Goal: Task Accomplishment & Management: Manage account settings

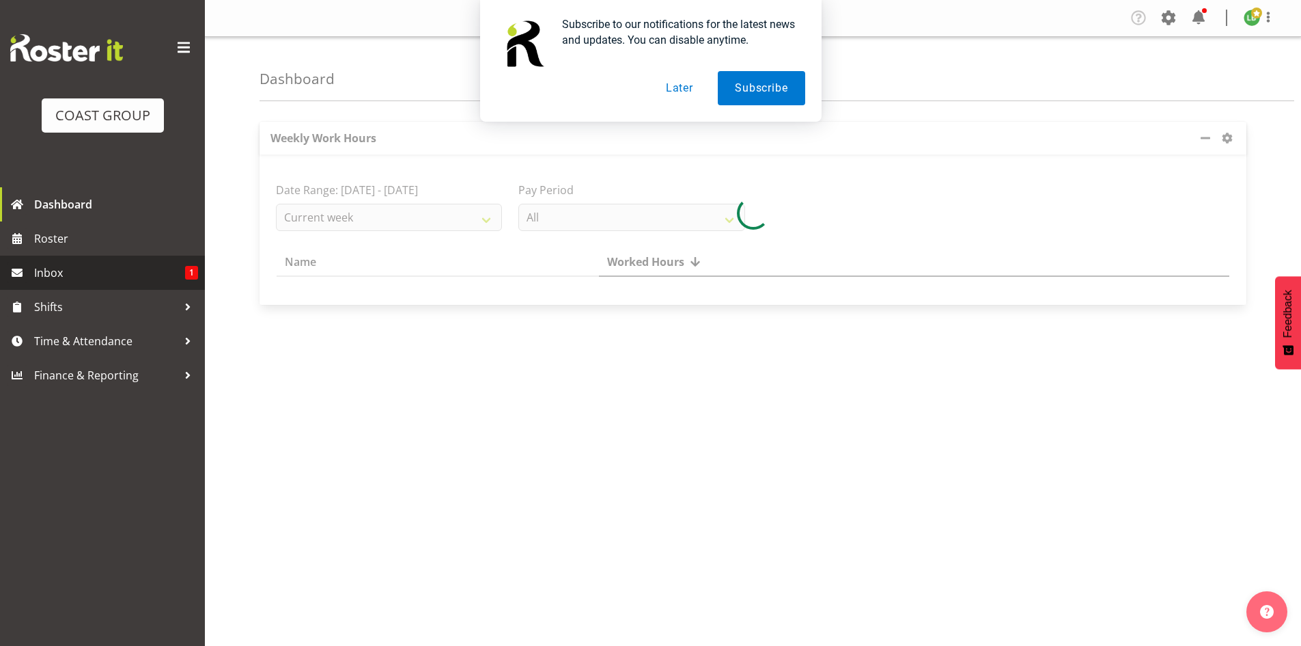
click at [68, 268] on span "Inbox" at bounding box center [109, 272] width 151 height 20
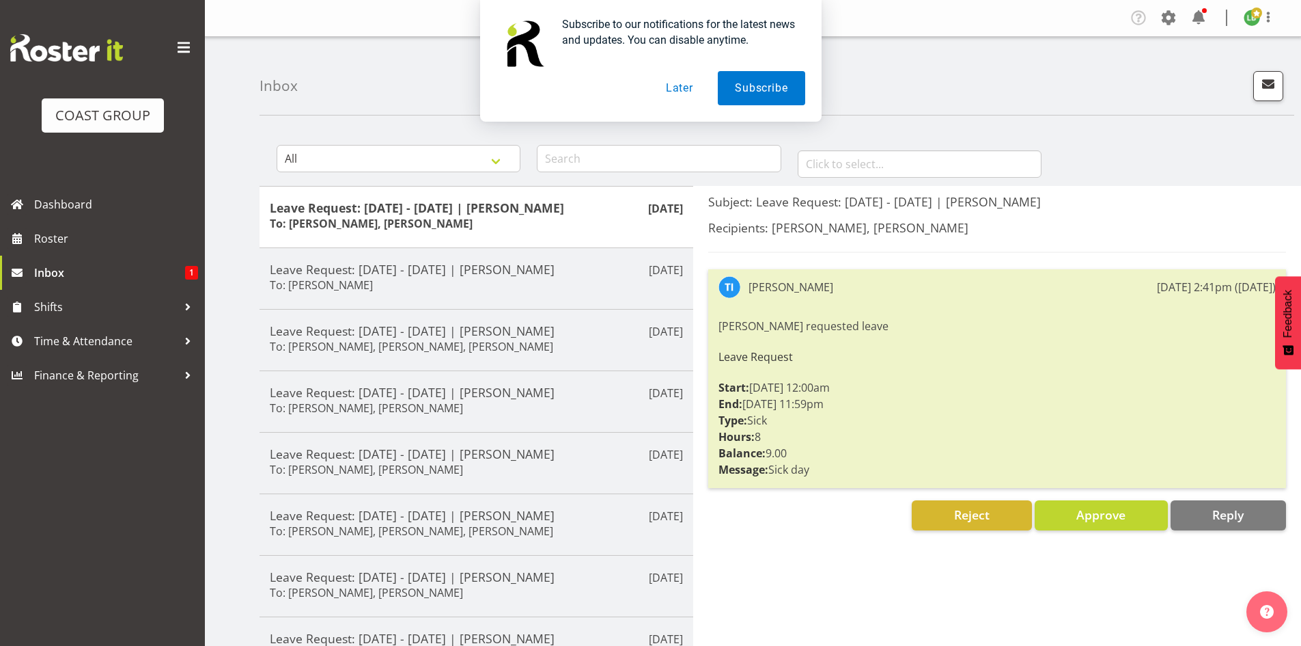
click at [685, 85] on button "Later" at bounding box center [679, 88] width 61 height 34
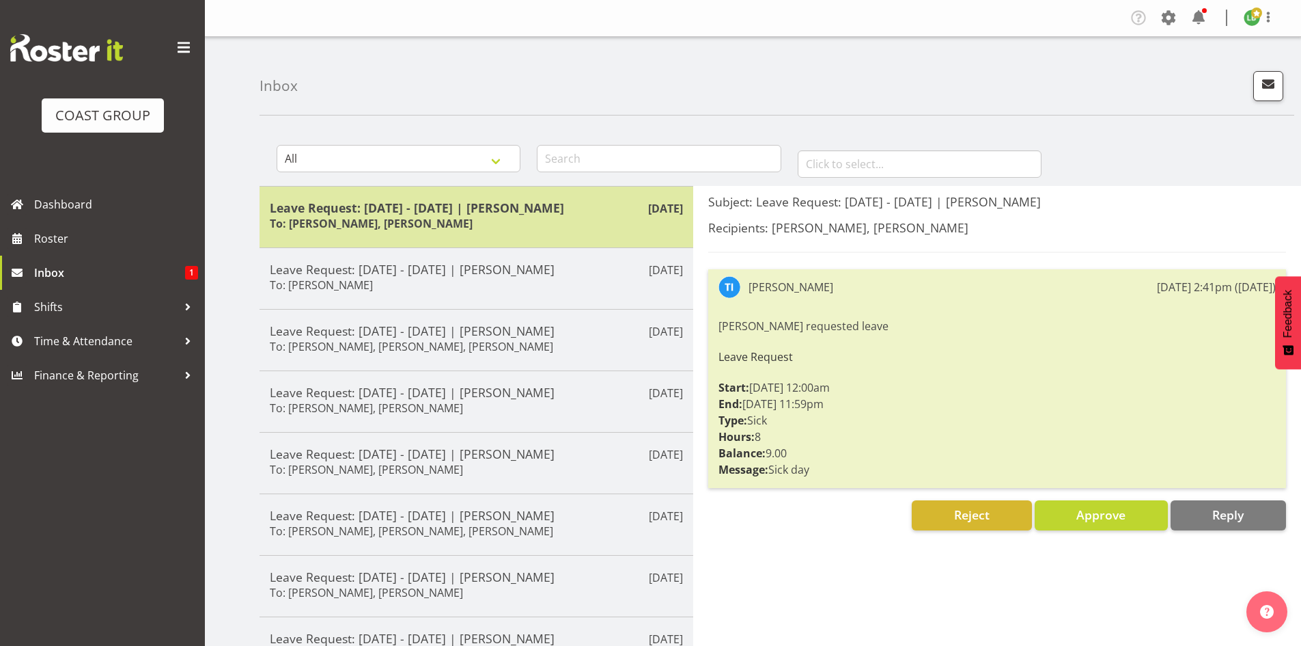
click at [531, 203] on h5 "Leave Request: 25/09/25 - 25/09/25 | Tatiyana Isaac" at bounding box center [476, 207] width 413 height 15
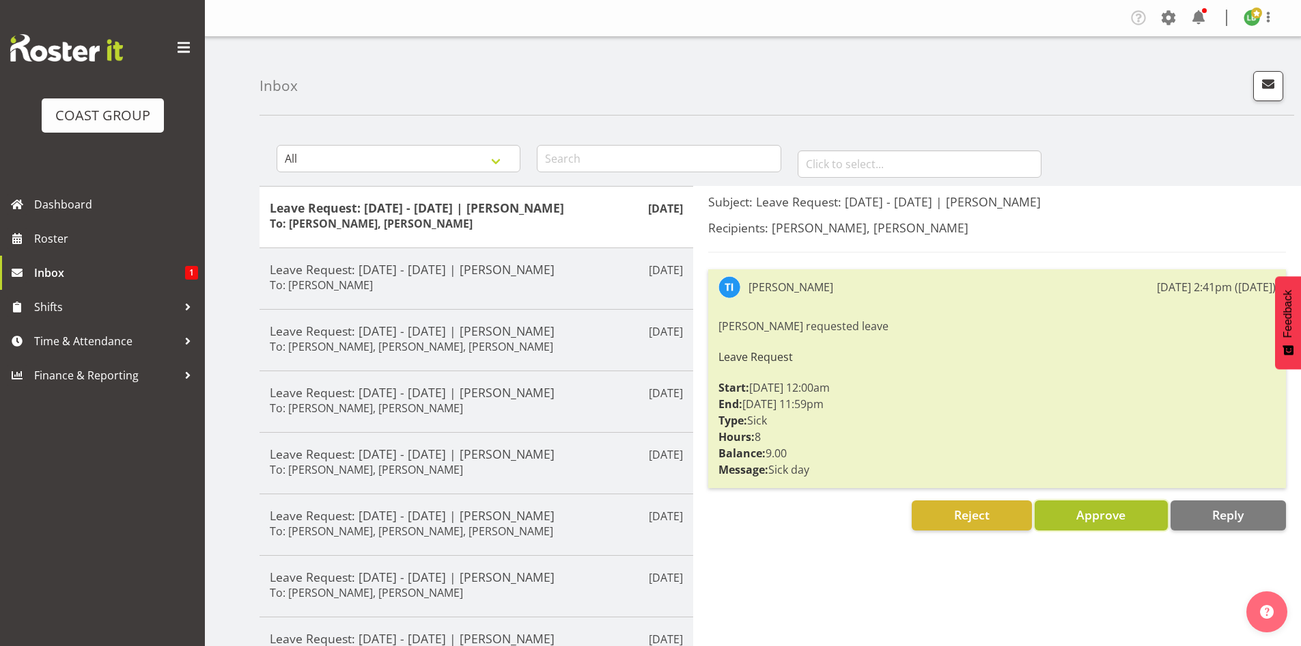
click at [1109, 511] on span "Approve" at bounding box center [1101, 514] width 49 height 16
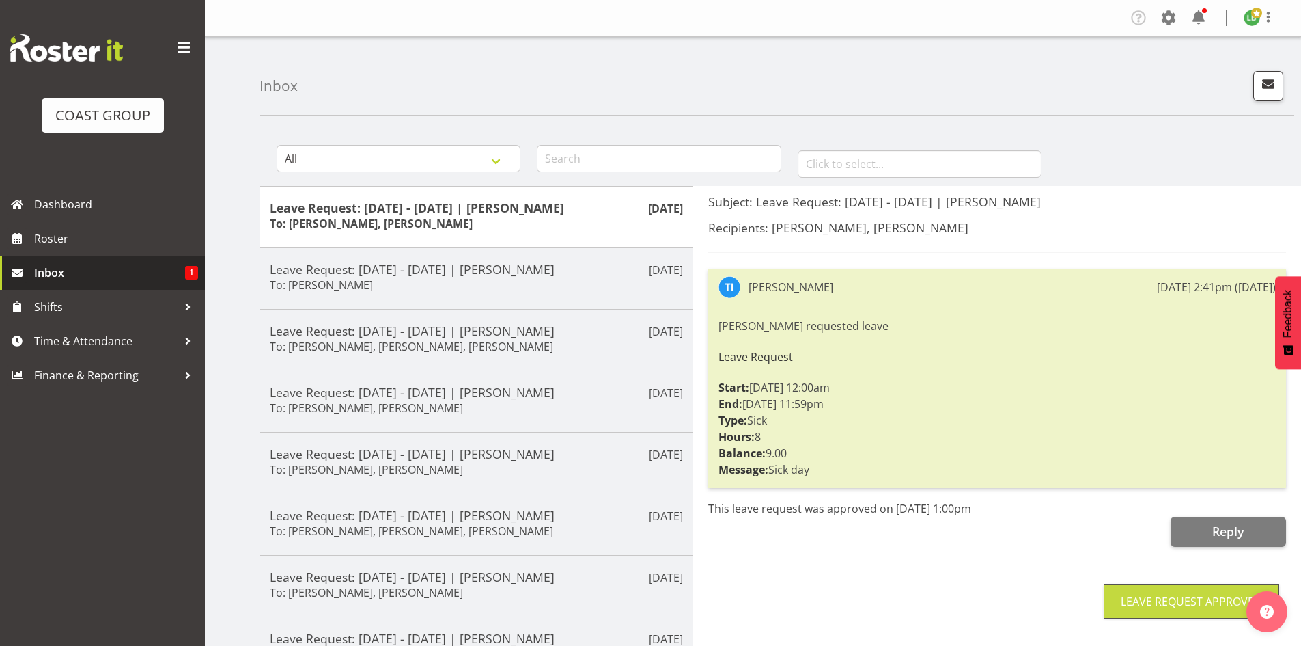
click at [85, 262] on link "Inbox 1" at bounding box center [102, 272] width 205 height 34
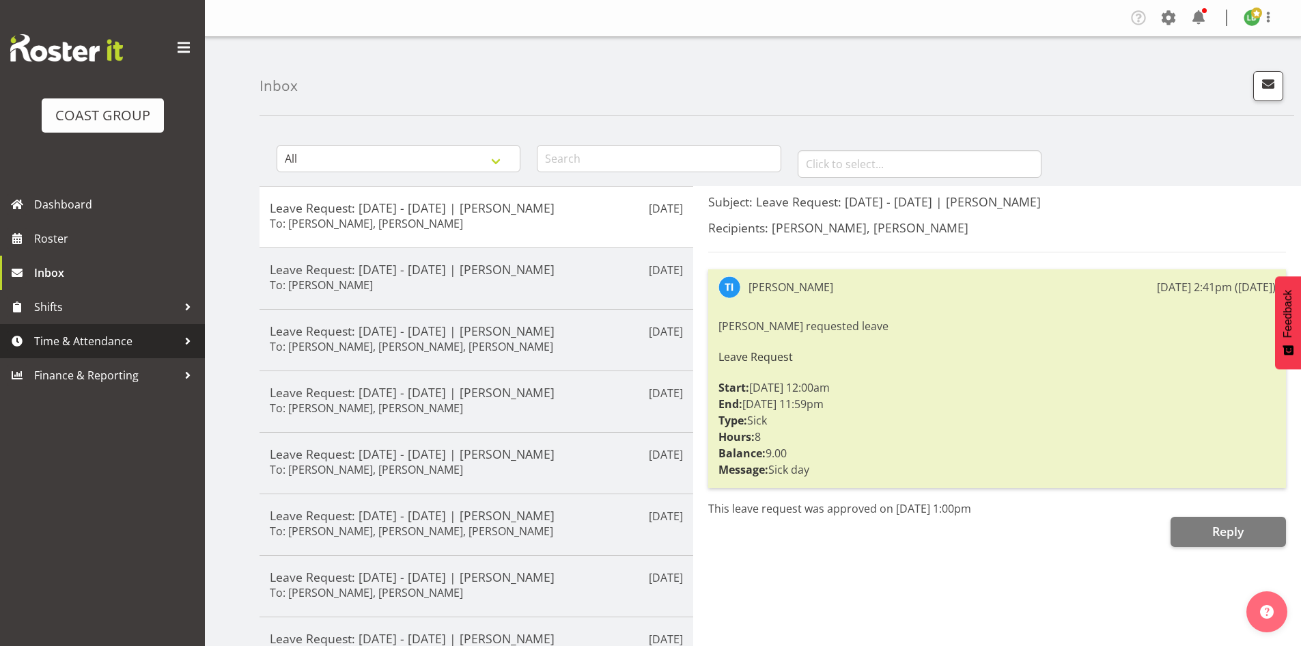
click at [79, 341] on span "Time & Attendance" at bounding box center [105, 341] width 143 height 20
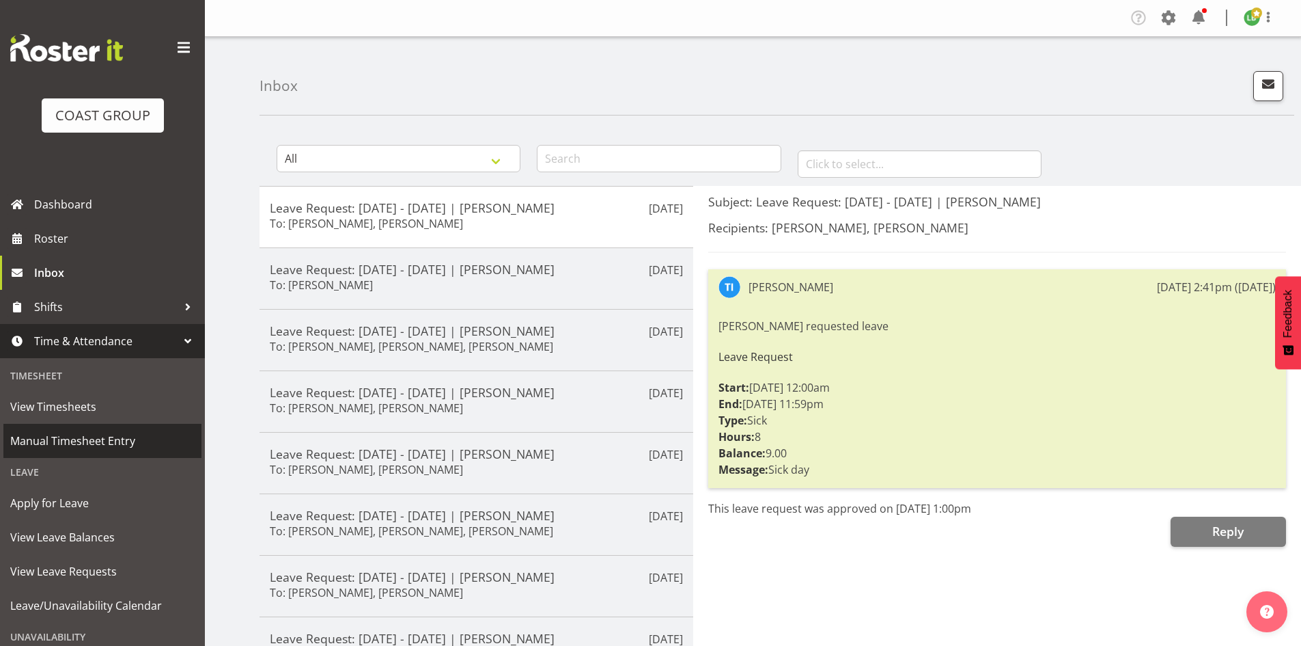
click at [48, 441] on span "Manual Timesheet Entry" at bounding box center [102, 440] width 184 height 20
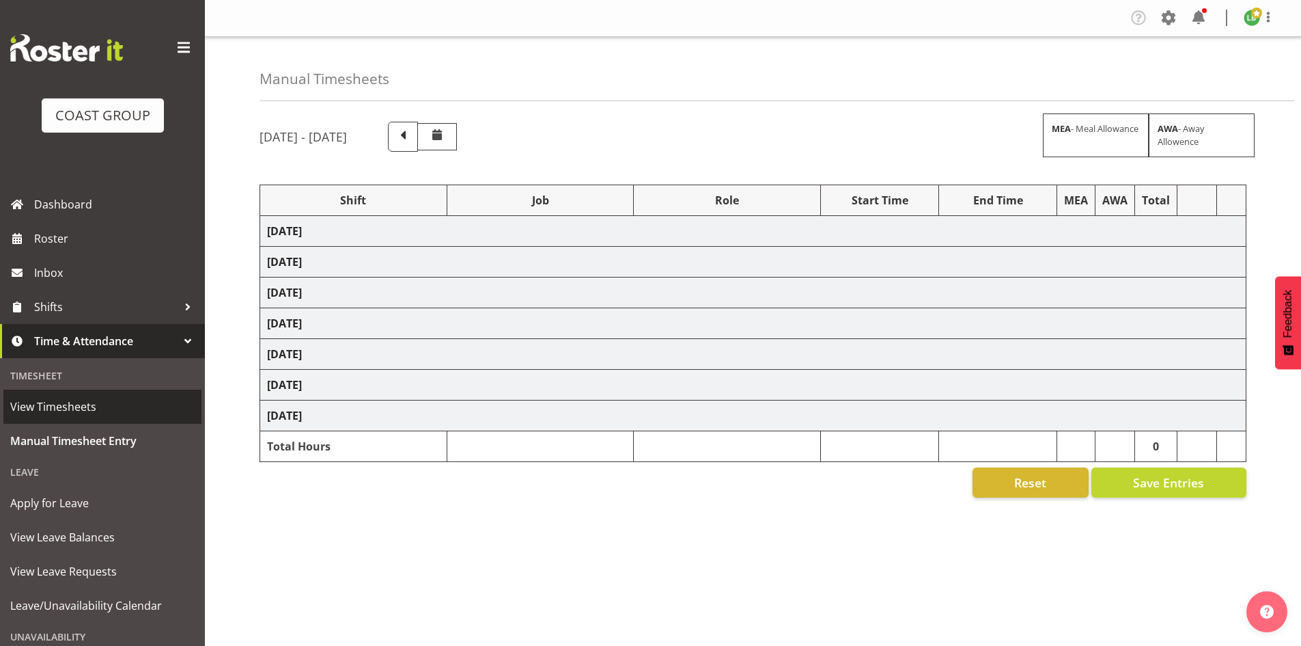
select select "1464"
select select "9890"
select select "197"
select select "1464"
select select "9341"
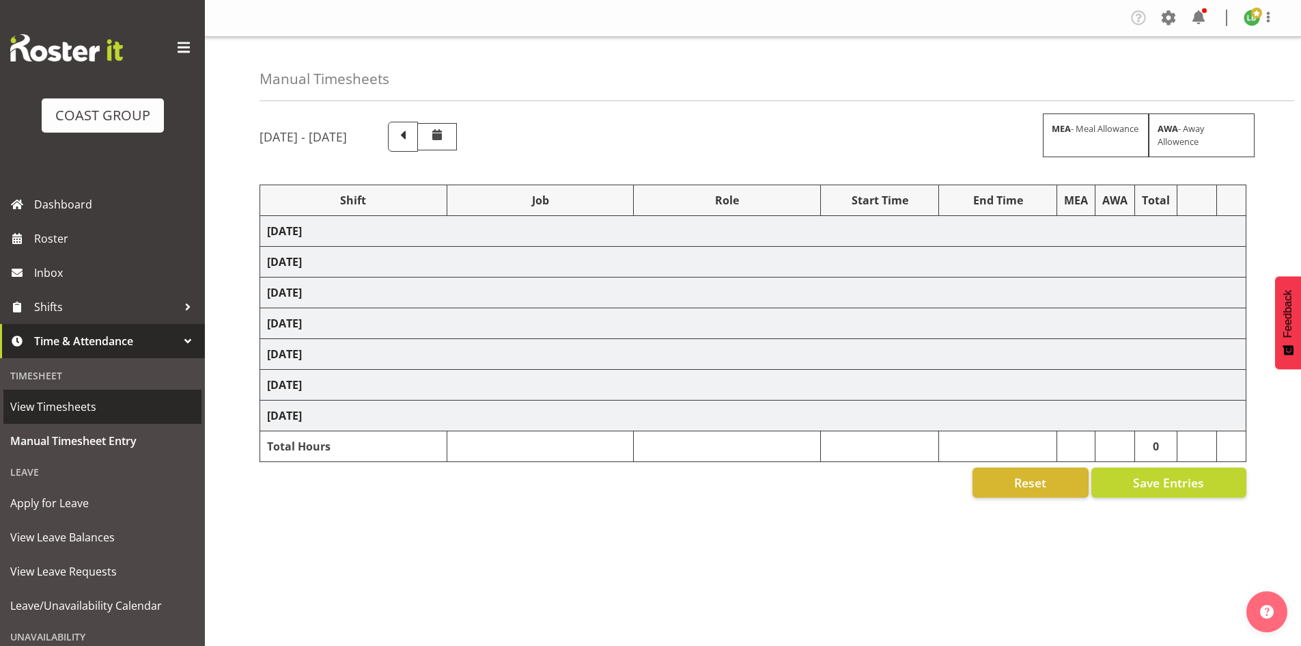
select select "197"
select select "1464"
select select "9341"
select select "197"
select select "1464"
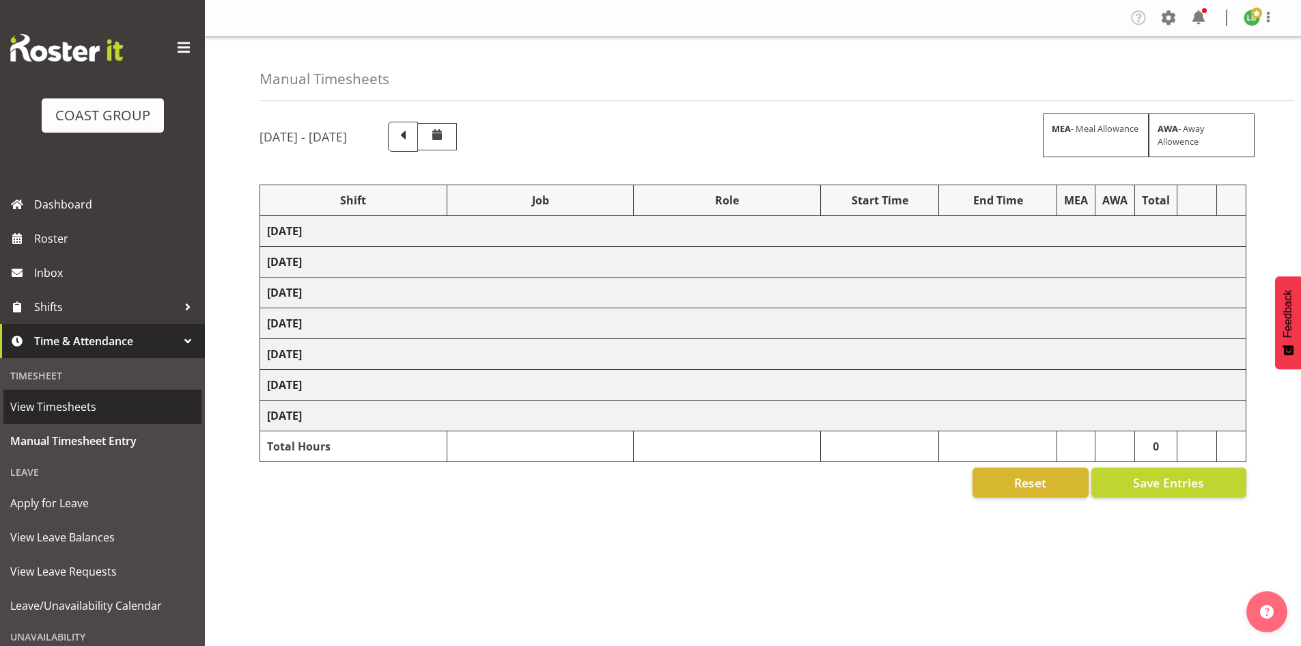
select select "8677"
select select "197"
select select "1464"
select select "10617"
select select "197"
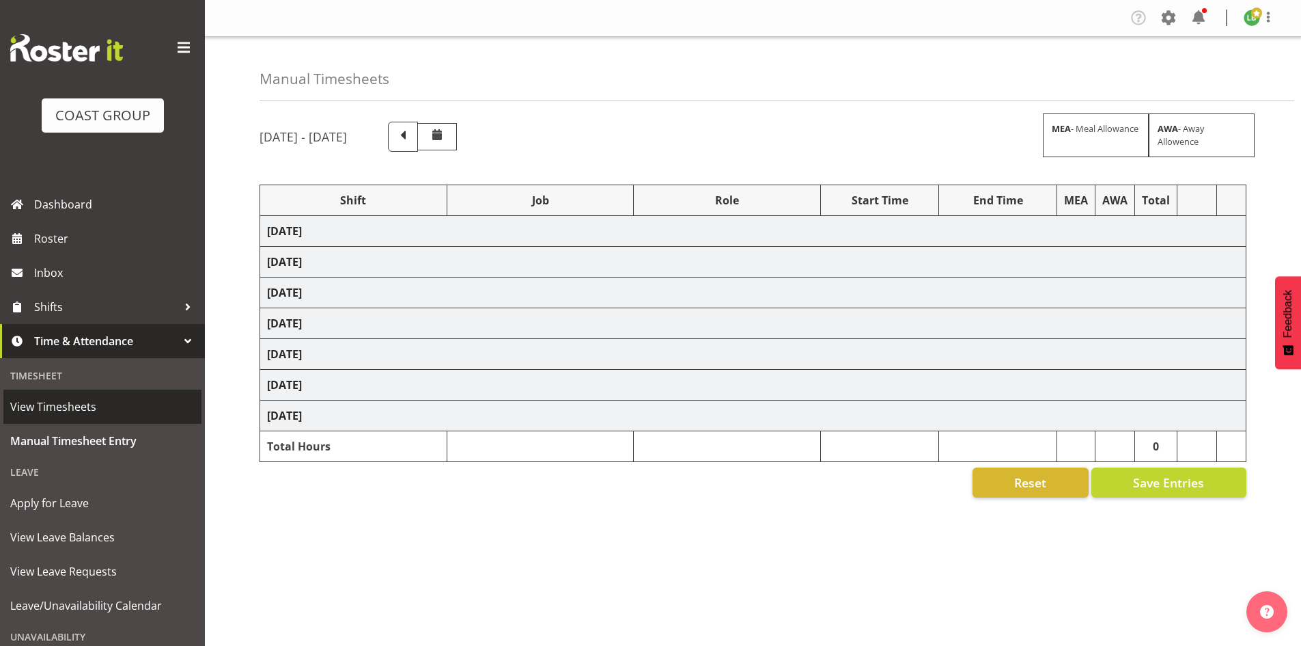
select select "1464"
select select "10609"
select select "197"
select select "1464"
select select "10635"
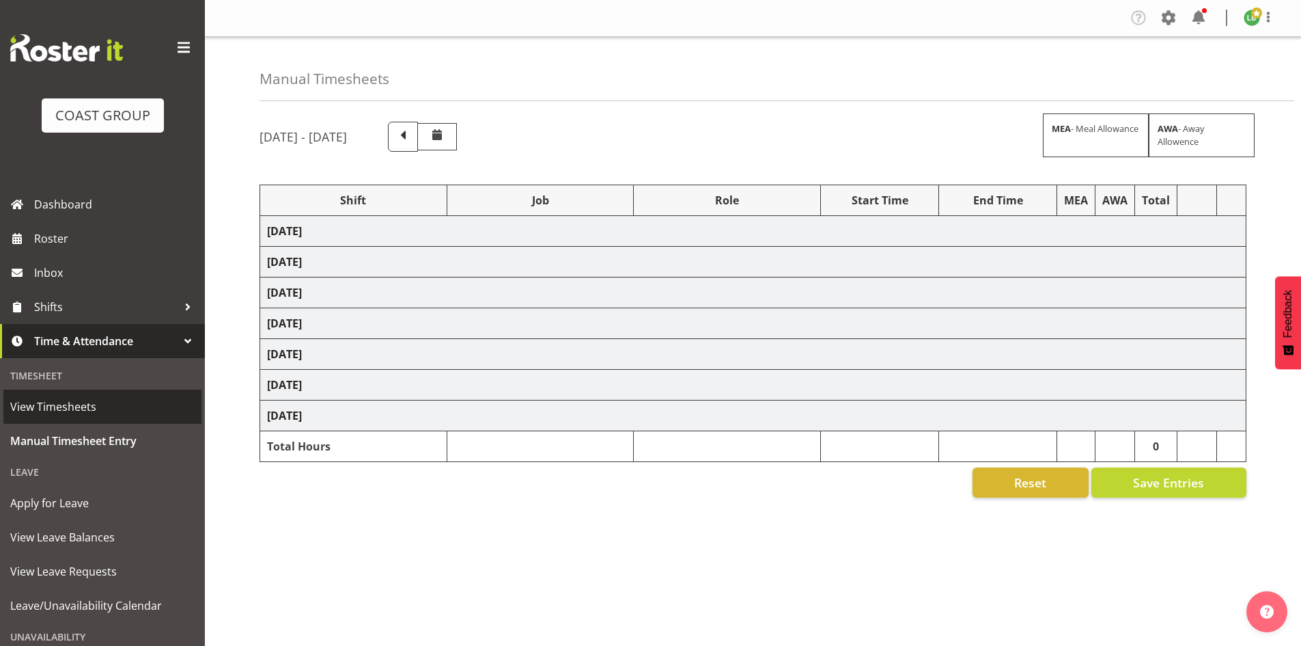
select select "197"
select select "1464"
select select "69"
select select "197"
select select "1464"
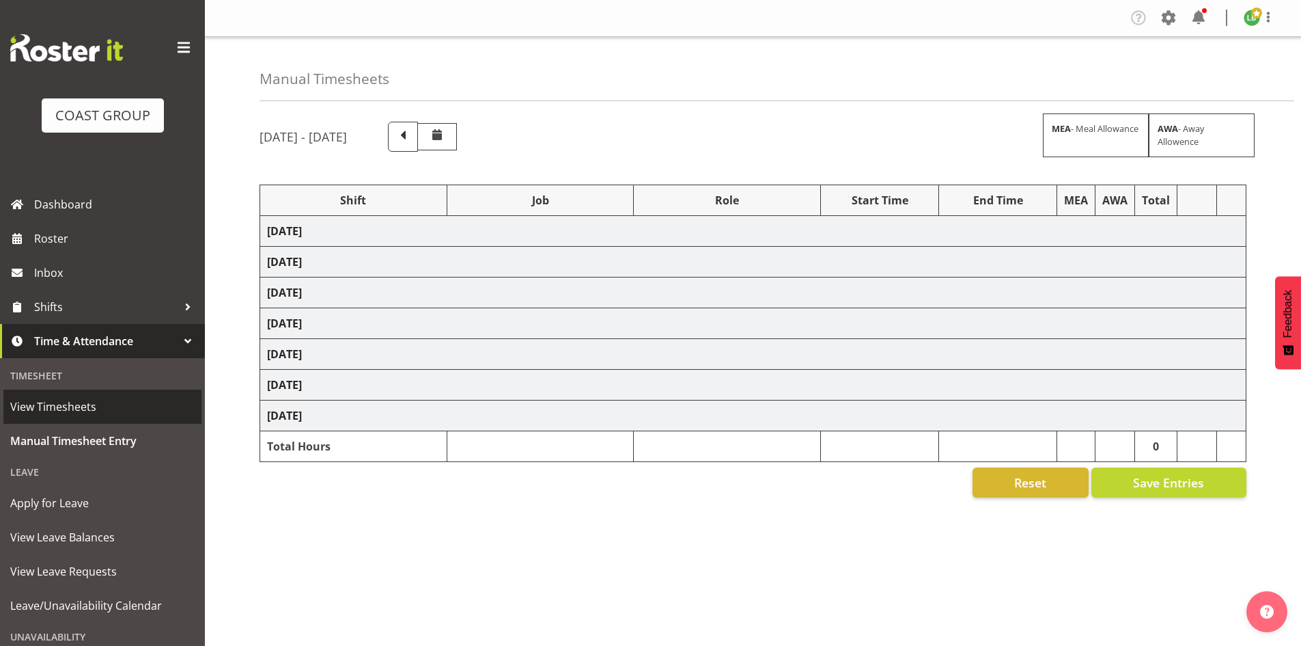
select select "9339"
select select "197"
select select "1464"
select select "8002"
select select "197"
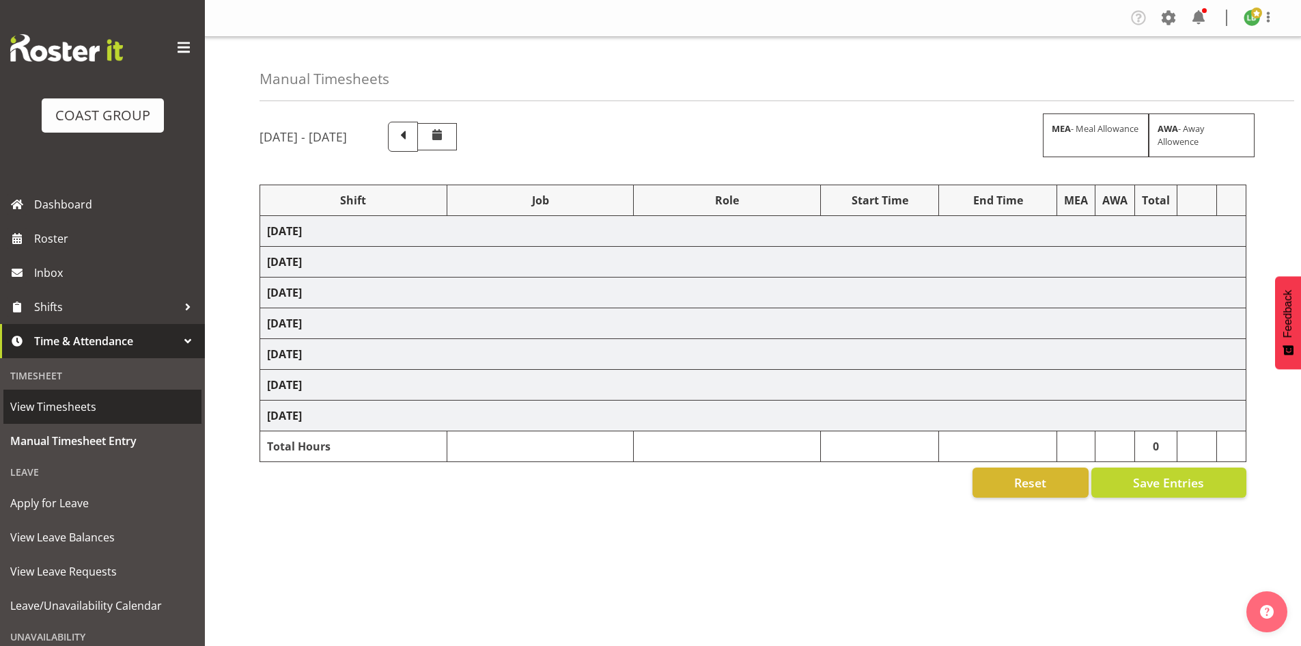
select select "1464"
select select "69"
select select "197"
select select "1464"
select select "10144"
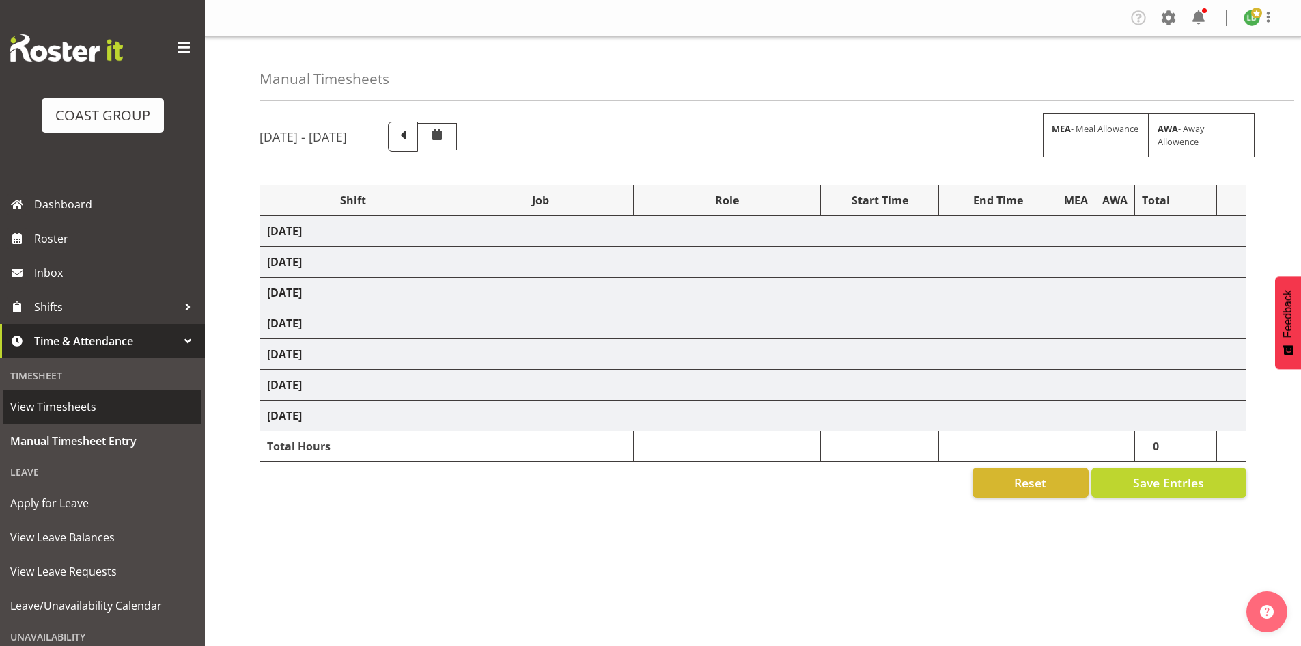
select select "197"
select select "1464"
select select "10397"
select select "197"
select select "1464"
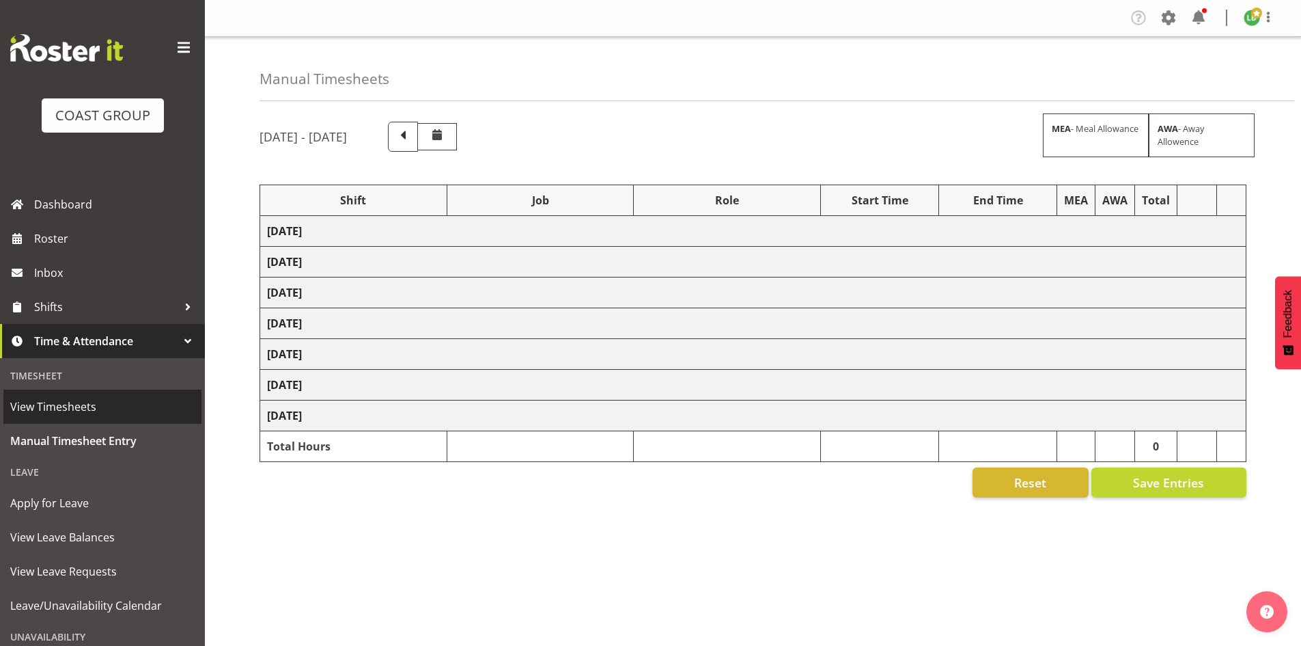
select select "9890"
select select "197"
select select "1464"
select select "8677"
select select "197"
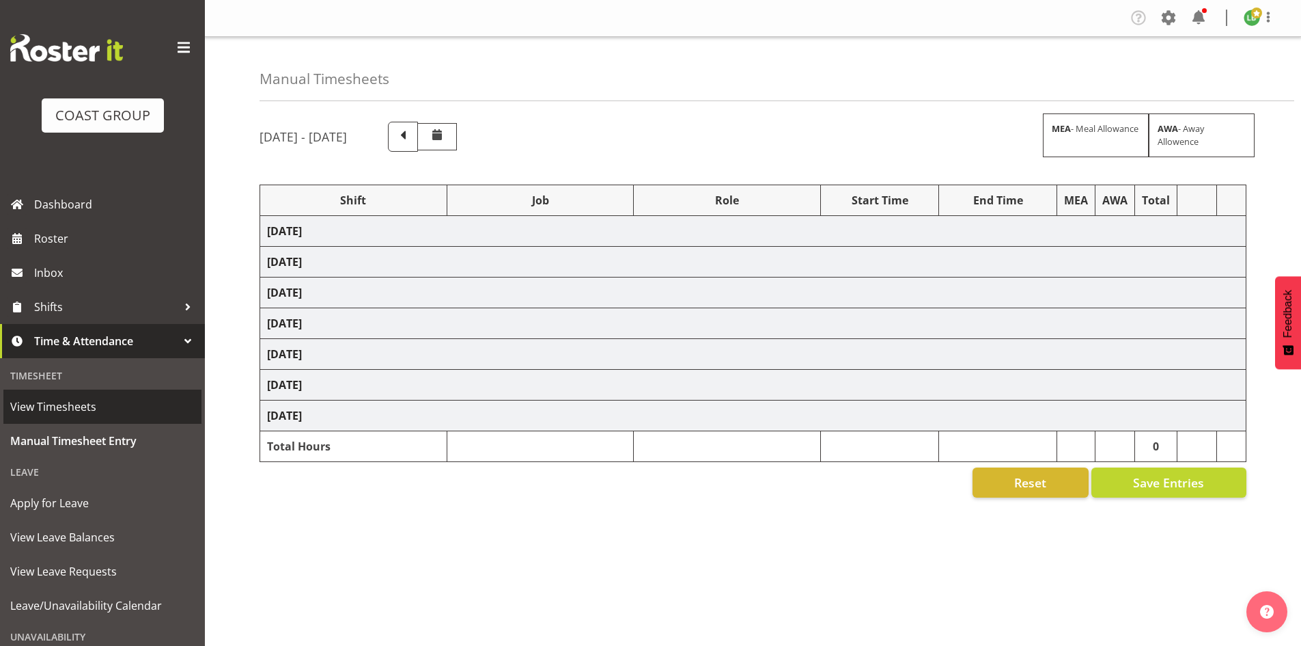
select select "1464"
select select "10726"
select select "197"
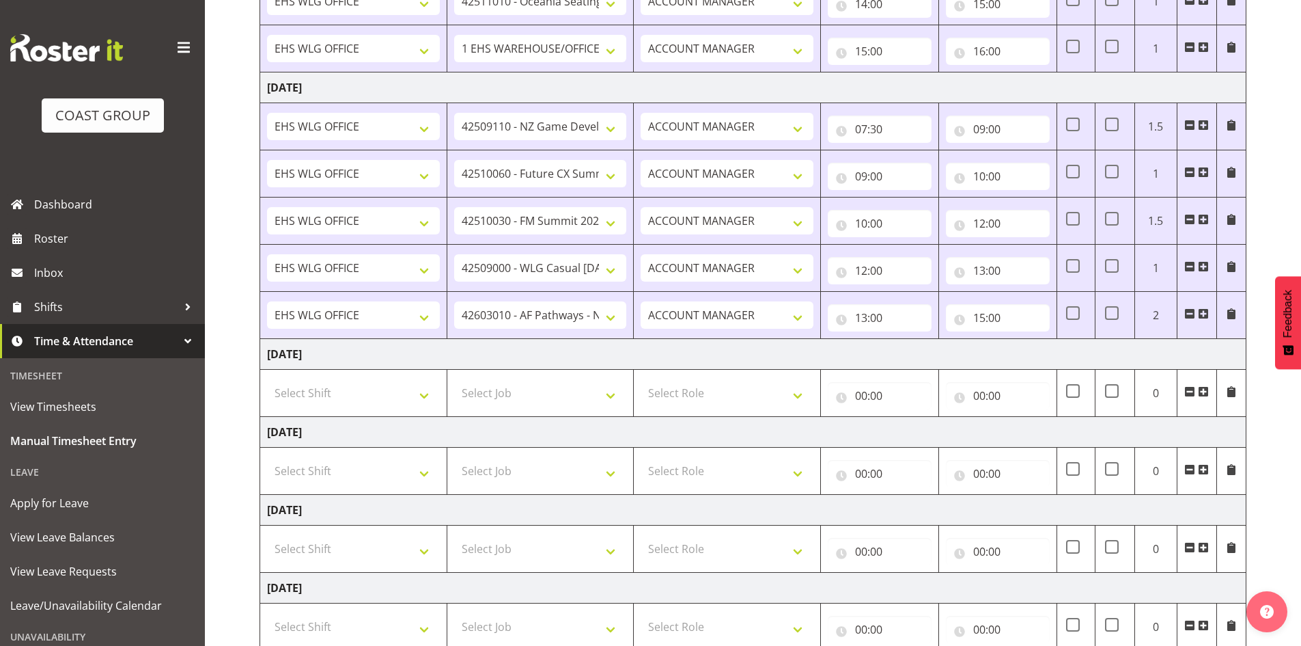
scroll to position [751, 0]
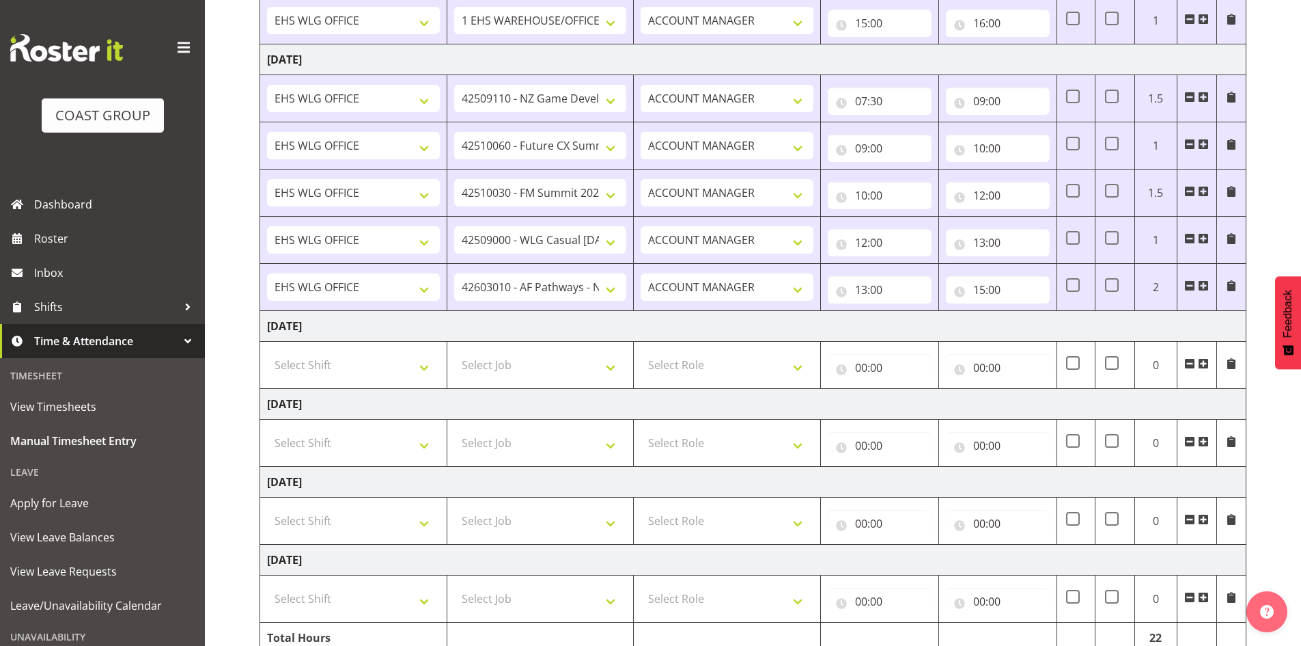
click at [1204, 281] on span at bounding box center [1203, 285] width 11 height 11
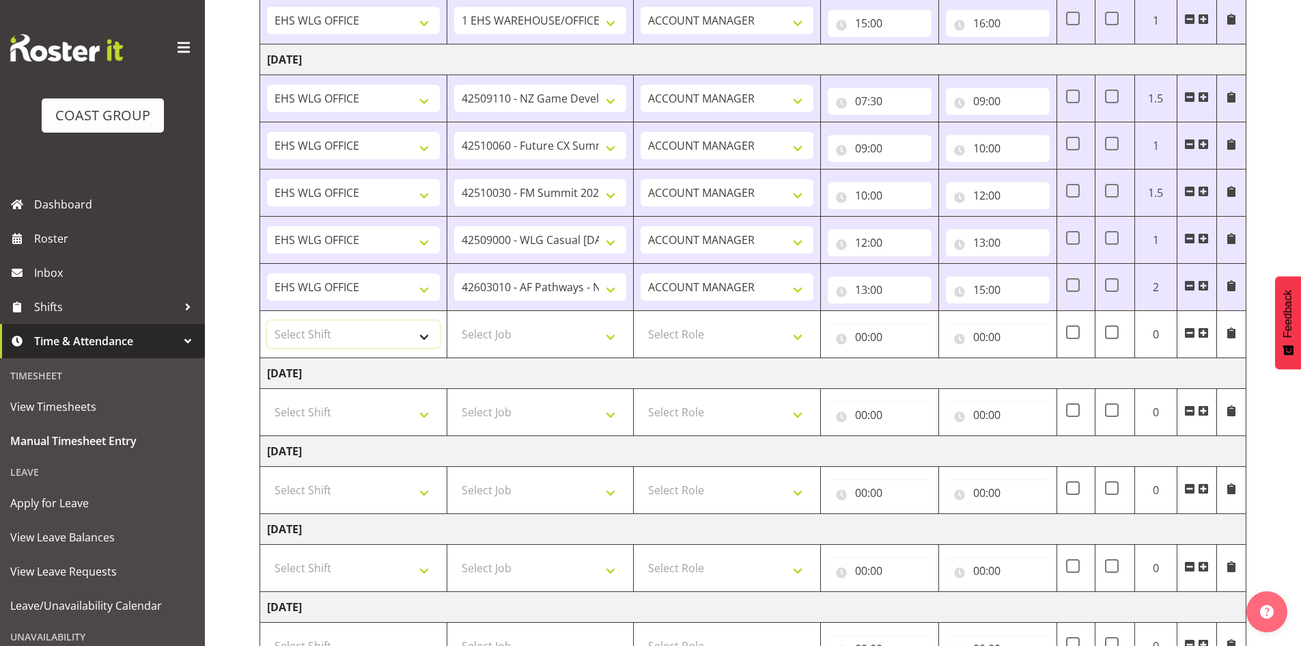
click at [402, 331] on select "Select Shift 25 Build NZPF @ Takina 7am 25 Service NZPF @ Takina AUG 25 Break B…" at bounding box center [353, 333] width 173 height 27
click at [417, 334] on select "Select Shift 25 Build NZPF @ Takina 7am 25 Service NZPF @ Takina AUG 25 Break B…" at bounding box center [353, 333] width 173 height 27
select select "1464"
click at [421, 333] on select "25 Build NZPF @ Takina 7am 25 Service NZPF @ Takina AUG 25 Break Beervana @ Sta…" at bounding box center [353, 333] width 173 height 27
click at [611, 334] on select "Select Job 1 Carlton Events 1 Carlton Hamilton 1 Carlton Wellington 1 EHS WAREH…" at bounding box center [540, 333] width 173 height 27
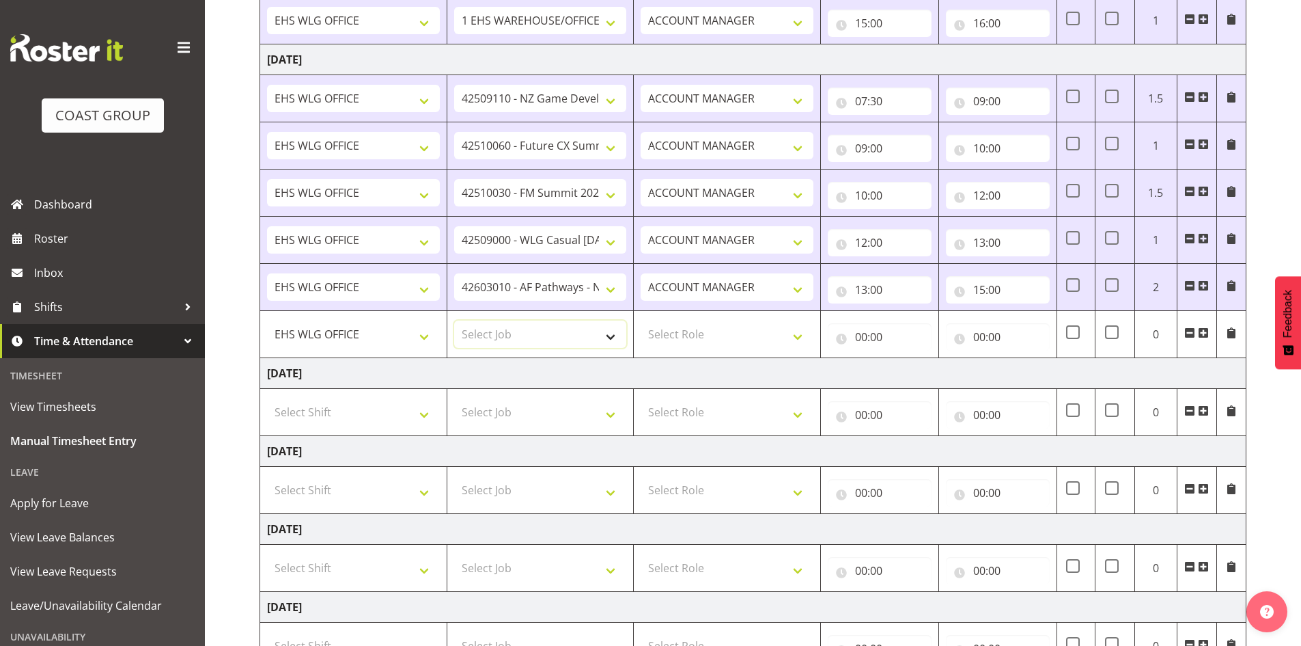
select select "69"
click at [454, 320] on select "Select Job 1 Carlton Events 1 Carlton Hamilton 1 Carlton Wellington 1 EHS WAREH…" at bounding box center [540, 333] width 173 height 27
click at [795, 335] on select "Select Role EHS WLG OPS ACCOUNT MANAGER" at bounding box center [727, 333] width 173 height 27
select select "197"
click at [641, 320] on select "Select Role EHS WLG OPS ACCOUNT MANAGER" at bounding box center [727, 333] width 173 height 27
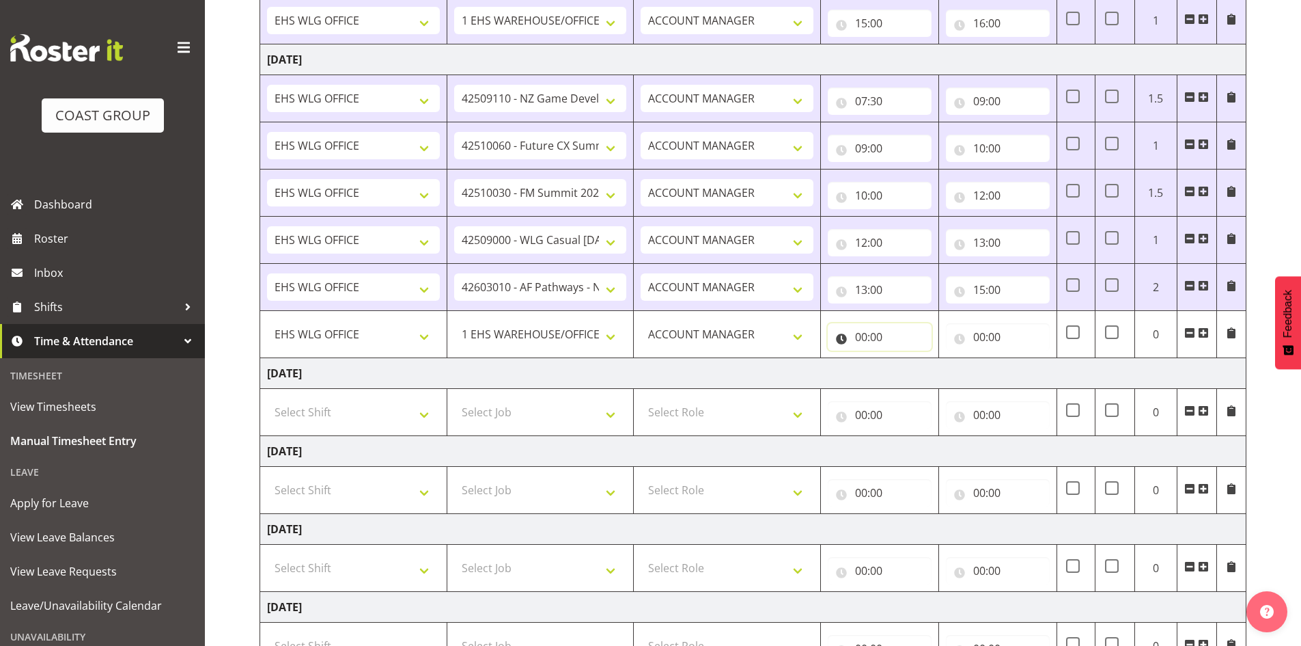
click at [856, 335] on input "00:00" at bounding box center [880, 336] width 104 height 27
click at [923, 372] on select "00 01 02 03 04 05 06 07 08 09 10 11 12 13 14 15 16 17 18 19 20 21 22 23" at bounding box center [921, 372] width 31 height 27
select select "15"
click at [906, 359] on select "00 01 02 03 04 05 06 07 08 09 10 11 12 13 14 15 16 17 18 19 20 21 22 23" at bounding box center [921, 372] width 31 height 27
type input "15:00"
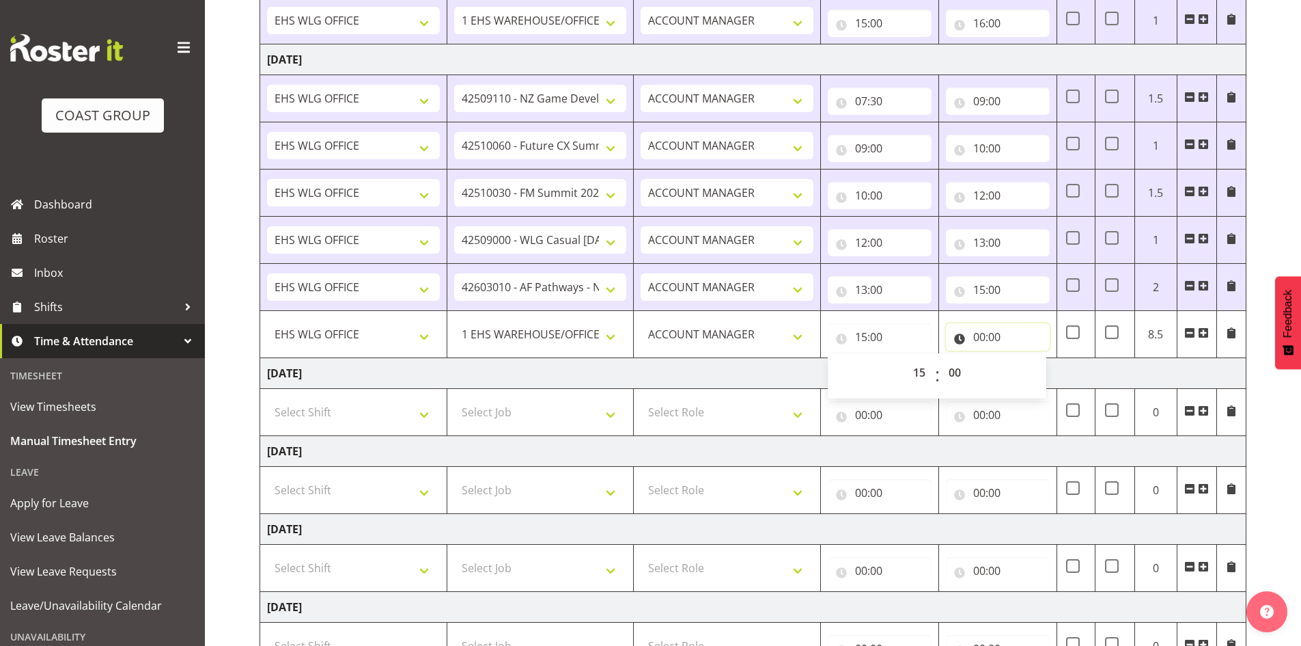
click at [983, 333] on input "00:00" at bounding box center [998, 336] width 104 height 27
click at [1037, 372] on select "00 01 02 03 04 05 06 07 08 09 10 11 12 13 14 15 16 17 18 19 20 21 22 23" at bounding box center [1039, 372] width 31 height 27
select select "16"
click at [1024, 359] on select "00 01 02 03 04 05 06 07 08 09 10 11 12 13 14 15 16 17 18 19 20 21 22 23" at bounding box center [1039, 372] width 31 height 27
type input "16:00"
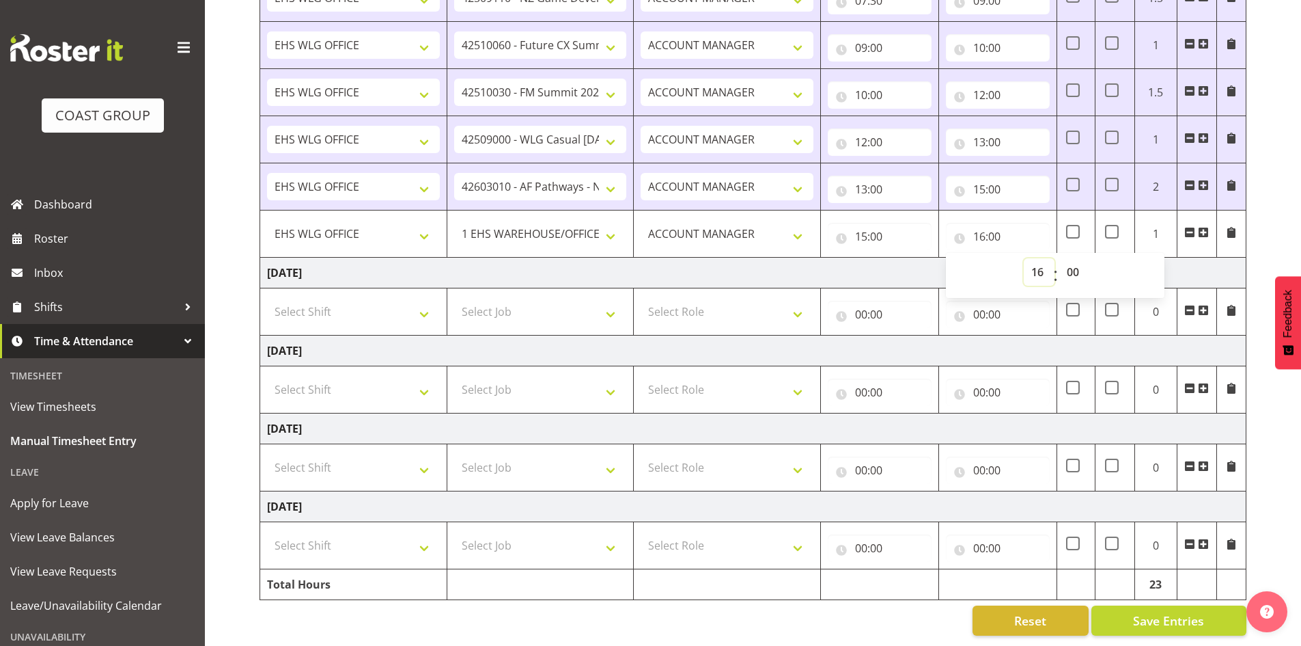
scroll to position [862, 0]
click at [1154, 612] on span "Save Entries" at bounding box center [1168, 620] width 71 height 18
click at [1179, 611] on span "Save Entries" at bounding box center [1168, 620] width 71 height 18
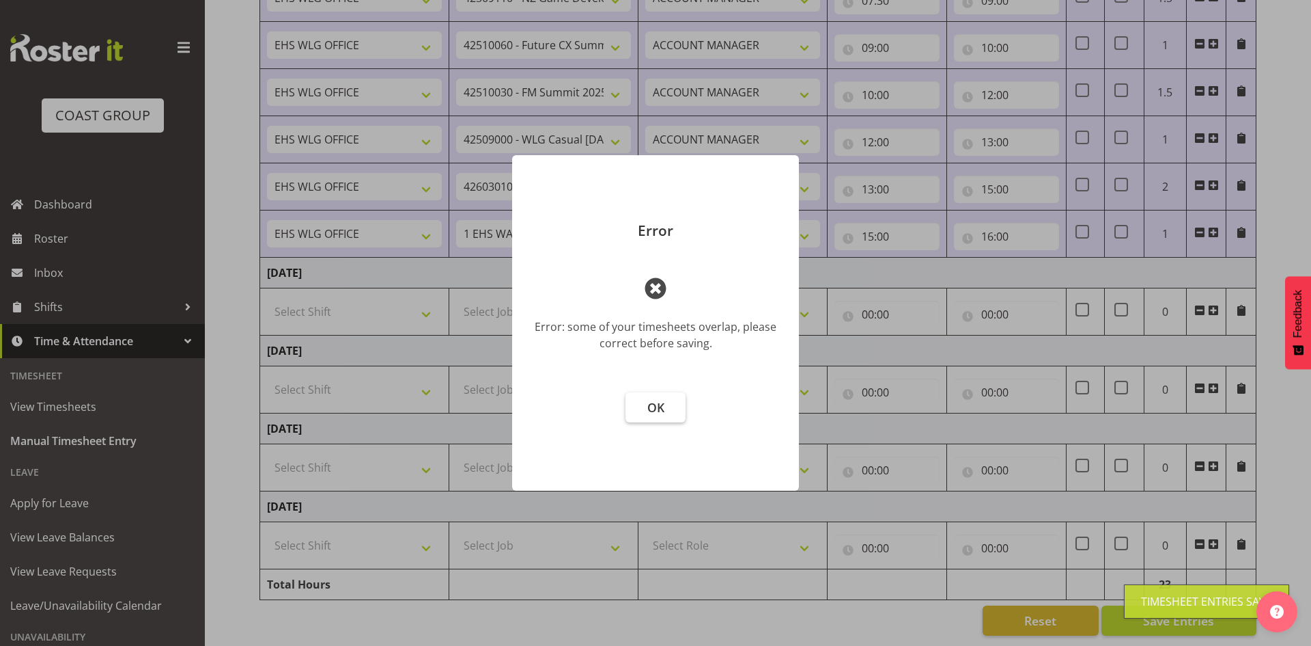
click at [650, 408] on span "OK" at bounding box center [656, 407] width 17 height 16
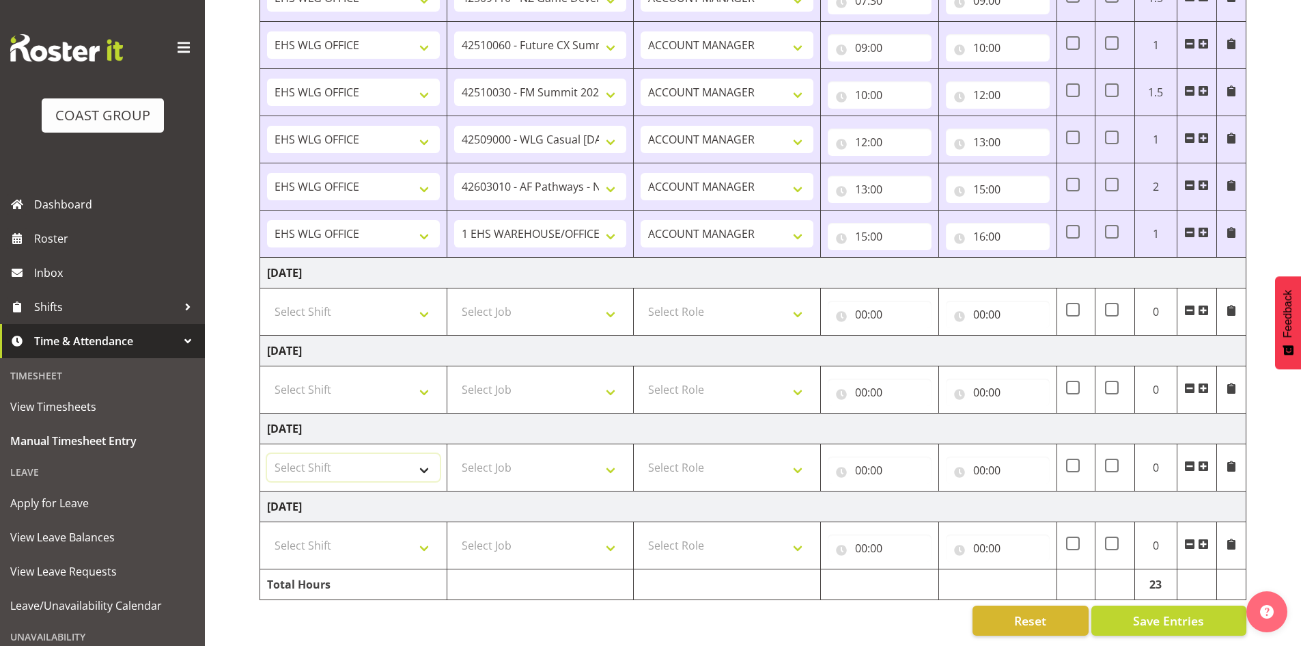
click at [428, 456] on select "Select Shift 25 Build NZPF @ Takina 7am 25 Service NZPF @ Takina AUG 25 Break B…" at bounding box center [353, 467] width 173 height 27
select select "1464"
click at [426, 455] on select "Select Shift 25 Build NZPF @ Takina 7am 25 Service NZPF @ Takina AUG 25 Break B…" at bounding box center [353, 467] width 173 height 27
click at [1209, 449] on td at bounding box center [1197, 467] width 40 height 47
click at [1208, 449] on td at bounding box center [1197, 467] width 40 height 47
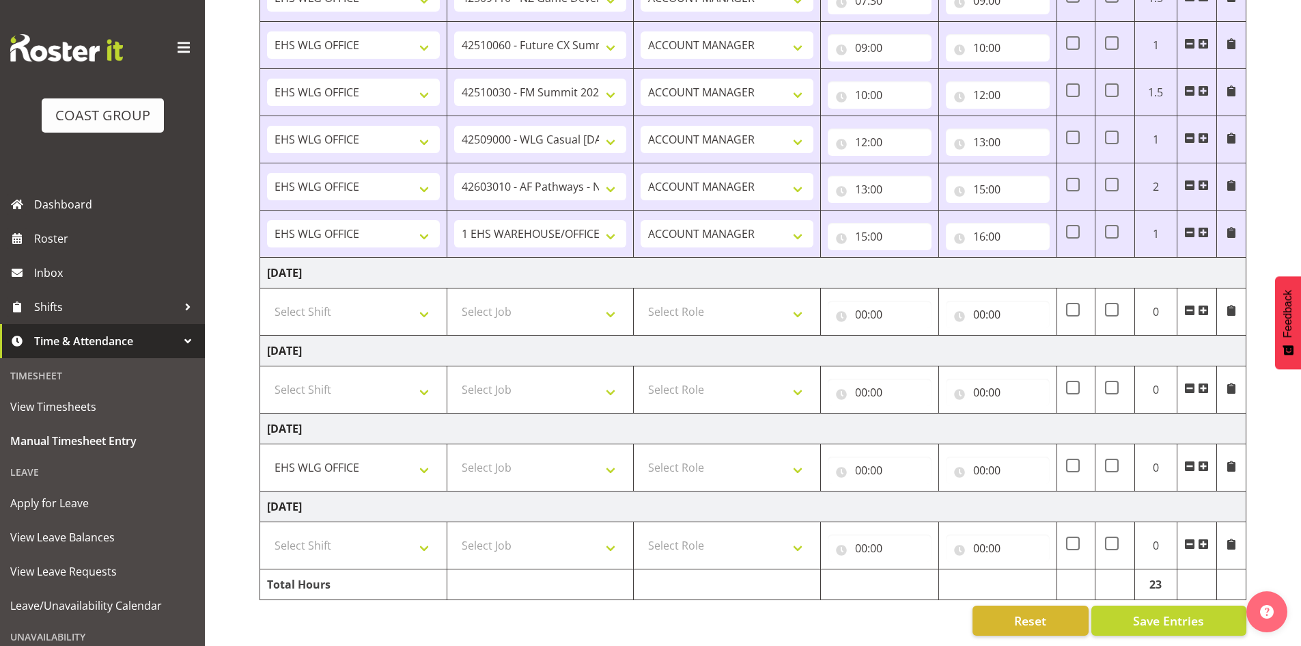
click at [1207, 460] on span at bounding box center [1203, 465] width 11 height 11
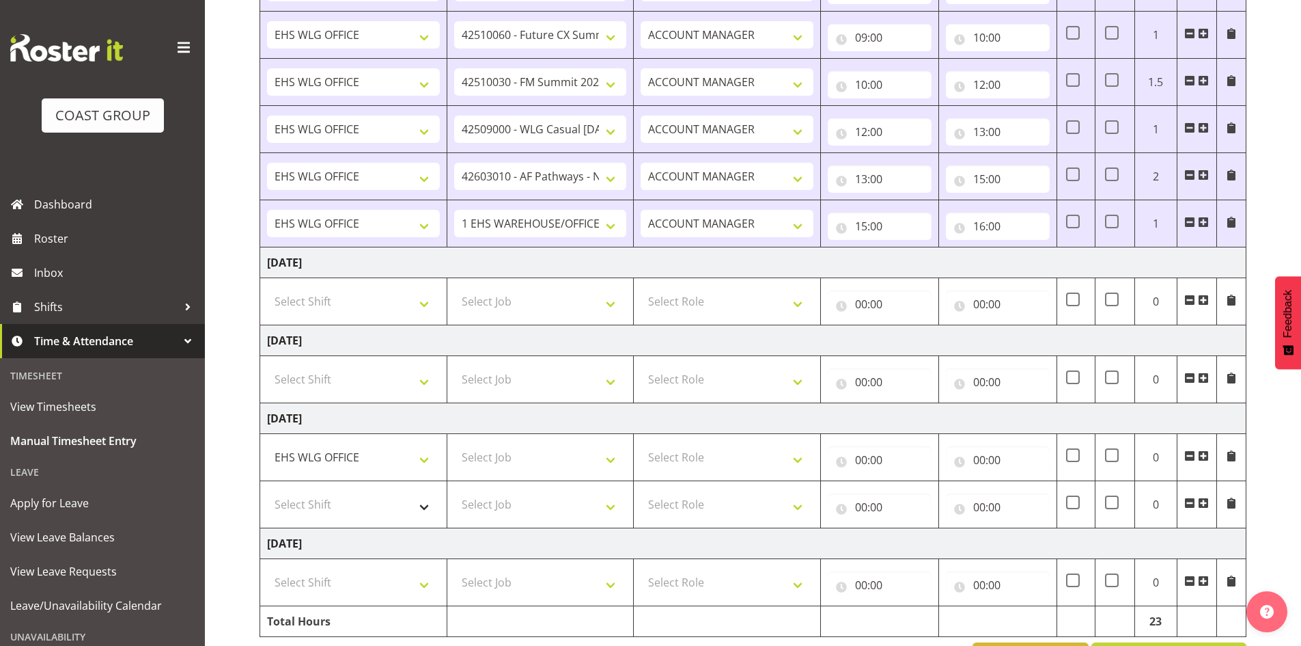
scroll to position [909, 0]
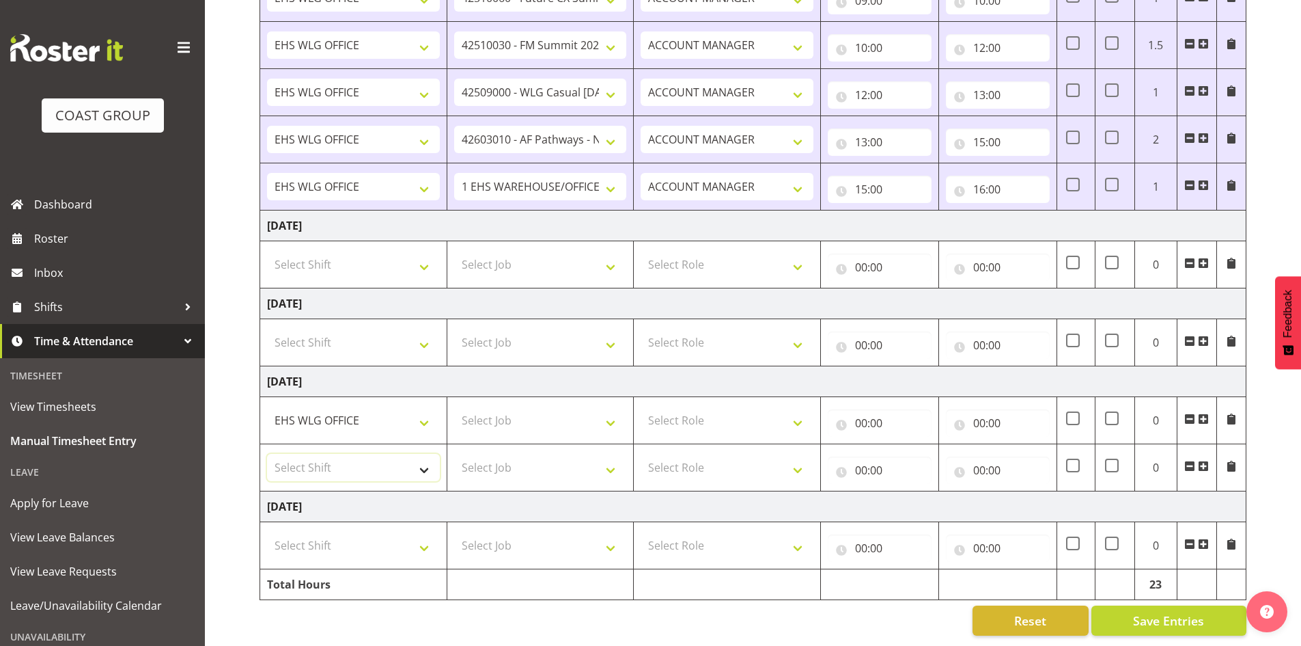
click at [424, 454] on select "Select Shift 25 Build NZPF @ Takina 7am 25 Service NZPF @ Takina AUG 25 Break B…" at bounding box center [353, 467] width 173 height 27
select select "1464"
click at [424, 454] on select "Select Shift 25 Build NZPF @ Takina 7am 25 Service NZPF @ Takina AUG 25 Break B…" at bounding box center [353, 467] width 173 height 27
click at [614, 409] on select "Select Job 1 Carlton Events 1 Carlton Hamilton 1 Carlton Wellington 1 EHS WAREH…" at bounding box center [540, 419] width 173 height 27
select select "8678"
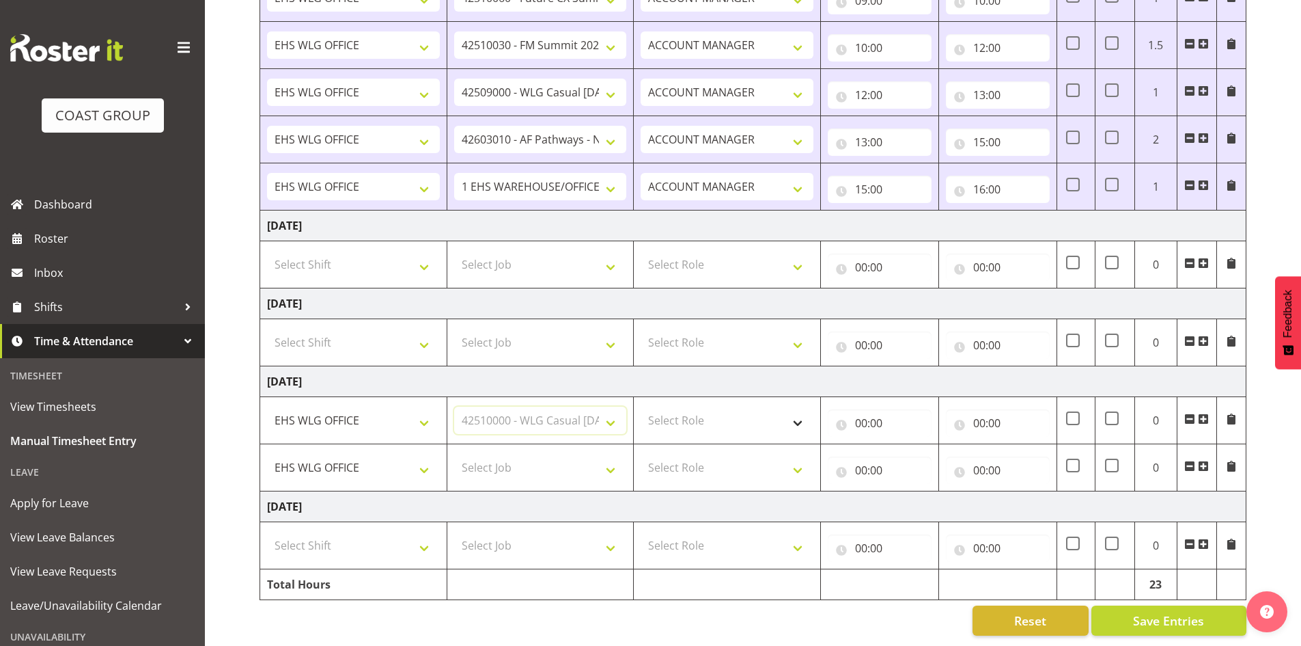
click at [454, 406] on select "Select Job 1 Carlton Events 1 Carlton Hamilton 1 Carlton Wellington 1 EHS WAREH…" at bounding box center [540, 419] width 173 height 27
click at [614, 456] on select "Select Job 1 Carlton Events 1 Carlton Hamilton 1 Carlton Wellington 1 EHS WAREH…" at bounding box center [540, 467] width 173 height 27
select select "9890"
click at [454, 454] on select "Select Job 1 Carlton Events 1 Carlton Hamilton 1 Carlton Wellington 1 EHS WAREH…" at bounding box center [540, 467] width 173 height 27
click at [1208, 460] on span at bounding box center [1203, 465] width 11 height 11
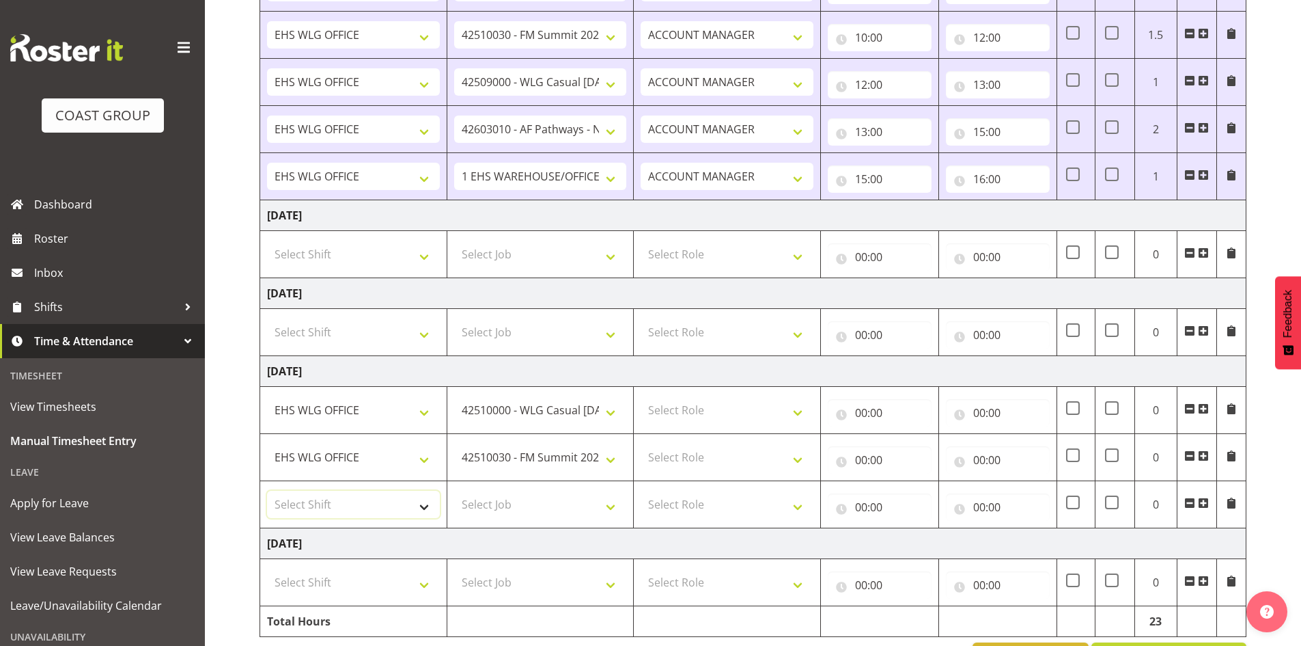
click at [423, 503] on select "Select Shift 25 Build NZPF @ Takina 7am 25 Service NZPF @ Takina AUG 25 Break B…" at bounding box center [353, 503] width 173 height 27
select select "1464"
click at [426, 499] on select "Select Shift 25 Build NZPF @ Takina 7am 25 Service NZPF @ Takina AUG 25 Break B…" at bounding box center [353, 503] width 173 height 27
click at [609, 506] on select "Select Job 1 Carlton Events 1 Carlton Hamilton 1 Carlton Wellington 1 EHS WAREH…" at bounding box center [540, 503] width 173 height 27
select select "10614"
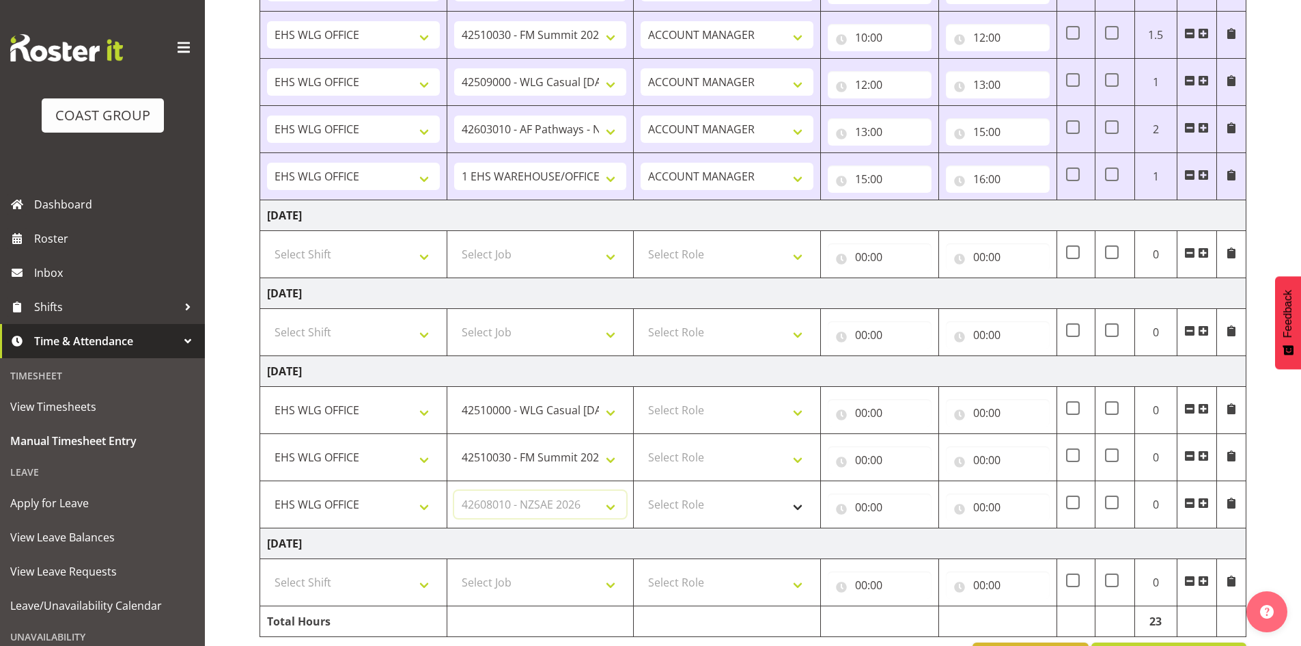
click at [454, 490] on select "Select Job 1 Carlton Events 1 Carlton Hamilton 1 Carlton Wellington 1 EHS WAREH…" at bounding box center [540, 503] width 173 height 27
click at [795, 417] on select "Select Role EHS WLG OPS ACCOUNT MANAGER" at bounding box center [727, 409] width 173 height 27
select select "197"
click at [641, 396] on select "Select Role EHS WLG OPS ACCOUNT MANAGER" at bounding box center [727, 409] width 173 height 27
click at [803, 456] on select "Select Role EHS WLG OPS ACCOUNT MANAGER" at bounding box center [727, 456] width 173 height 27
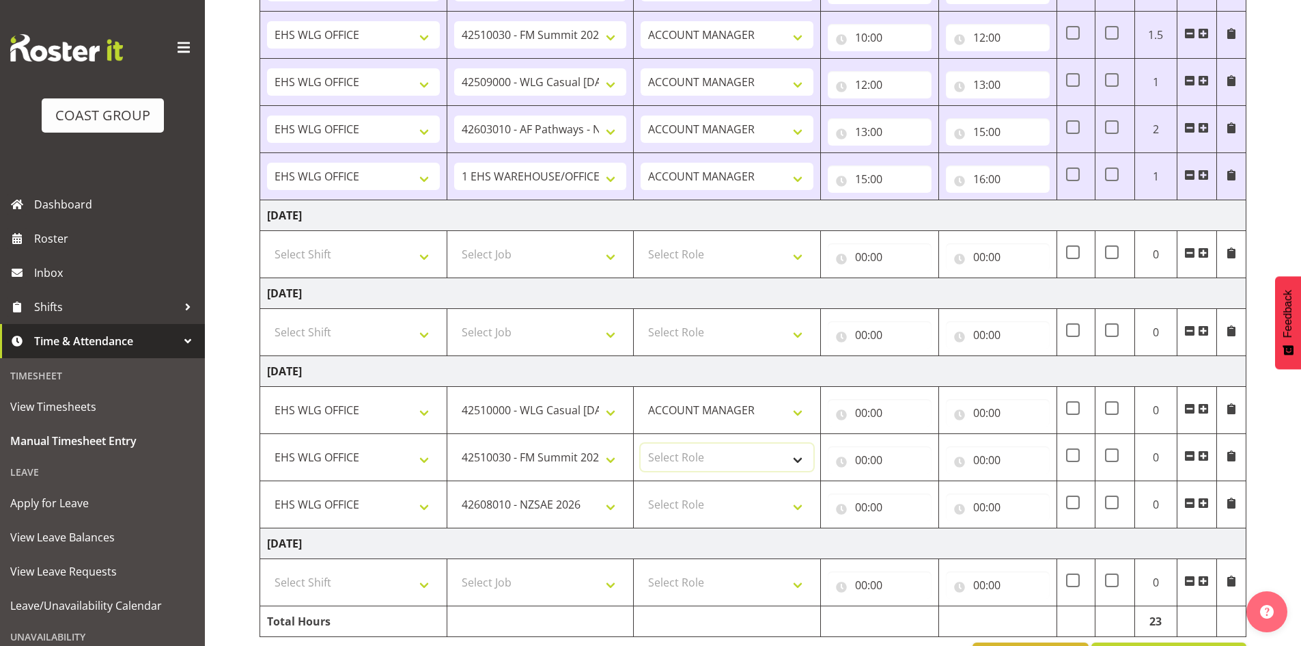
select select "197"
click at [641, 443] on select "Select Role EHS WLG OPS ACCOUNT MANAGER" at bounding box center [727, 456] width 173 height 27
click at [802, 500] on select "Select Role EHS WLG OPS ACCOUNT MANAGER" at bounding box center [727, 503] width 173 height 27
select select "197"
click at [641, 490] on select "Select Role EHS WLG OPS ACCOUNT MANAGER" at bounding box center [727, 503] width 173 height 27
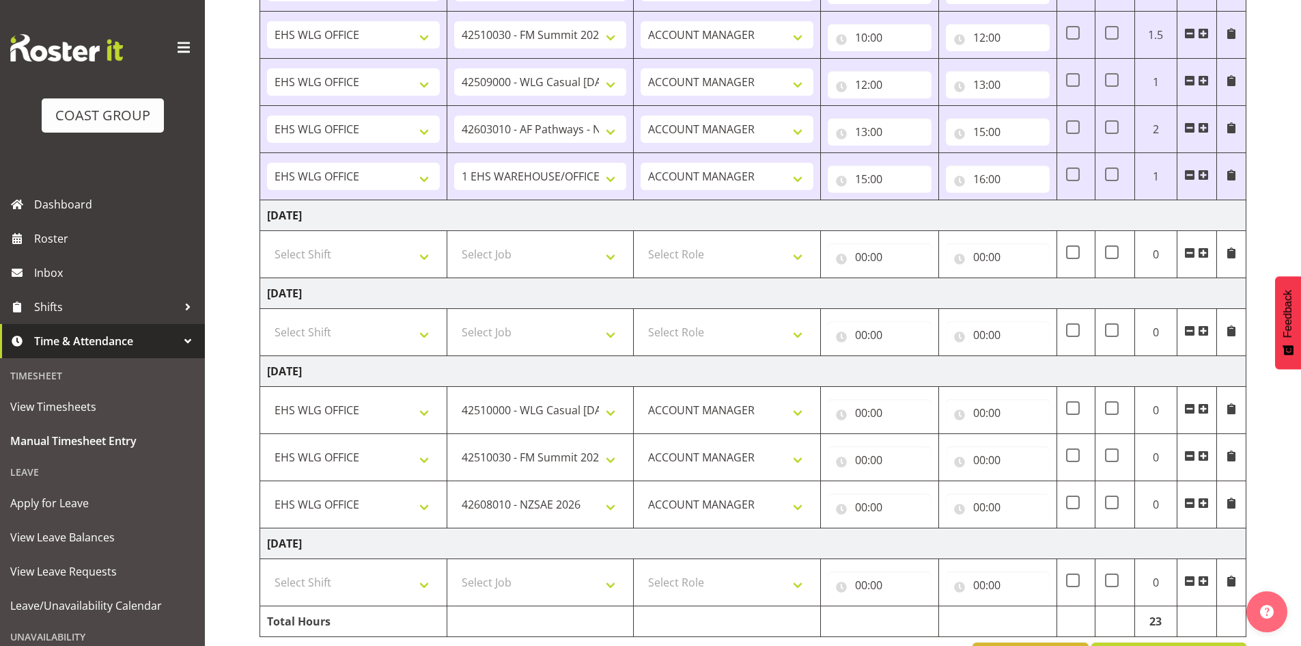
click at [1201, 453] on span at bounding box center [1203, 455] width 11 height 11
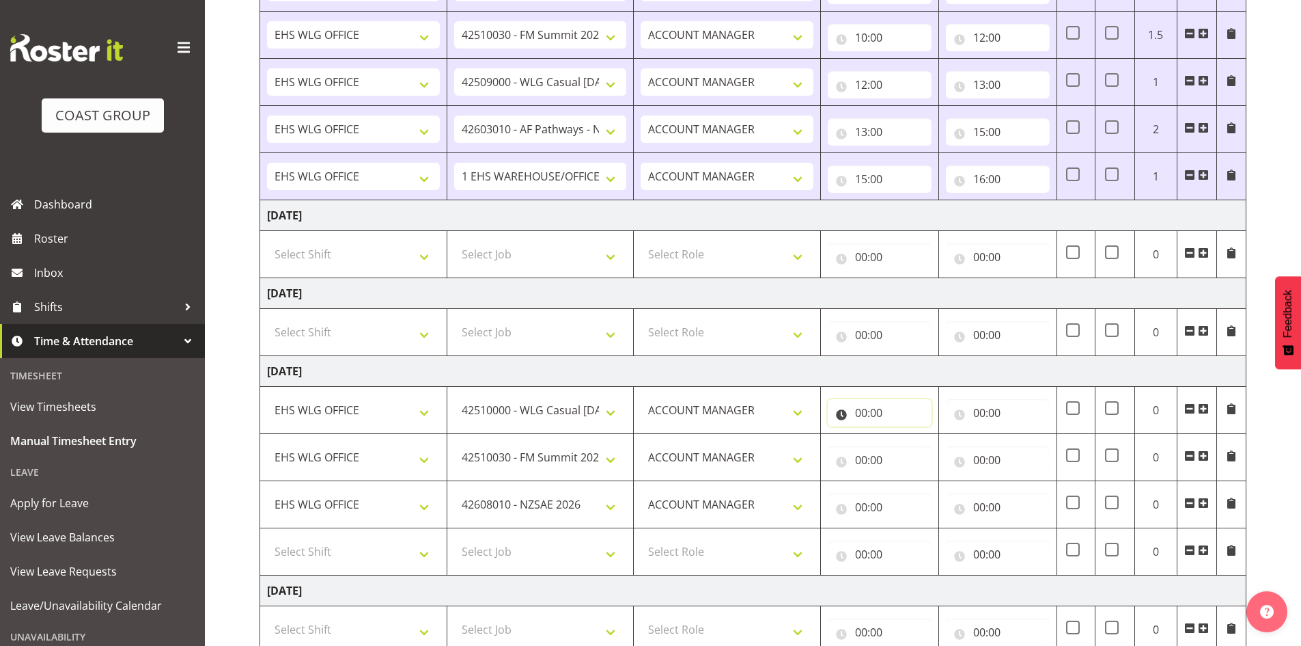
click at [861, 408] on input "00:00" at bounding box center [880, 412] width 104 height 27
click at [917, 445] on select "00 01 02 03 04 05 06 07 08 09 10 11 12 13 14 15 16 17 18 19 20 21 22 23" at bounding box center [921, 447] width 31 height 27
select select "7"
click at [906, 434] on select "00 01 02 03 04 05 06 07 08 09 10 11 12 13 14 15 16 17 18 19 20 21 22 23" at bounding box center [921, 447] width 31 height 27
type input "07:00"
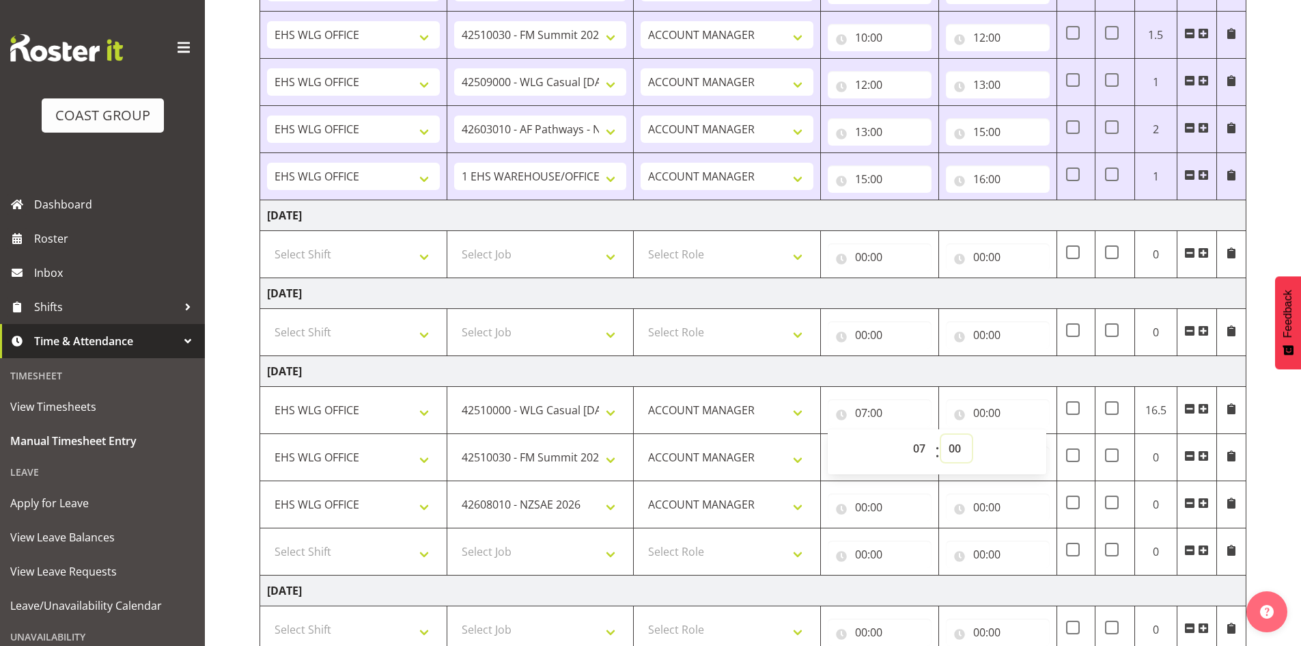
click at [957, 438] on select "00 01 02 03 04 05 06 07 08 09 10 11 12 13 14 15 16 17 18 19 20 21 22 23 24 25 2…" at bounding box center [956, 447] width 31 height 27
select select "30"
click at [941, 434] on select "00 01 02 03 04 05 06 07 08 09 10 11 12 13 14 15 16 17 18 19 20 21 22 23 24 25 2…" at bounding box center [956, 447] width 31 height 27
type input "07:30"
click at [982, 408] on input "00:00" at bounding box center [998, 412] width 104 height 27
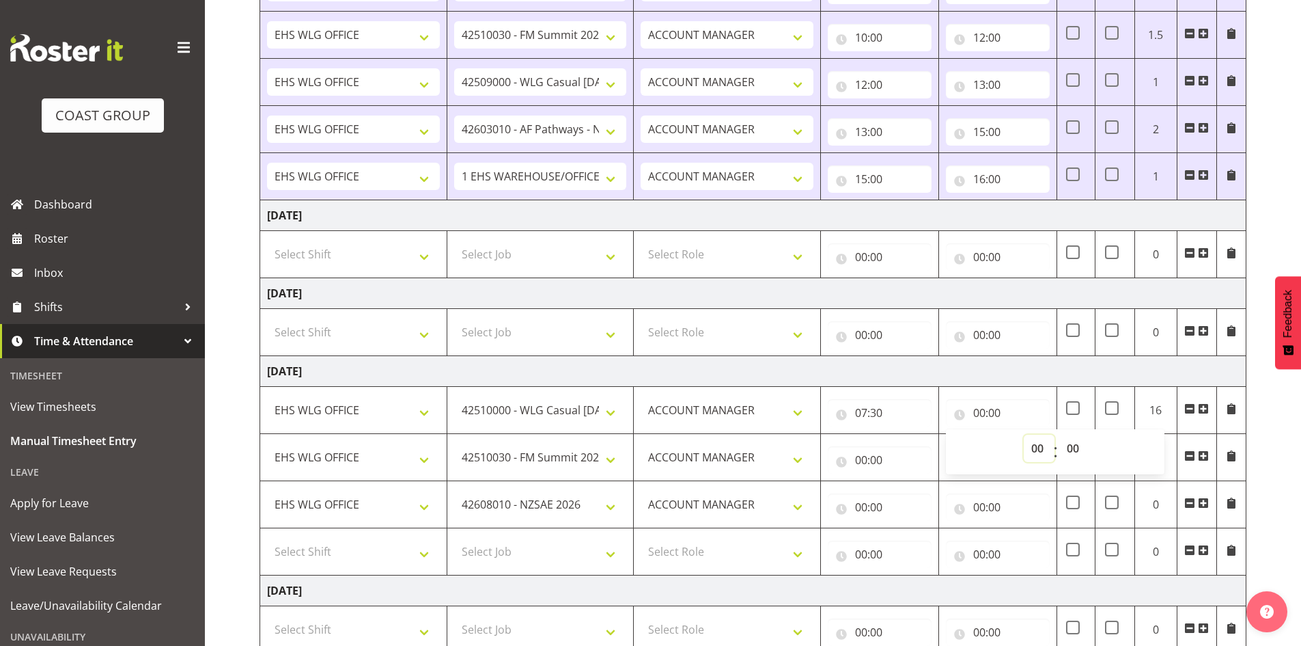
click at [1040, 449] on select "00 01 02 03 04 05 06 07 08 09 10 11 12 13 14 15 16 17 18 19 20 21 22 23" at bounding box center [1039, 447] width 31 height 27
select select "8"
click at [1024, 434] on select "00 01 02 03 04 05 06 07 08 09 10 11 12 13 14 15 16 17 18 19 20 21 22 23" at bounding box center [1039, 447] width 31 height 27
type input "08:00"
click at [1074, 447] on select "00 01 02 03 04 05 06 07 08 09 10 11 12 13 14 15 16 17 18 19 20 21 22 23 24 25 2…" at bounding box center [1074, 447] width 31 height 27
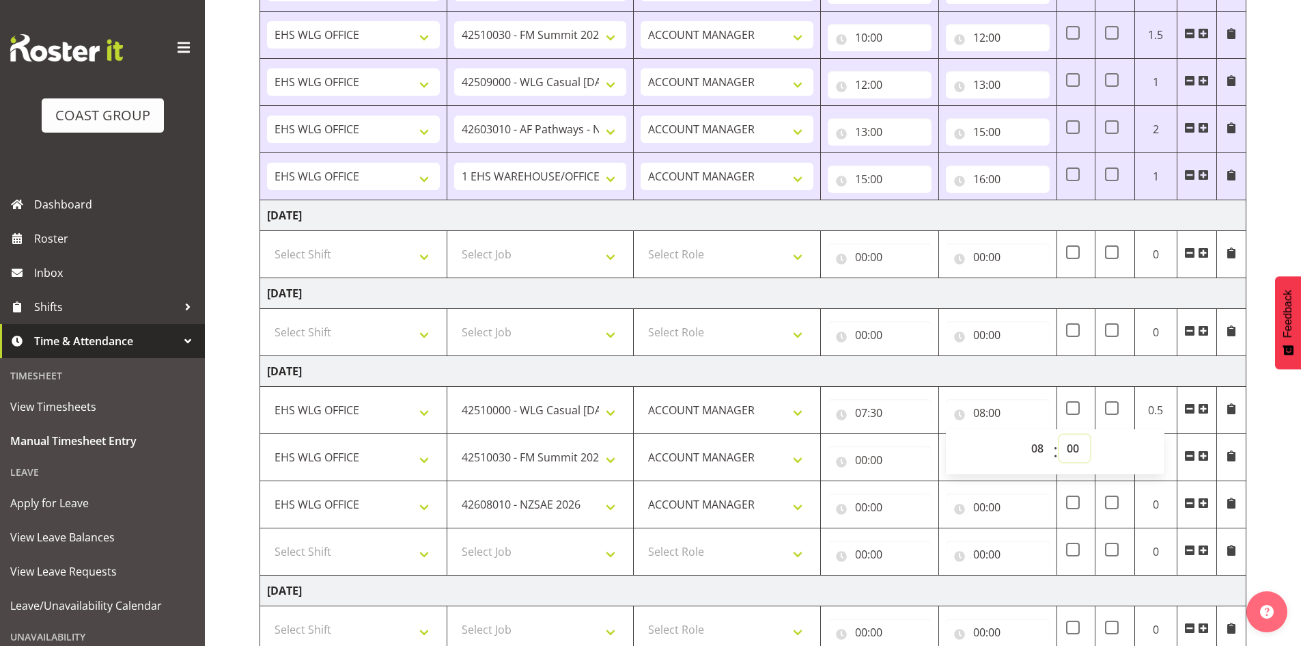
select select "30"
click at [1059, 434] on select "00 01 02 03 04 05 06 07 08 09 10 11 12 13 14 15 16 17 18 19 20 21 22 23 24 25 2…" at bounding box center [1074, 447] width 31 height 27
type input "08:30"
drag, startPoint x: 850, startPoint y: 452, endPoint x: 858, endPoint y: 453, distance: 7.6
click at [853, 452] on input "00:00" at bounding box center [880, 459] width 104 height 27
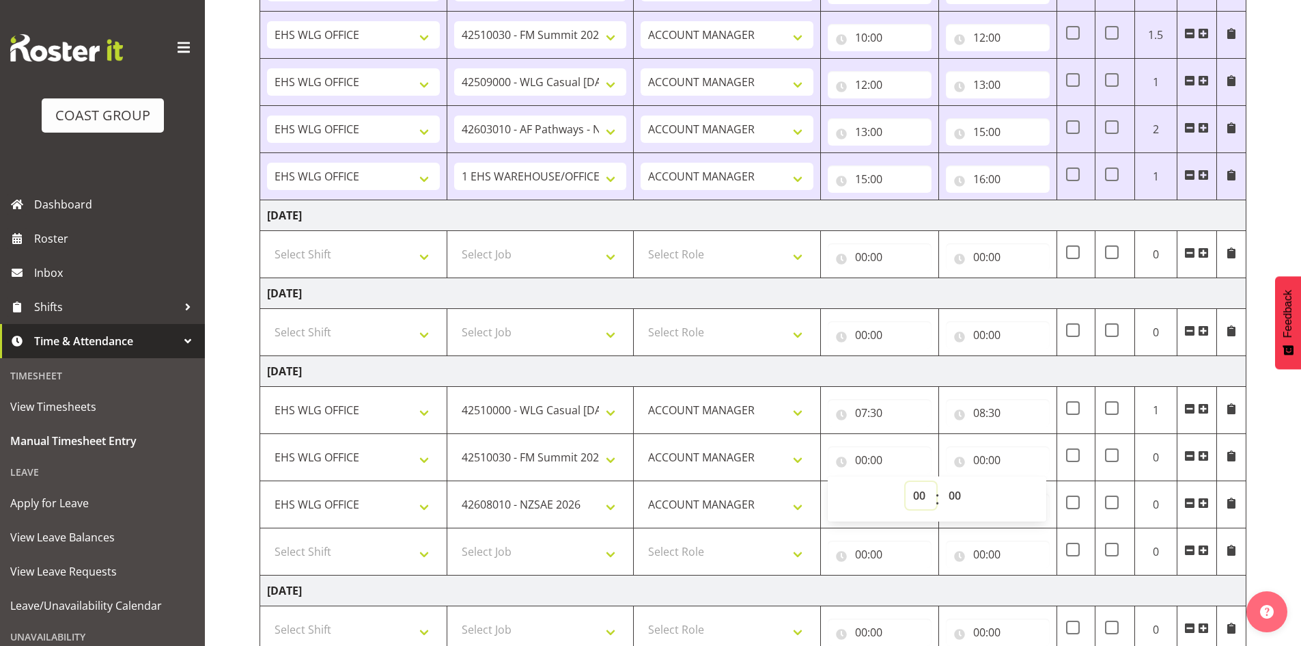
drag, startPoint x: 922, startPoint y: 497, endPoint x: 919, endPoint y: 488, distance: 8.9
click at [922, 495] on select "00 01 02 03 04 05 06 07 08 09 10 11 12 13 14 15 16 17 18 19 20 21 22 23" at bounding box center [921, 495] width 31 height 27
select select "8"
click at [906, 482] on select "00 01 02 03 04 05 06 07 08 09 10 11 12 13 14 15 16 17 18 19 20 21 22 23" at bounding box center [921, 495] width 31 height 27
type input "08:00"
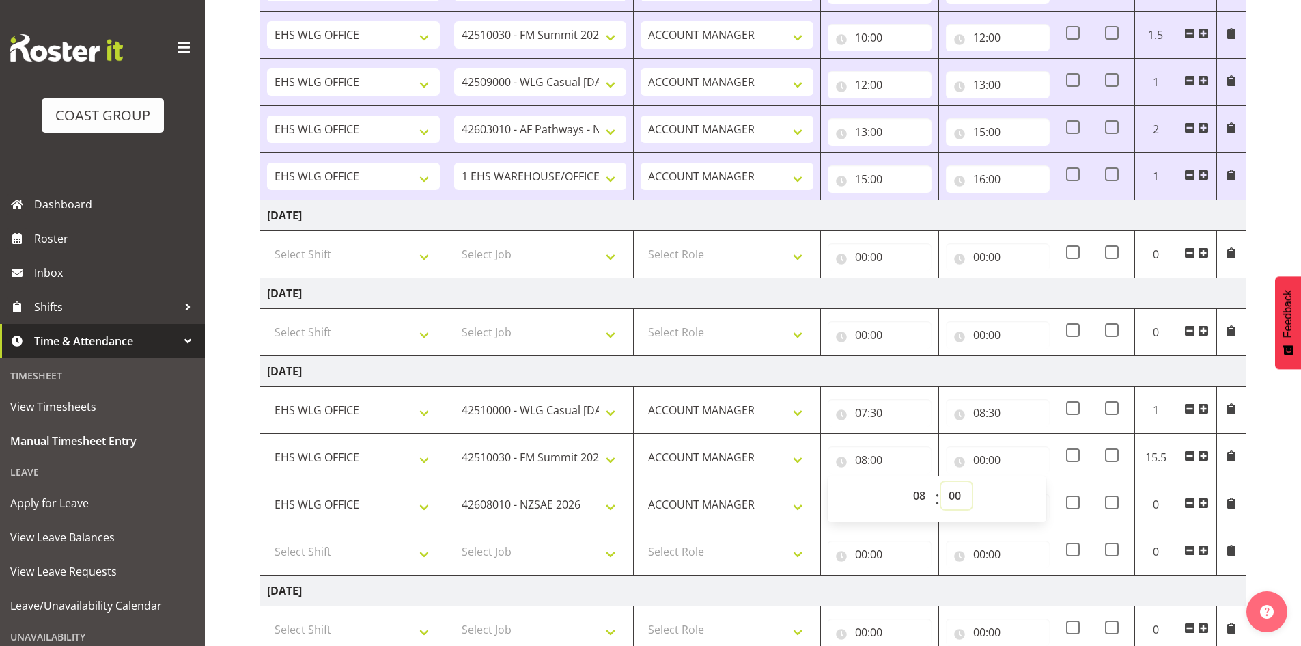
click at [953, 495] on select "00 01 02 03 04 05 06 07 08 09 10 11 12 13 14 15 16 17 18 19 20 21 22 23 24 25 2…" at bounding box center [956, 495] width 31 height 27
select select "30"
click at [941, 482] on select "00 01 02 03 04 05 06 07 08 09 10 11 12 13 14 15 16 17 18 19 20 21 22 23 24 25 2…" at bounding box center [956, 495] width 31 height 27
type input "08:30"
click at [979, 458] on input "00:00" at bounding box center [998, 459] width 104 height 27
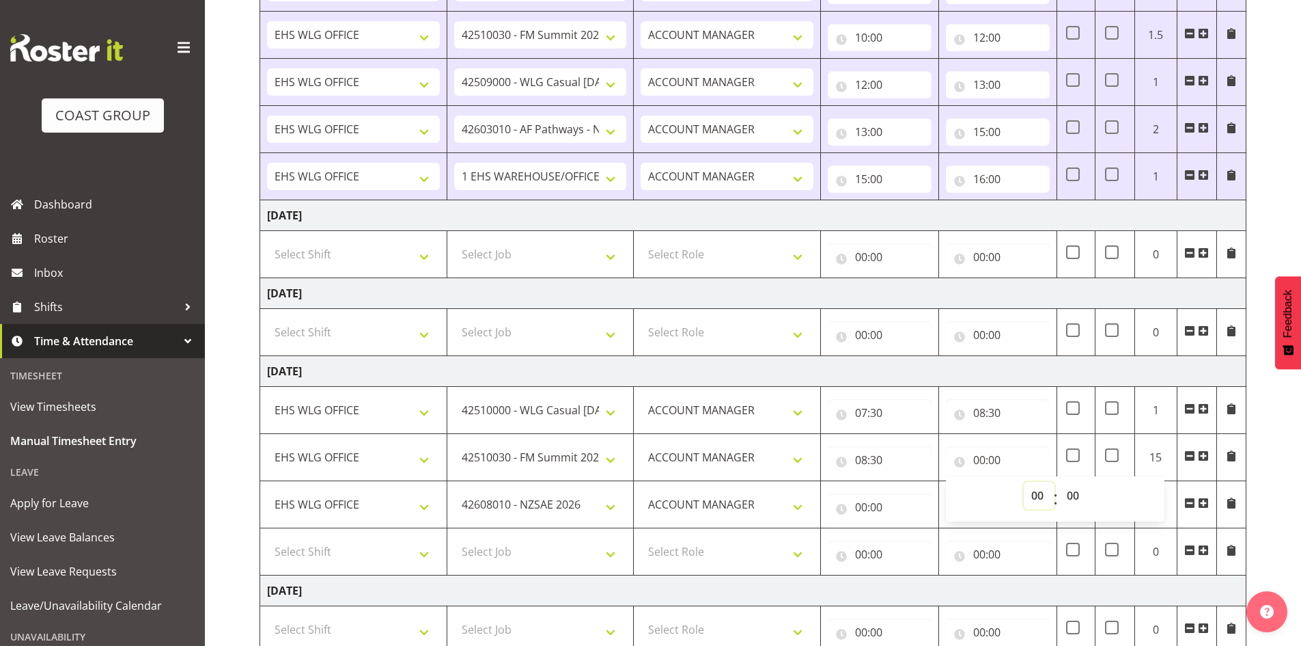
click at [1035, 490] on select "00 01 02 03 04 05 06 07 08 09 10 11 12 13 14 15 16 17 18 19 20 21 22 23" at bounding box center [1039, 495] width 31 height 27
select select "9"
click at [1024, 482] on select "00 01 02 03 04 05 06 07 08 09 10 11 12 13 14 15 16 17 18 19 20 21 22 23" at bounding box center [1039, 495] width 31 height 27
type input "09:00"
click at [603, 503] on select "1 Carlton Events 1 Carlton Hamilton 1 Carlton Wellington 1 EHS WAREHOUSE/OFFICE…" at bounding box center [540, 503] width 173 height 27
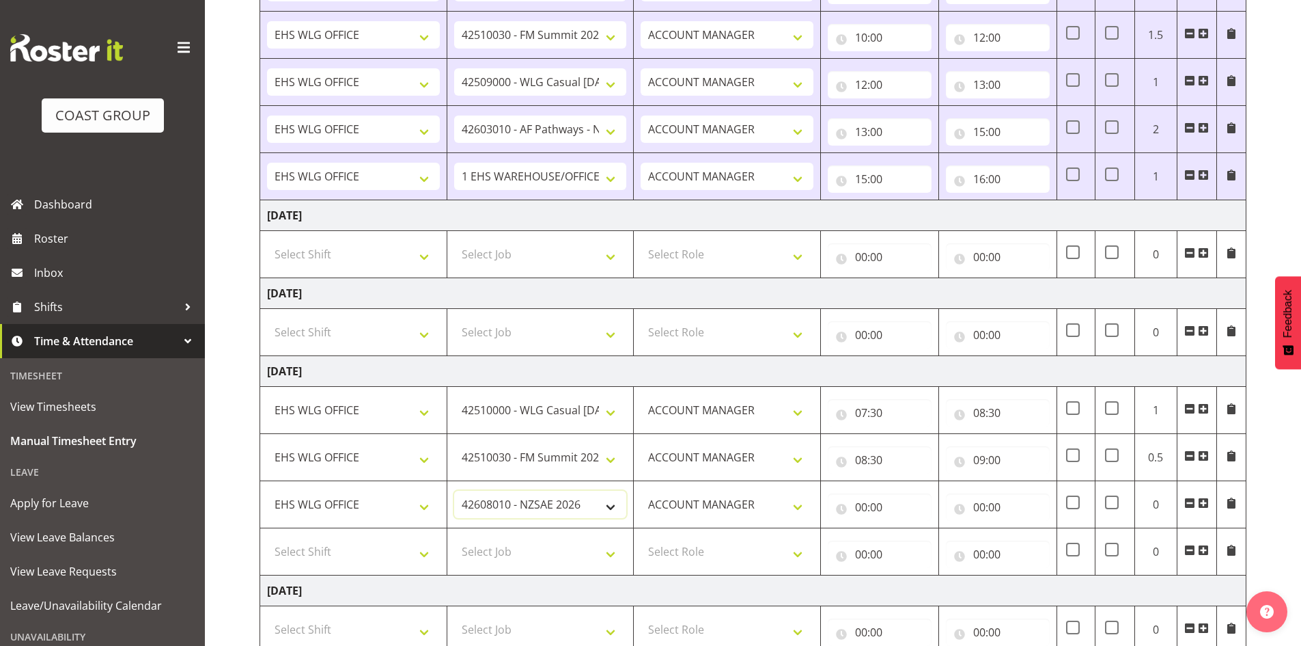
select select "69"
click at [454, 490] on select "1 Carlton Events 1 Carlton Hamilton 1 Carlton Wellington 1 EHS WAREHOUSE/OFFICE…" at bounding box center [540, 503] width 173 height 27
click at [863, 503] on input "00:00" at bounding box center [880, 506] width 104 height 27
drag, startPoint x: 921, startPoint y: 546, endPoint x: 923, endPoint y: 530, distance: 15.8
click at [922, 545] on select "00 01 02 03 04 05 06 07 08 09 10 11 12 13 14 15 16 17 18 19 20 21 22 23" at bounding box center [921, 542] width 31 height 27
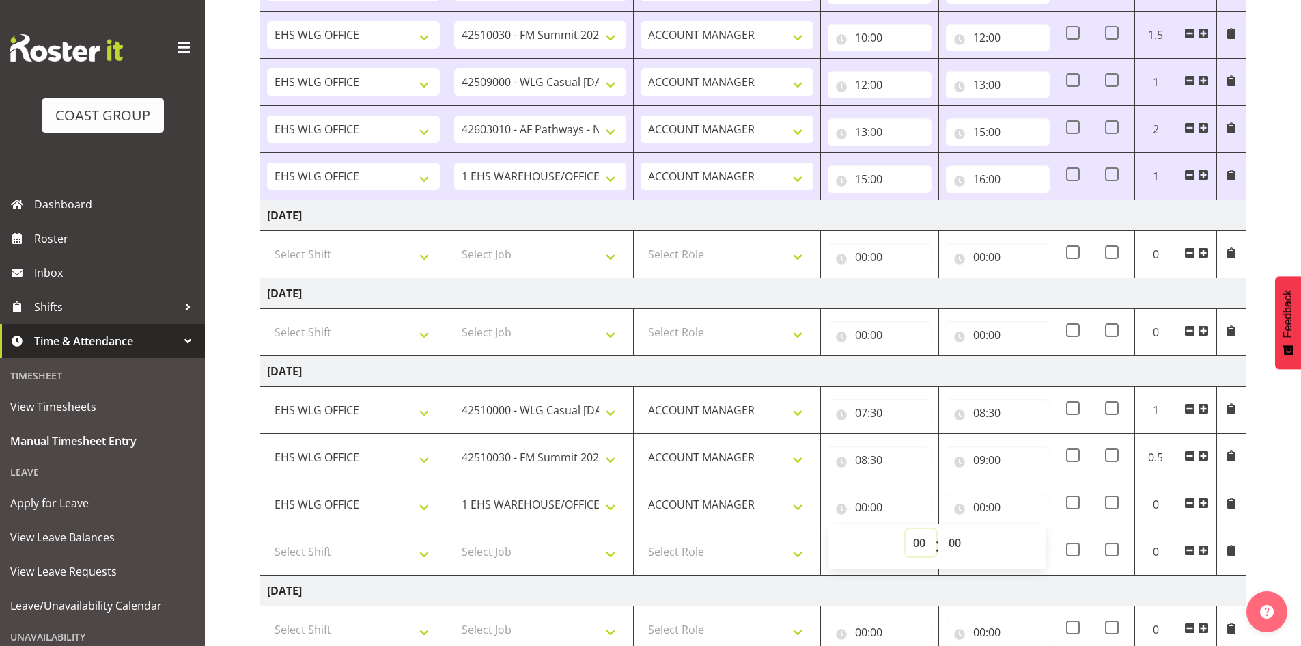
select select "9"
click at [906, 529] on select "00 01 02 03 04 05 06 07 08 09 10 11 12 13 14 15 16 17 18 19 20 21 22 23" at bounding box center [921, 542] width 31 height 27
type input "09:00"
click at [979, 501] on input "00:00" at bounding box center [998, 506] width 104 height 27
click at [1036, 544] on select "00 01 02 03 04 05 06 07 08 09 10 11 12 13 14 15 16 17 18 19 20 21 22 23" at bounding box center [1039, 542] width 31 height 27
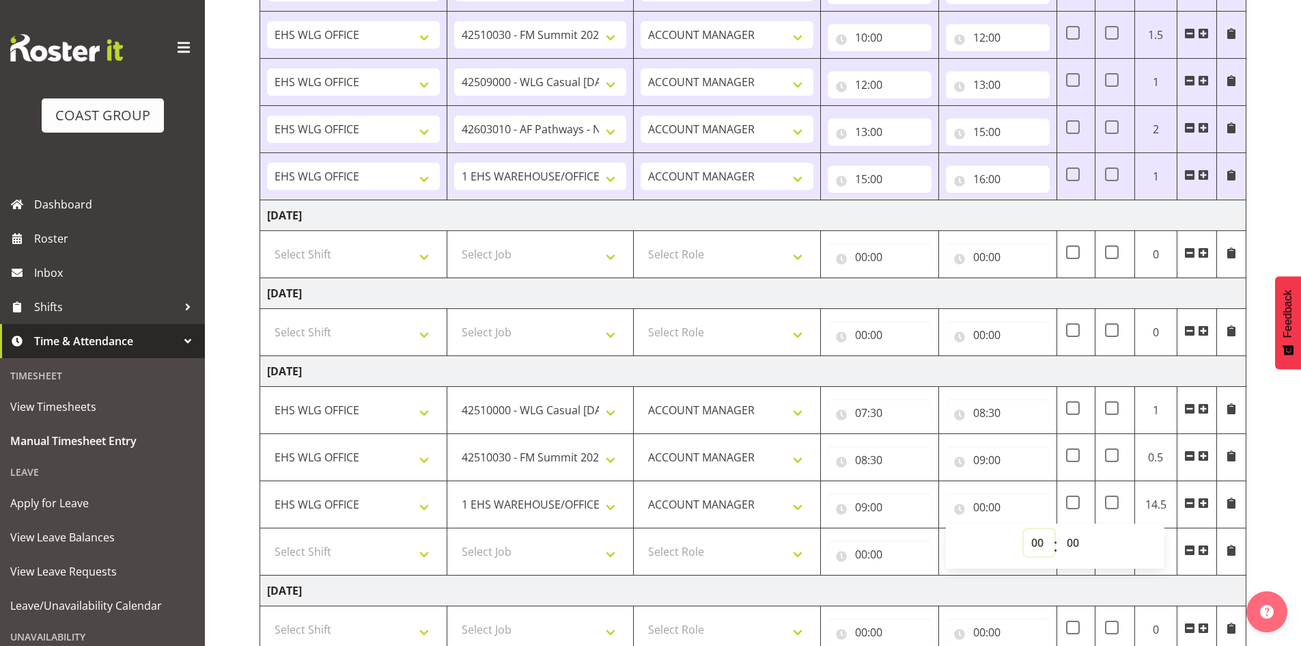
select select "9"
click at [1024, 529] on select "00 01 02 03 04 05 06 07 08 09 10 11 12 13 14 15 16 17 18 19 20 21 22 23" at bounding box center [1039, 542] width 31 height 27
type input "09:00"
click at [1072, 543] on select "00 01 02 03 04 05 06 07 08 09 10 11 12 13 14 15 16 17 18 19 20 21 22 23 24 25 2…" at bounding box center [1074, 542] width 31 height 27
select select "30"
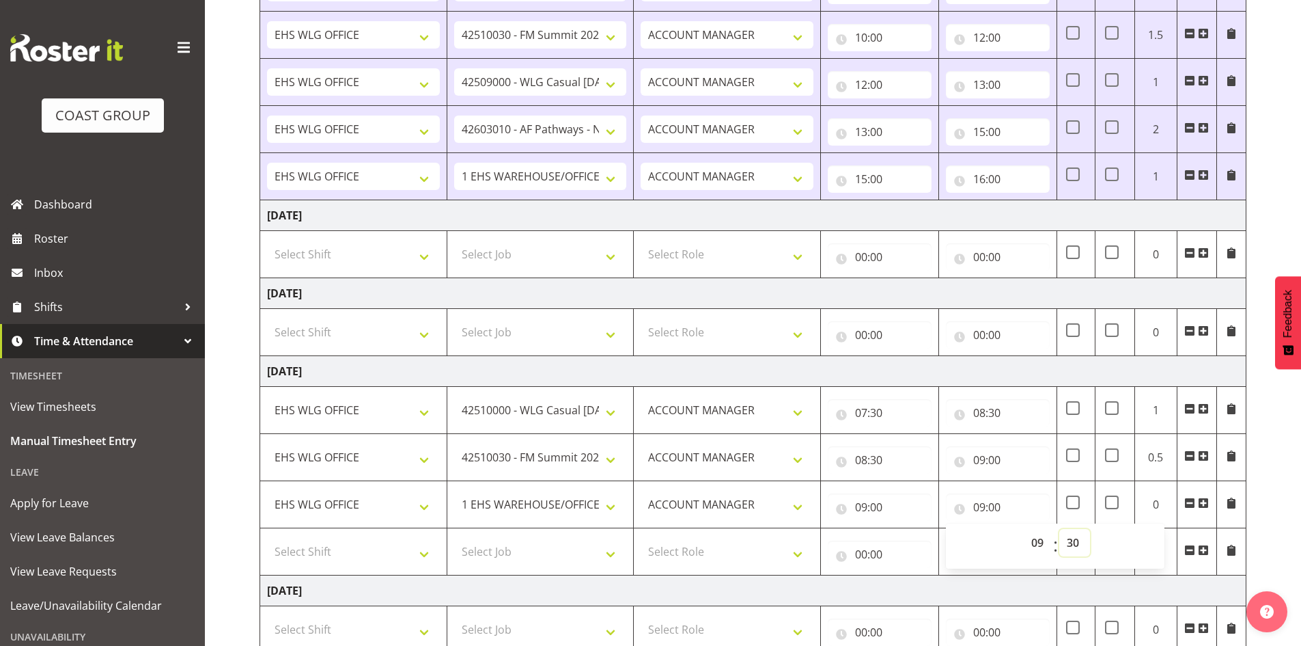
click at [1059, 529] on select "00 01 02 03 04 05 06 07 08 09 10 11 12 13 14 15 16 17 18 19 20 21 22 23 24 25 2…" at bounding box center [1074, 542] width 31 height 27
type input "09:30"
click at [428, 549] on select "Select Shift 25 Build NZPF @ Takina 7am 25 Service NZPF @ Takina AUG 25 Break B…" at bounding box center [353, 551] width 173 height 27
select select "1464"
click at [426, 546] on select "Select Shift 25 Build NZPF @ Takina 7am 25 Service NZPF @ Takina AUG 25 Break B…" at bounding box center [353, 551] width 173 height 27
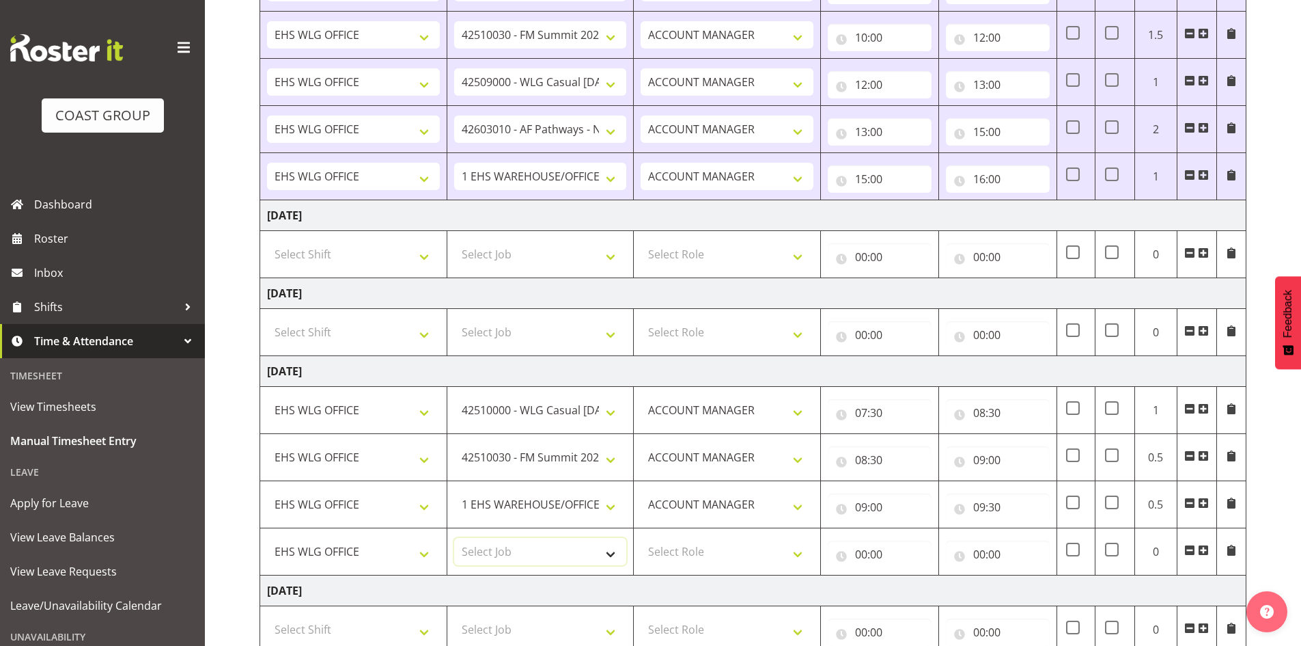
click at [607, 550] on select "Select Job 1 Carlton Events 1 Carlton Hamilton 1 Carlton Wellington 1 EHS WAREH…" at bounding box center [540, 551] width 173 height 27
select select "10614"
click at [454, 538] on select "Select Job 1 Carlton Events 1 Carlton Hamilton 1 Carlton Wellington 1 EHS WAREH…" at bounding box center [540, 551] width 173 height 27
click at [803, 546] on select "Select Role EHS WLG OPS ACCOUNT MANAGER" at bounding box center [727, 551] width 173 height 27
select select "197"
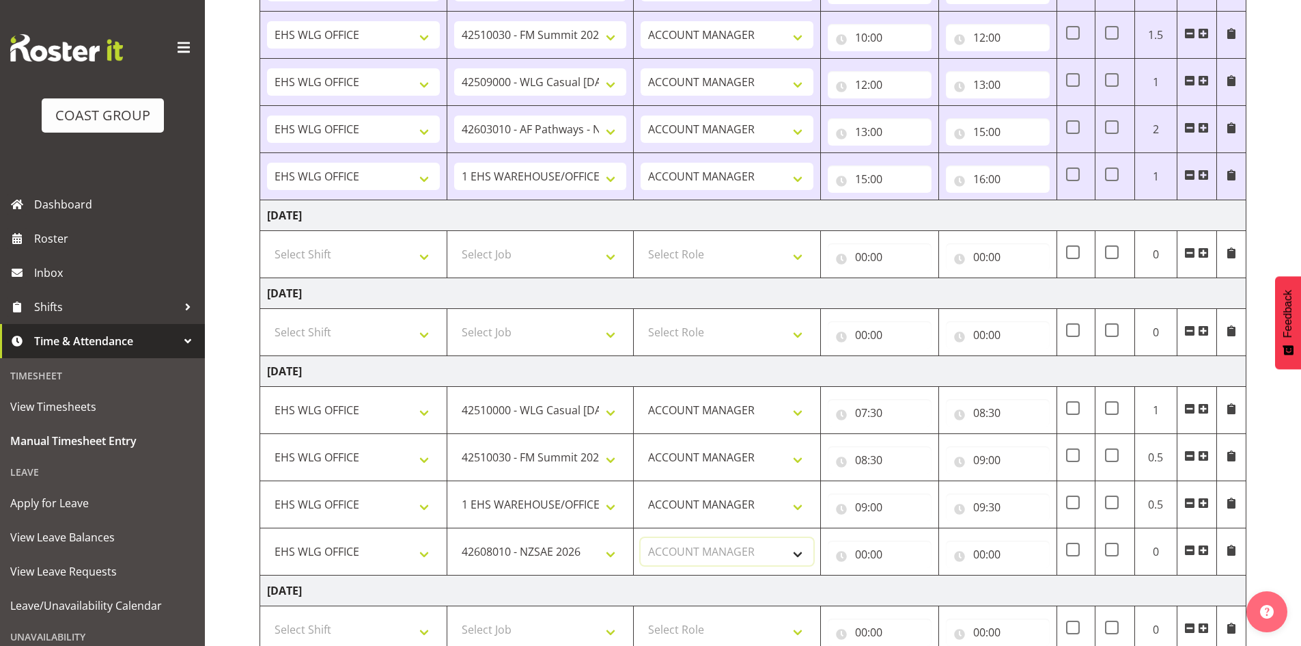
click at [641, 538] on select "Select Role EHS WLG OPS ACCOUNT MANAGER" at bounding box center [727, 551] width 173 height 27
click at [861, 551] on input "00:00" at bounding box center [880, 553] width 104 height 27
click at [920, 589] on select "00 01 02 03 04 05 06 07 08 09 10 11 12 13 14 15 16 17 18 19 20 21 22 23" at bounding box center [921, 589] width 31 height 27
select select "9"
click at [906, 576] on select "00 01 02 03 04 05 06 07 08 09 10 11 12 13 14 15 16 17 18 19 20 21 22 23" at bounding box center [921, 589] width 31 height 27
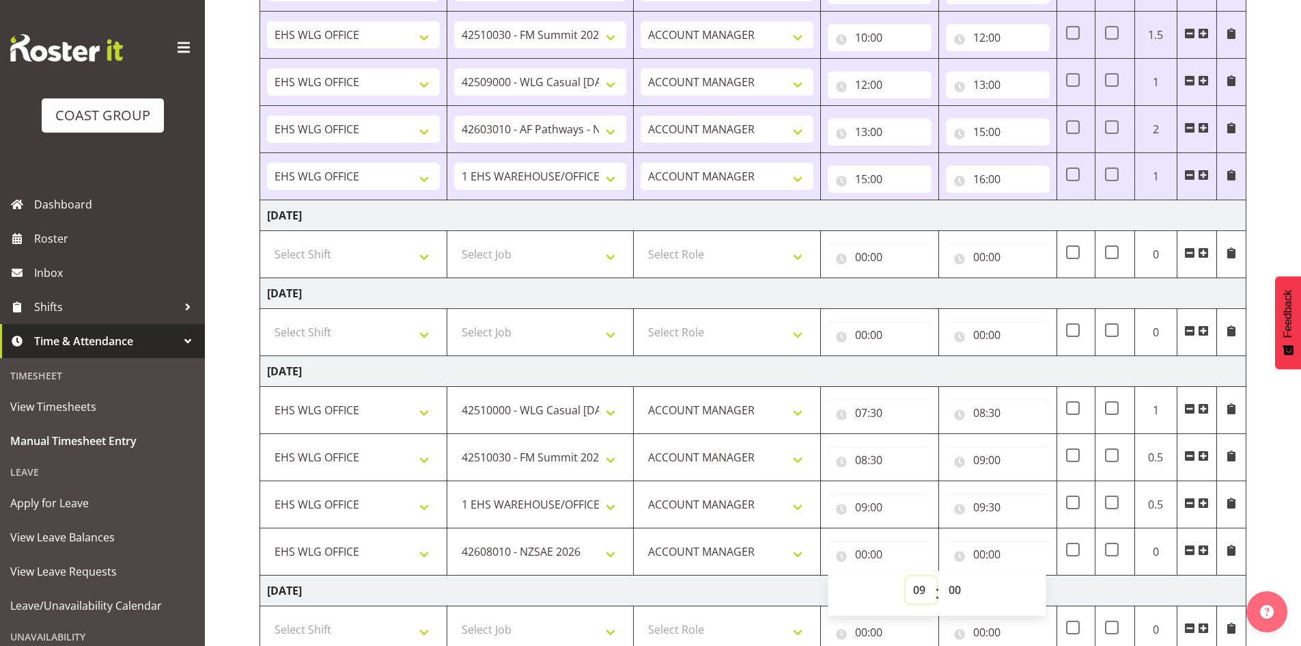
type input "09:00"
click at [954, 587] on select "00 01 02 03 04 05 06 07 08 09 10 11 12 13 14 15 16 17 18 19 20 21 22 23 24 25 2…" at bounding box center [956, 589] width 31 height 27
select select "30"
click at [941, 576] on select "00 01 02 03 04 05 06 07 08 09 10 11 12 13 14 15 16 17 18 19 20 21 22 23 24 25 2…" at bounding box center [956, 589] width 31 height 27
type input "09:30"
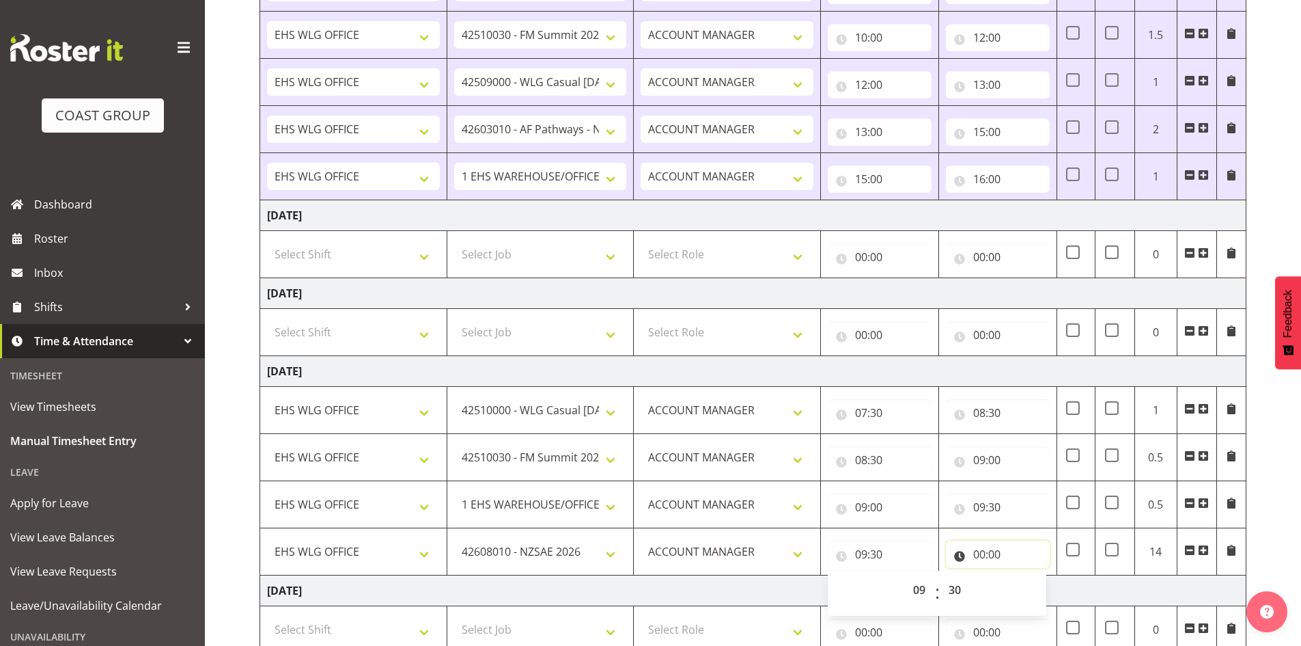
click at [977, 553] on input "00:00" at bounding box center [998, 553] width 104 height 27
click at [1034, 584] on select "00 01 02 03 04 05 06 07 08 09 10 11 12 13 14 15 16 17 18 19 20 21 22 23" at bounding box center [1039, 589] width 31 height 27
select select "10"
click at [1024, 576] on select "00 01 02 03 04 05 06 07 08 09 10 11 12 13 14 15 16 17 18 19 20 21 22 23" at bounding box center [1039, 589] width 31 height 27
type input "10:00"
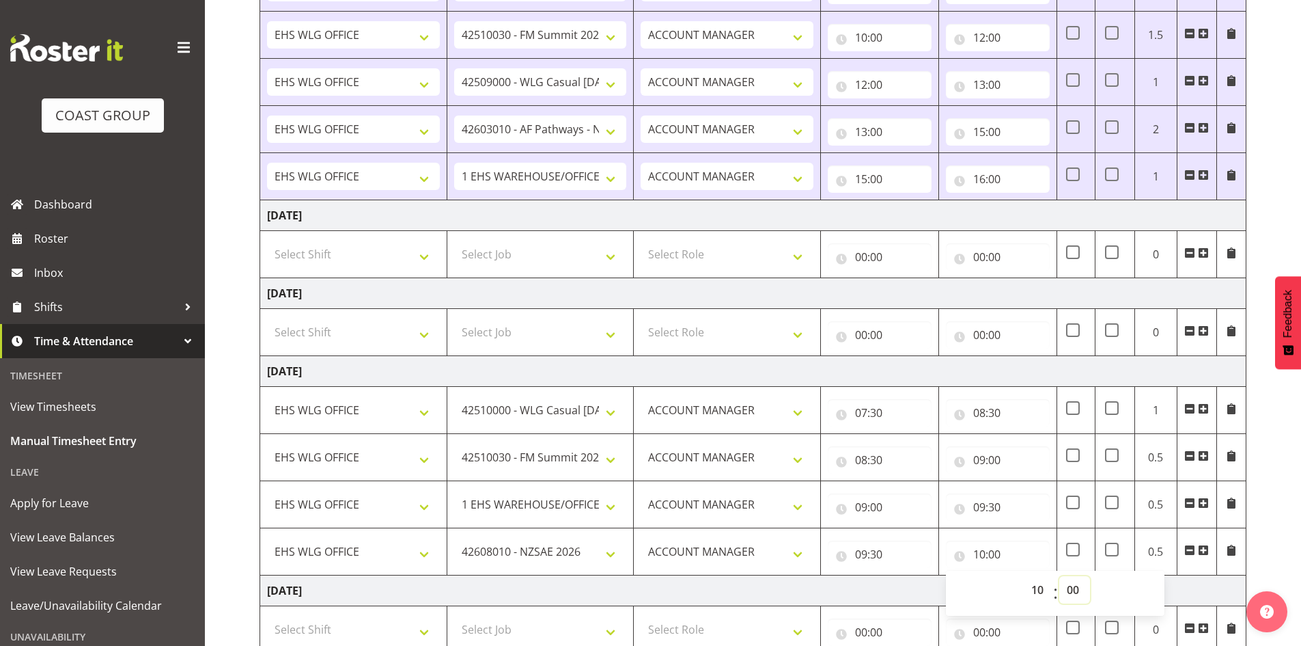
click at [1077, 588] on select "00 01 02 03 04 05 06 07 08 09 10 11 12 13 14 15 16 17 18 19 20 21 22 23 24 25 2…" at bounding box center [1074, 589] width 31 height 27
select select "30"
click at [1059, 576] on select "00 01 02 03 04 05 06 07 08 09 10 11 12 13 14 15 16 17 18 19 20 21 22 23 24 25 2…" at bounding box center [1074, 589] width 31 height 27
type input "10:30"
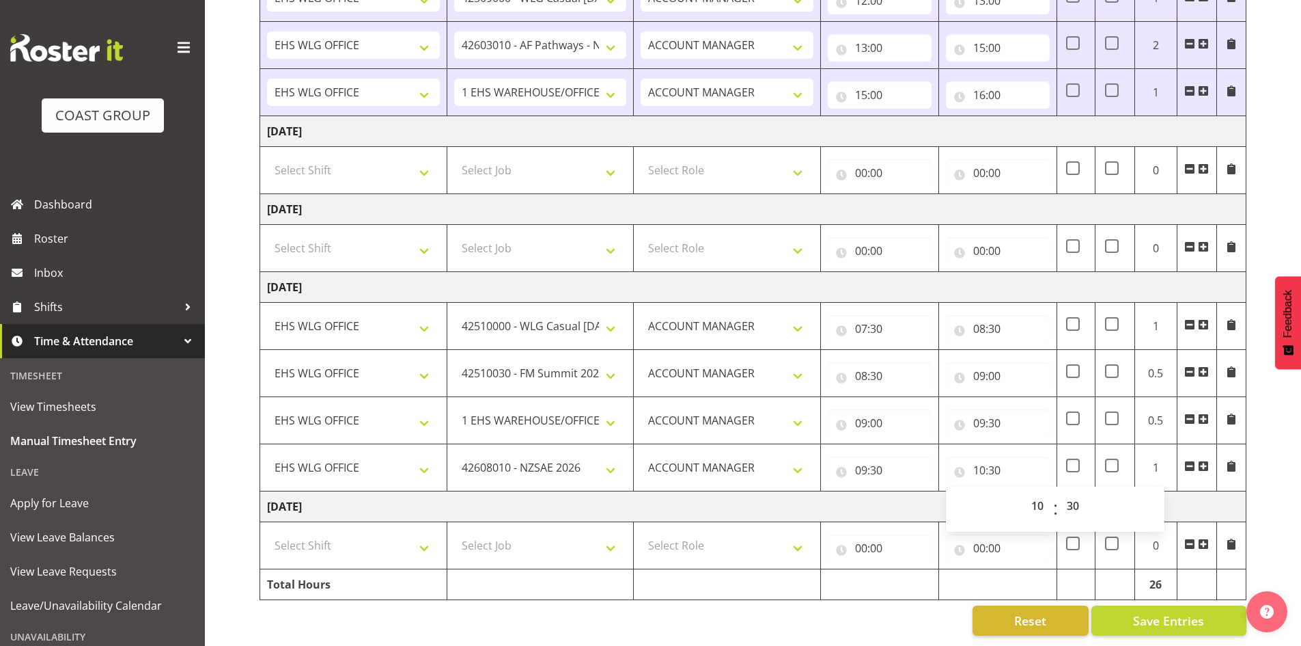
drag, startPoint x: 1203, startPoint y: 454, endPoint x: 1044, endPoint y: 453, distance: 158.5
click at [1204, 460] on span at bounding box center [1203, 465] width 11 height 11
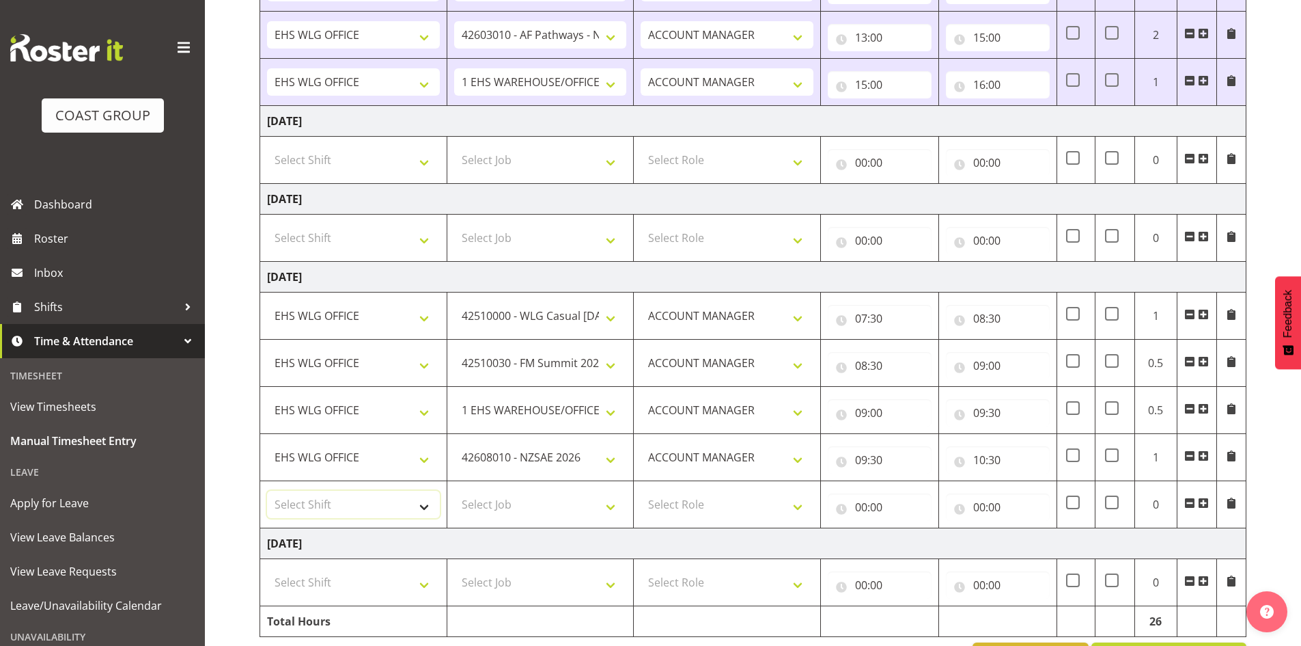
click at [426, 503] on select "Select Shift 25 Build NZPF @ Takina 7am 25 Service NZPF @ Takina AUG 25 Break B…" at bounding box center [353, 503] width 173 height 27
select select "1464"
click at [425, 505] on select "Select Shift 25 Build NZPF @ Takina 7am 25 Service NZPF @ Takina AUG 25 Break B…" at bounding box center [353, 503] width 173 height 27
click at [612, 508] on select "Select Job 1 Carlton Events 1 Carlton Hamilton 1 Carlton Wellington 1 EHS WAREH…" at bounding box center [540, 503] width 173 height 27
select select "8002"
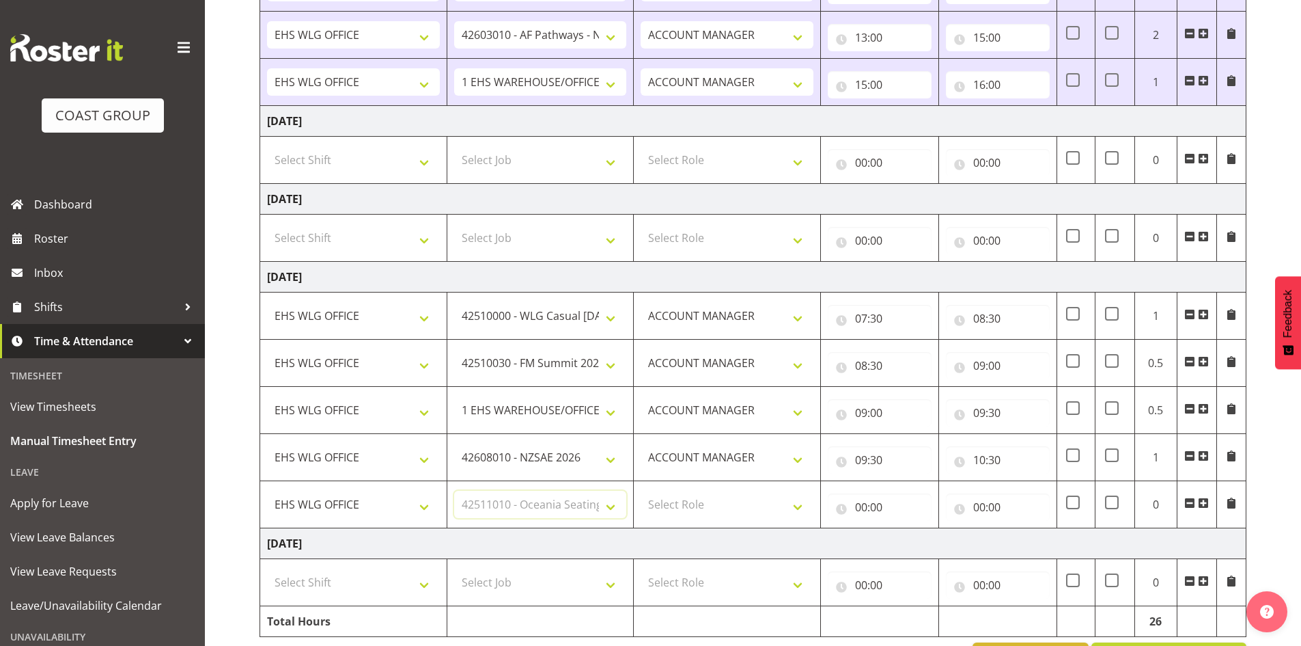
click at [454, 490] on select "Select Job 1 Carlton Events 1 Carlton Hamilton 1 Carlton Wellington 1 EHS WAREH…" at bounding box center [540, 503] width 173 height 27
click at [798, 501] on select "Select Role EHS WLG OPS ACCOUNT MANAGER" at bounding box center [727, 503] width 173 height 27
select select "197"
click at [641, 490] on select "Select Role EHS WLG OPS ACCOUNT MANAGER" at bounding box center [727, 503] width 173 height 27
drag, startPoint x: 859, startPoint y: 505, endPoint x: 872, endPoint y: 518, distance: 18.8
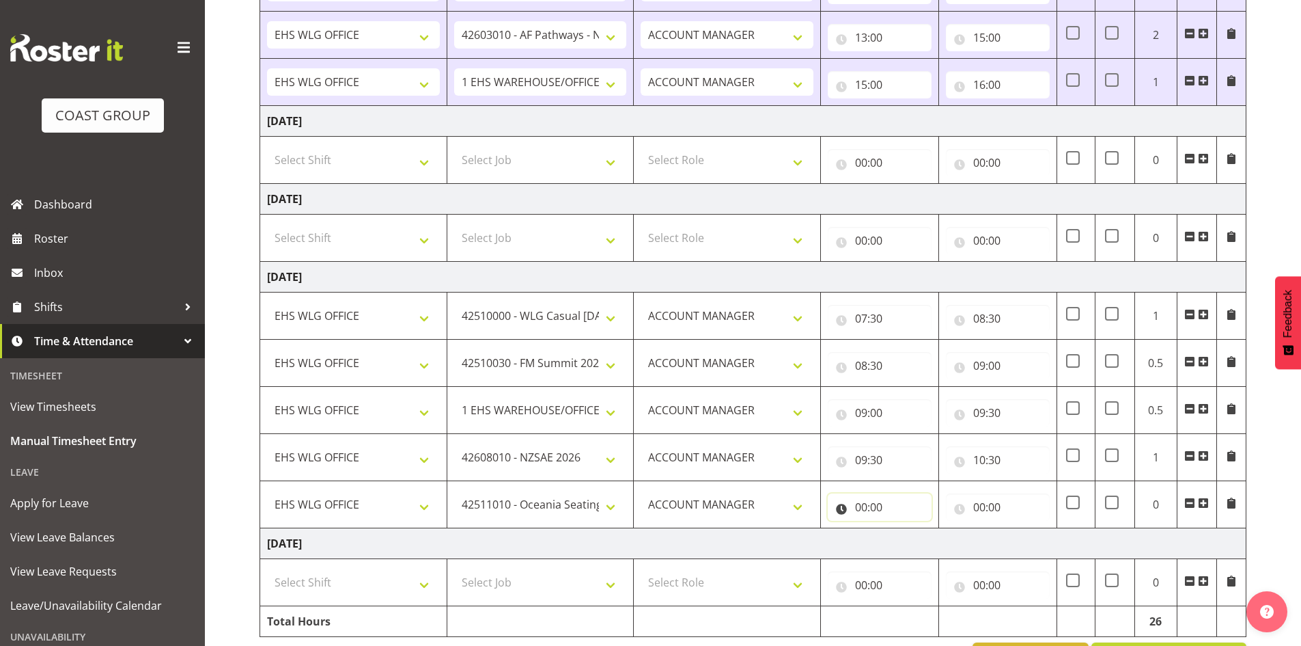
click at [859, 504] on input "00:00" at bounding box center [880, 506] width 104 height 27
click at [921, 539] on select "00 01 02 03 04 05 06 07 08 09 10 11 12 13 14 15 16 17 18 19 20 21 22 23" at bounding box center [921, 542] width 31 height 27
select select "10"
click at [906, 529] on select "00 01 02 03 04 05 06 07 08 09 10 11 12 13 14 15 16 17 18 19 20 21 22 23" at bounding box center [921, 542] width 31 height 27
type input "10:00"
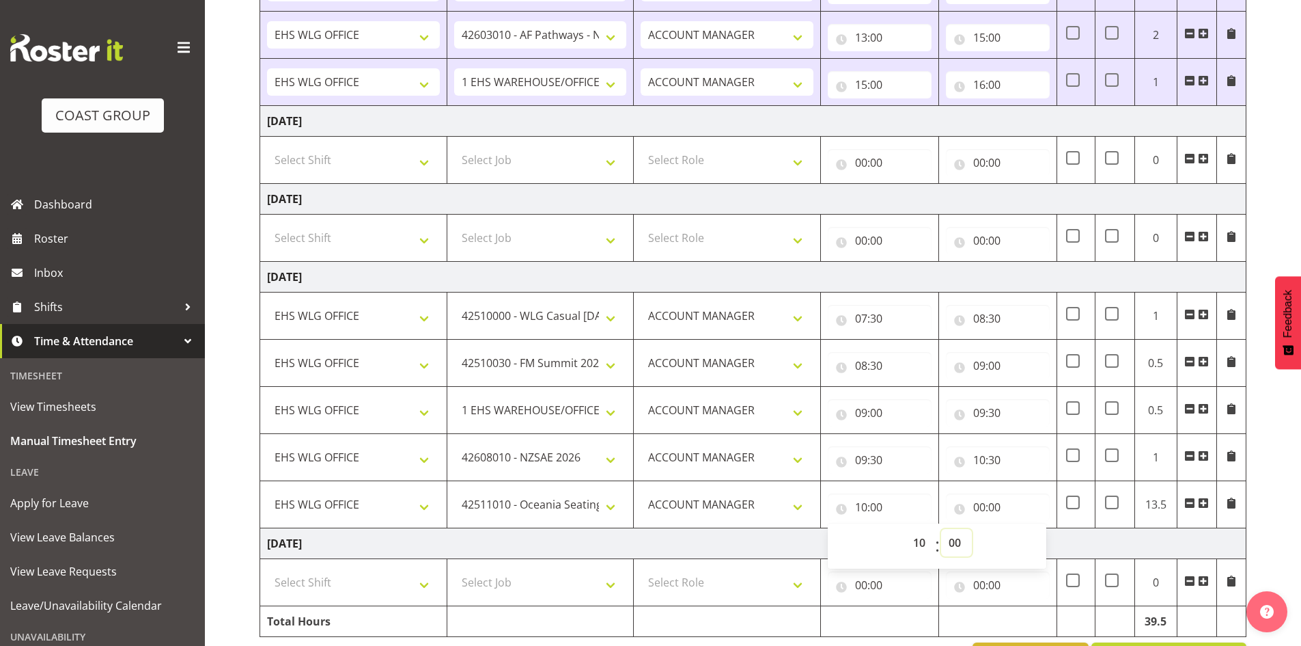
click at [960, 539] on select "00 01 02 03 04 05 06 07 08 09 10 11 12 13 14 15 16 17 18 19 20 21 22 23 24 25 2…" at bounding box center [956, 542] width 31 height 27
select select "30"
click at [941, 529] on select "00 01 02 03 04 05 06 07 08 09 10 11 12 13 14 15 16 17 18 19 20 21 22 23 24 25 2…" at bounding box center [956, 542] width 31 height 27
type input "10:30"
click at [980, 505] on input "00:00" at bounding box center [998, 506] width 104 height 27
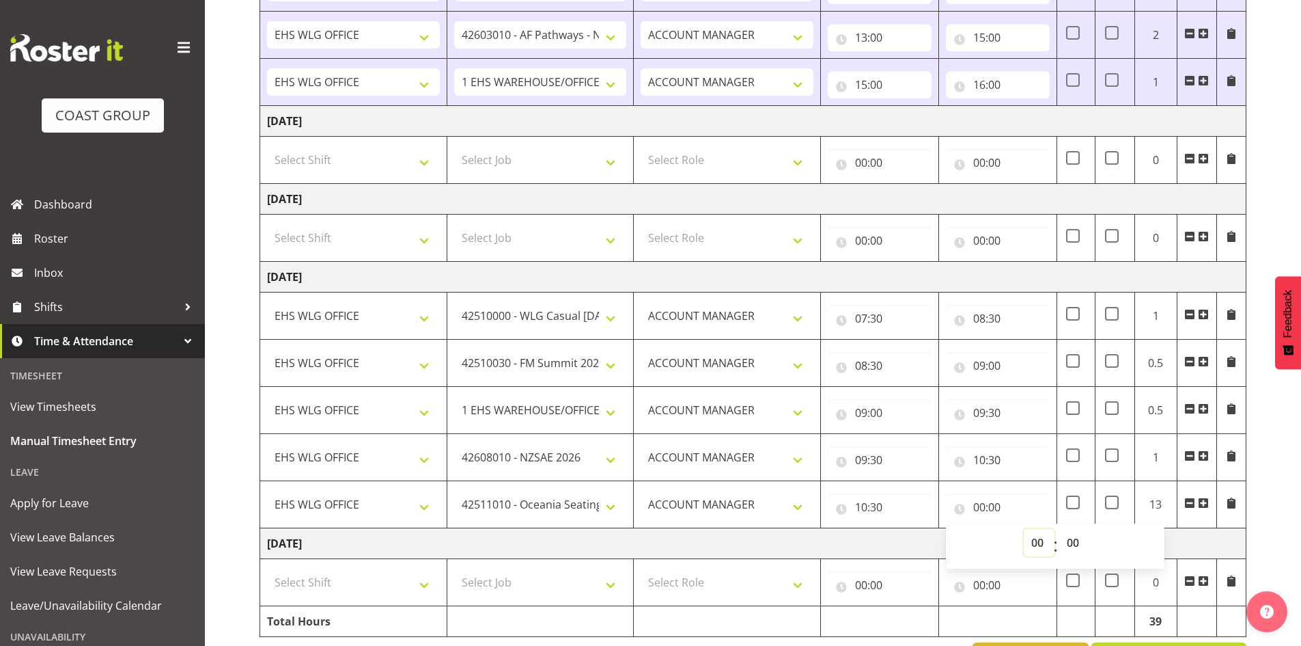
click at [1036, 539] on select "00 01 02 03 04 05 06 07 08 09 10 11 12 13 14 15 16 17 18 19 20 21 22 23" at bounding box center [1039, 542] width 31 height 27
select select "12"
click at [1024, 529] on select "00 01 02 03 04 05 06 07 08 09 10 11 12 13 14 15 16 17 18 19 20 21 22 23" at bounding box center [1039, 542] width 31 height 27
type input "12:00"
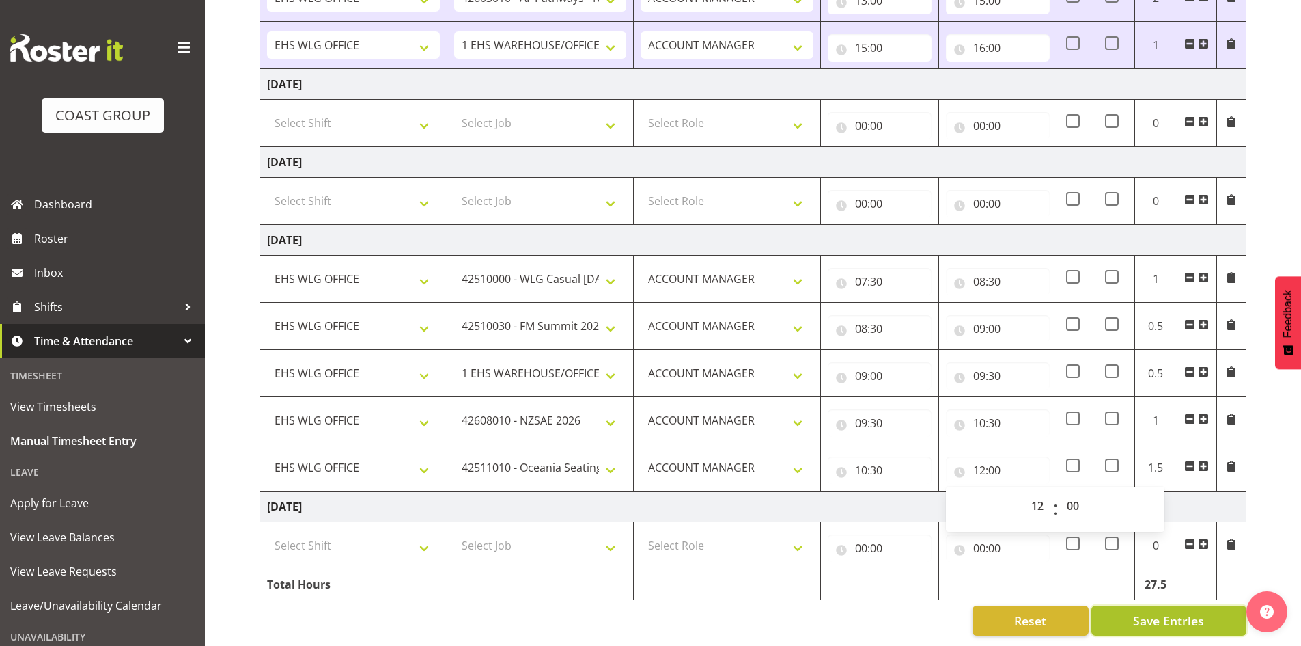
click at [1165, 611] on span "Save Entries" at bounding box center [1168, 620] width 71 height 18
click at [1178, 611] on span "Save Entries" at bounding box center [1168, 620] width 71 height 18
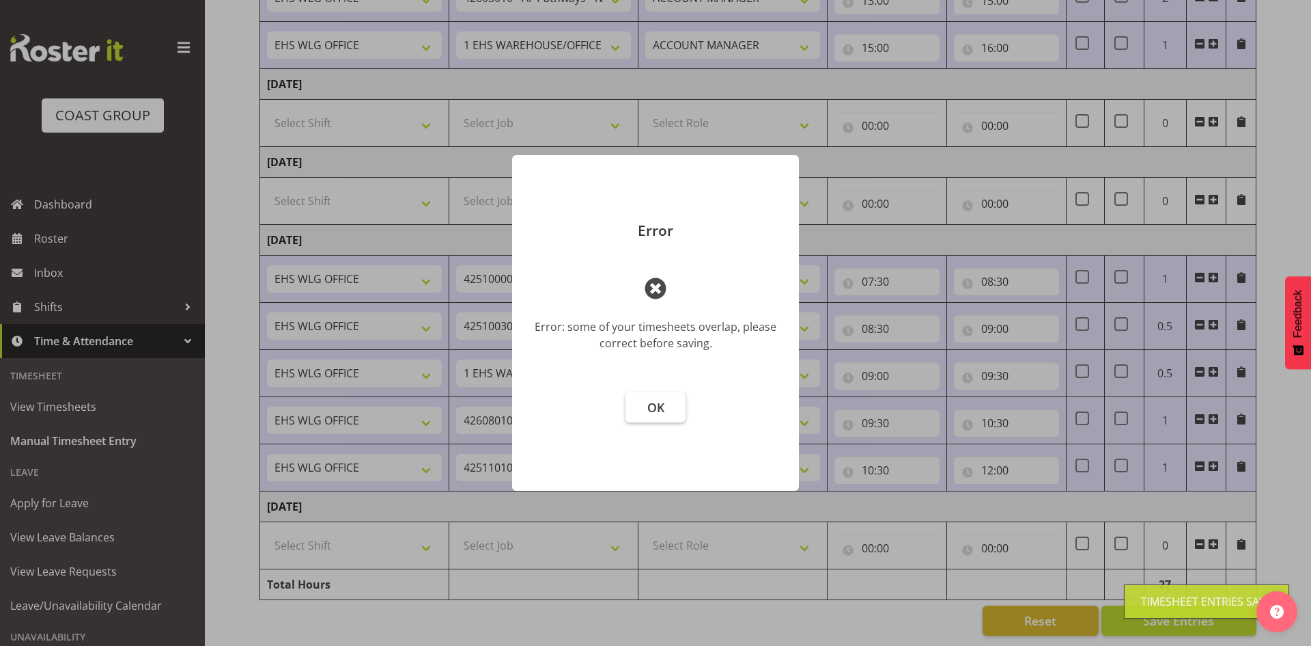
click at [651, 401] on span "OK" at bounding box center [656, 407] width 17 height 16
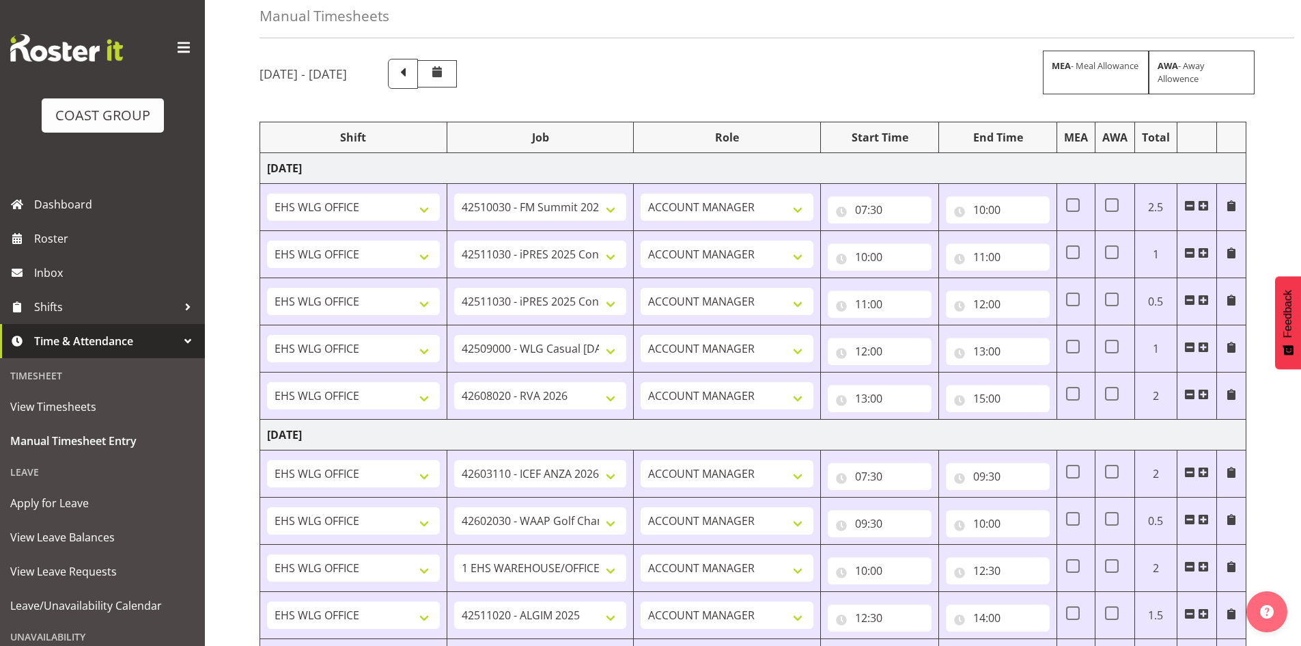
scroll to position [48, 0]
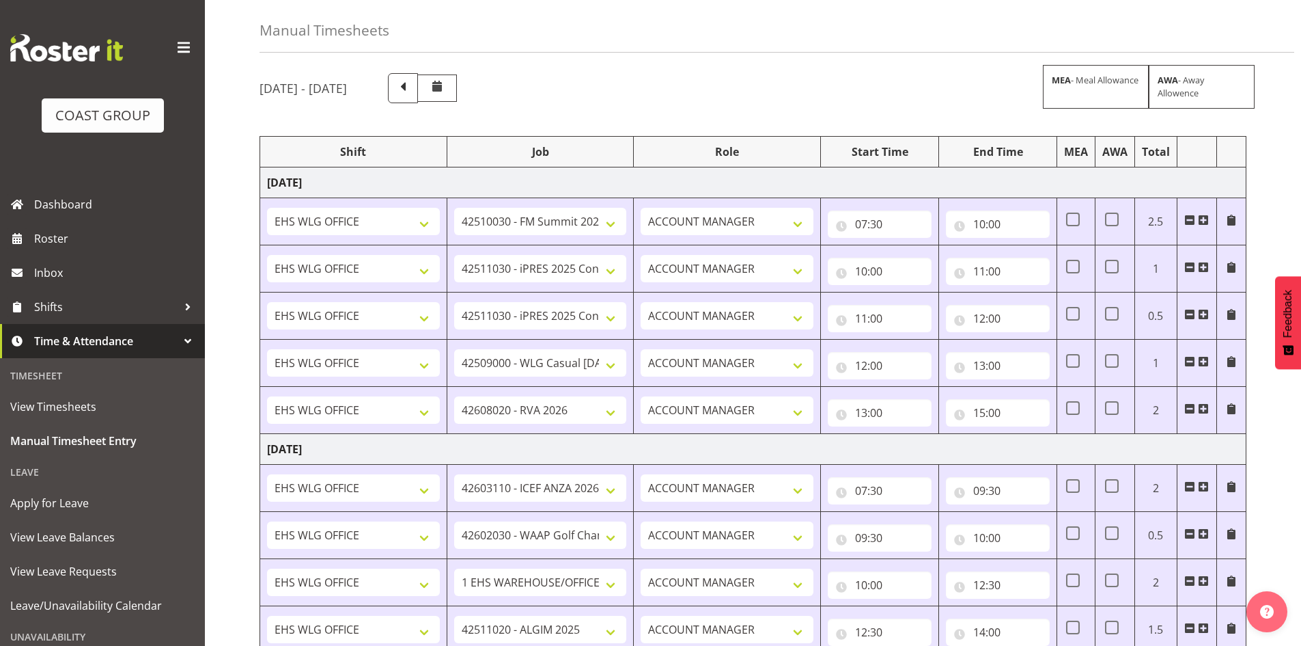
click at [1205, 406] on span at bounding box center [1203, 408] width 11 height 11
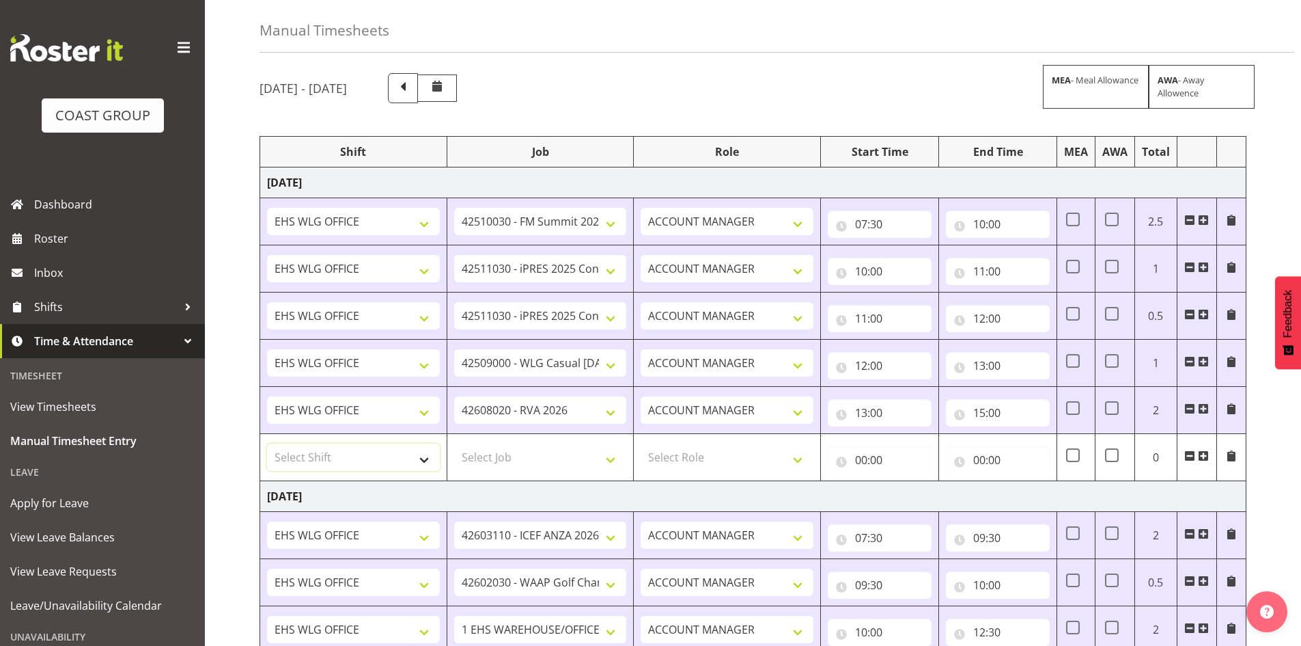
click at [424, 458] on select "Select Shift 25 Build NZPF @ Takina 7am 25 Service NZPF @ Takina AUG 25 Break B…" at bounding box center [353, 456] width 173 height 27
click at [426, 458] on select "Select Shift 25 Build NZPF @ Takina 7am 25 Service NZPF @ Takina AUG 25 Break B…" at bounding box center [353, 456] width 173 height 27
select select "1464"
click at [428, 458] on select "Select Shift 25 Build NZPF @ Takina 7am 25 Service NZPF @ Takina AUG 25 Break B…" at bounding box center [353, 456] width 173 height 27
click at [430, 458] on select "25 Build NZPF @ Takina 7am 25 Service NZPF @ Takina AUG 25 Break Beervana @ Sta…" at bounding box center [353, 456] width 173 height 27
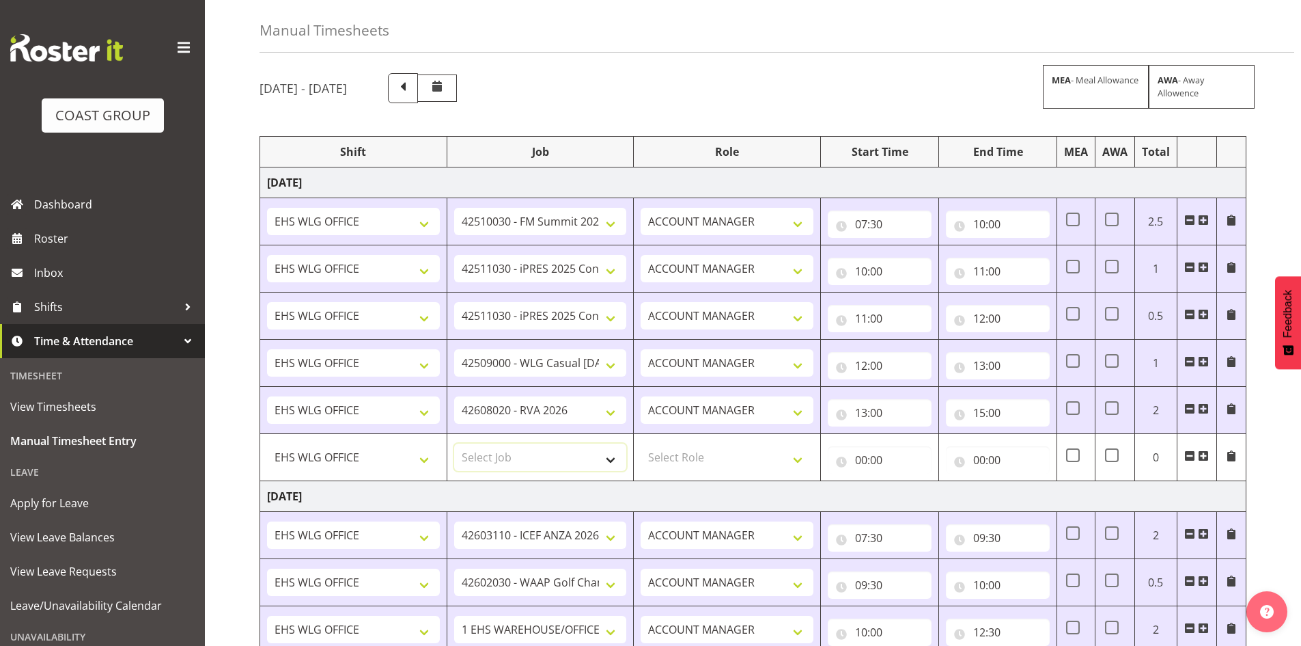
click at [618, 456] on select "Select Job 1 Carlton Events 1 Carlton Hamilton 1 Carlton Wellington 1 EHS WAREH…" at bounding box center [540, 456] width 173 height 27
select select "69"
click at [454, 443] on select "Select Job 1 Carlton Events 1 Carlton Hamilton 1 Carlton Wellington 1 EHS WAREH…" at bounding box center [540, 456] width 173 height 27
click at [796, 458] on select "Select Role EHS WLG OPS ACCOUNT MANAGER" at bounding box center [727, 456] width 173 height 27
select select "197"
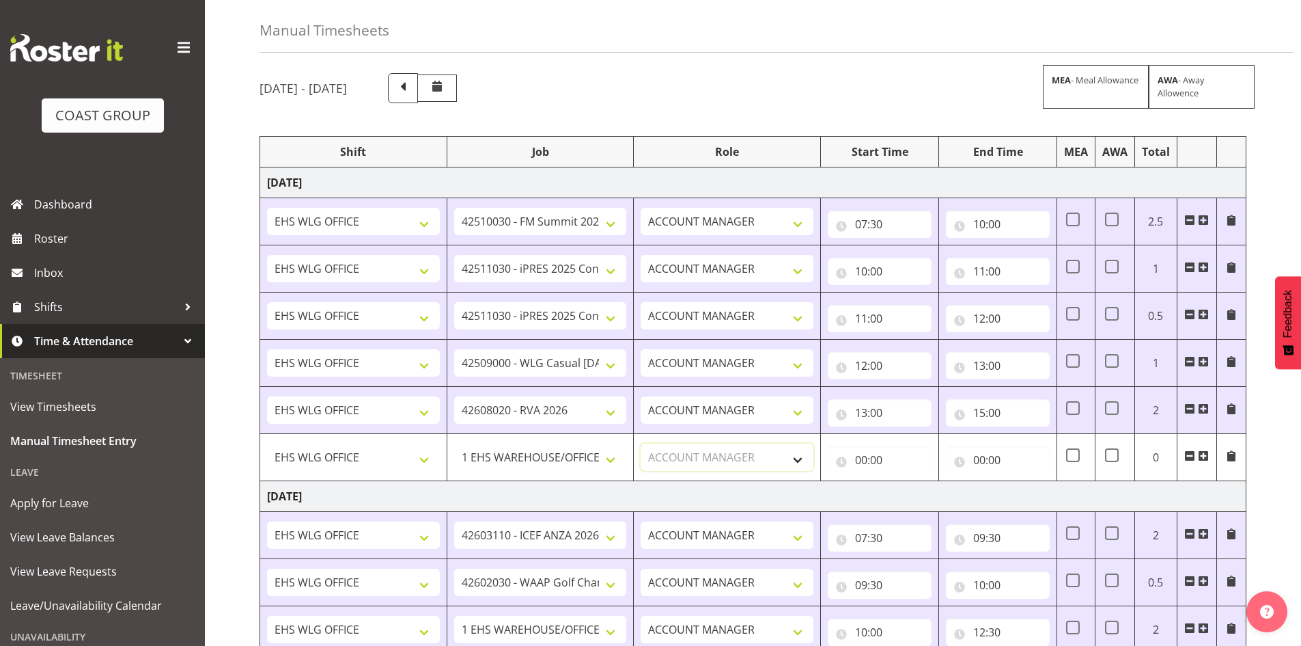
click at [641, 443] on select "Select Role EHS WLG OPS ACCOUNT MANAGER" at bounding box center [727, 456] width 173 height 27
click at [860, 456] on input "00:00" at bounding box center [880, 459] width 104 height 27
click at [920, 488] on select "00 01 02 03 04 05 06 07 08 09 10 11 12 13 14 15 16 17 18 19 20 21 22 23" at bounding box center [921, 495] width 31 height 27
select select "15"
click at [906, 482] on select "00 01 02 03 04 05 06 07 08 09 10 11 12 13 14 15 16 17 18 19 20 21 22 23" at bounding box center [921, 495] width 31 height 27
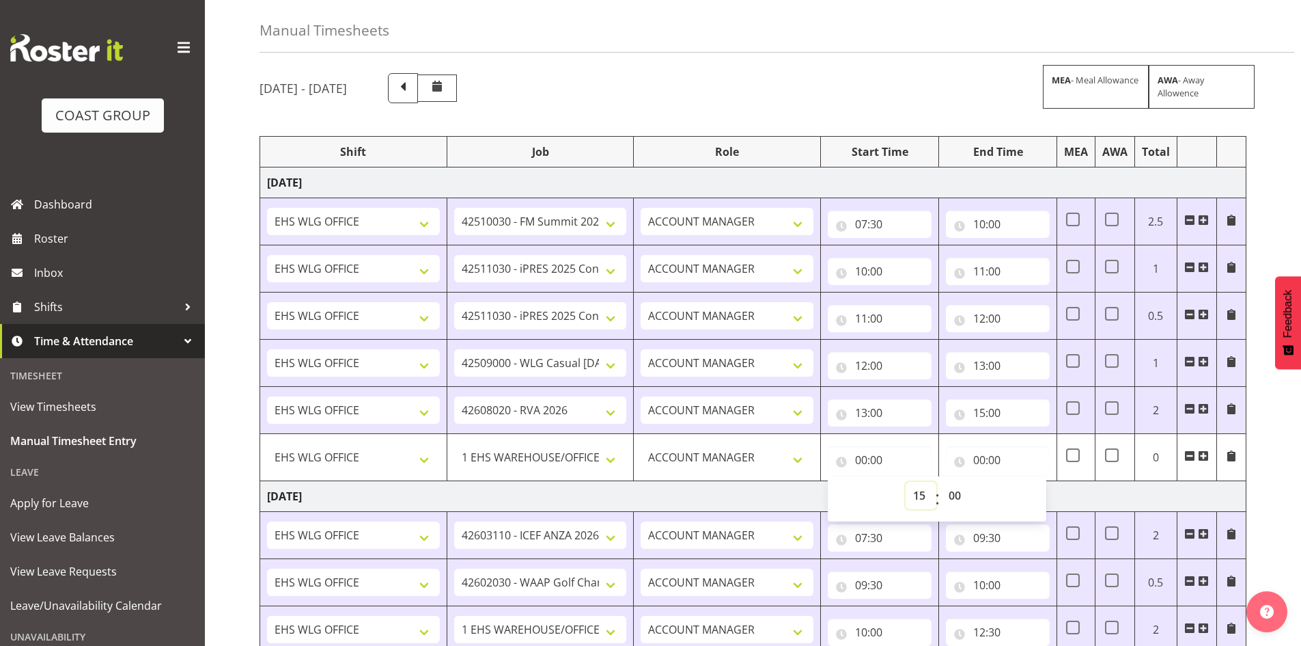
type input "15:00"
click at [980, 455] on input "00:00" at bounding box center [998, 459] width 104 height 27
drag, startPoint x: 1033, startPoint y: 493, endPoint x: 1037, endPoint y: 483, distance: 11.0
click at [1033, 494] on select "00 01 02 03 04 05 06 07 08 09 10 11 12 13 14 15 16 17 18 19 20 21 22 23" at bounding box center [1039, 495] width 31 height 27
select select "16"
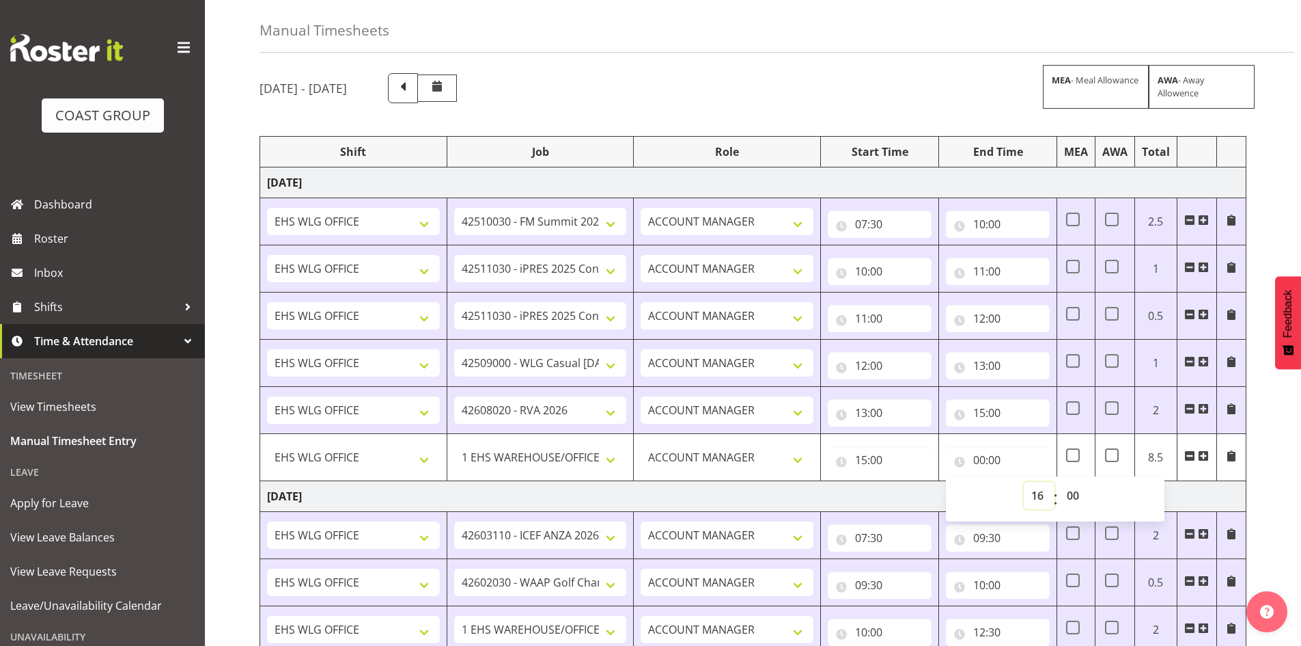
click at [1024, 482] on select "00 01 02 03 04 05 06 07 08 09 10 11 12 13 14 15 16 17 18 19 20 21 22 23" at bounding box center [1039, 495] width 31 height 27
type input "16:00"
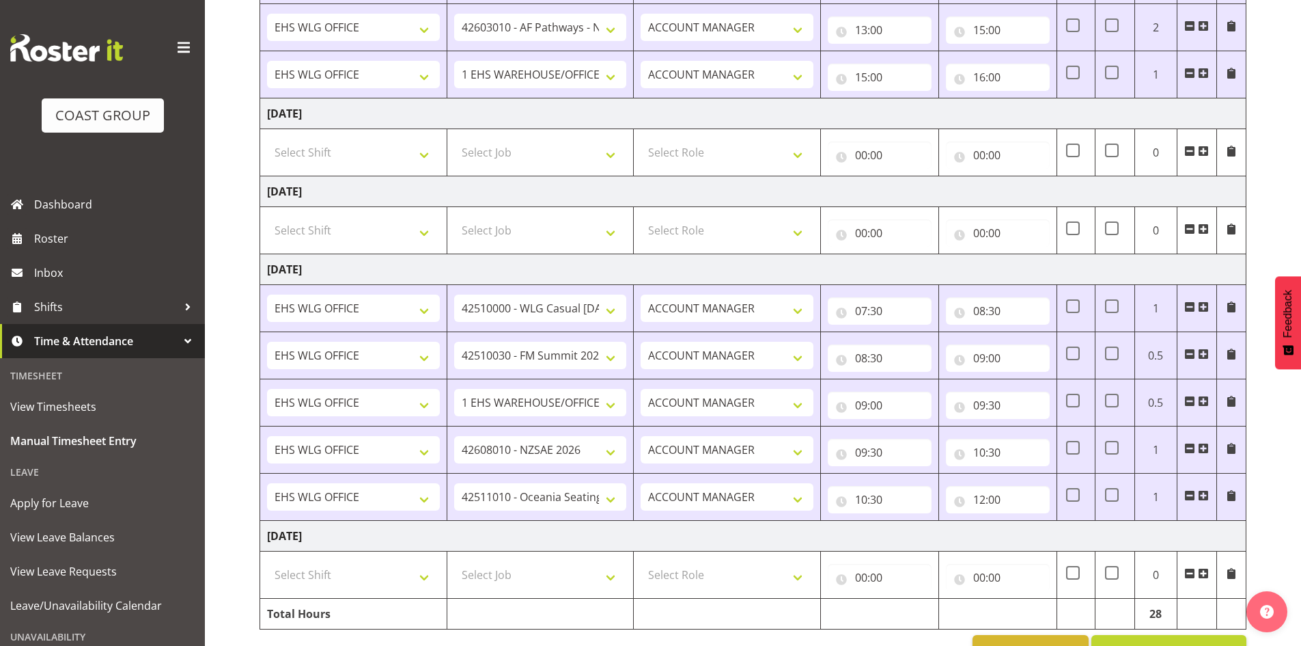
scroll to position [1098, 0]
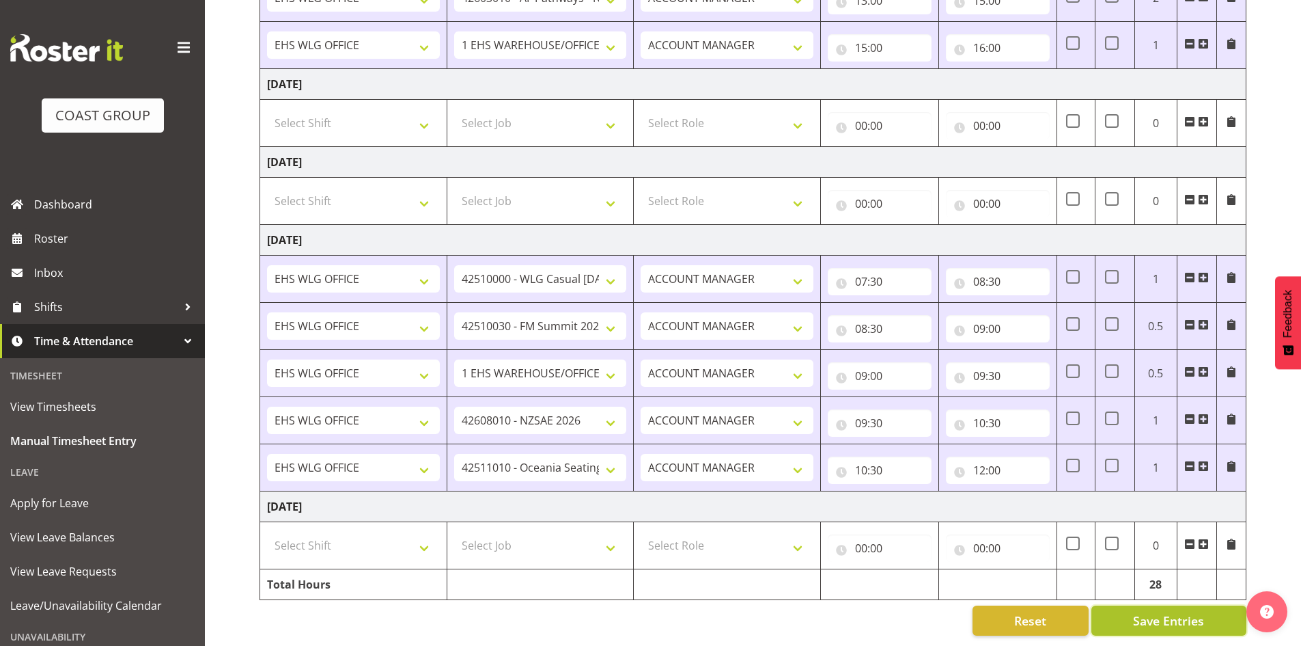
click at [1163, 614] on span "Save Entries" at bounding box center [1168, 620] width 71 height 18
click at [1171, 611] on span "Save Entries" at bounding box center [1168, 620] width 71 height 18
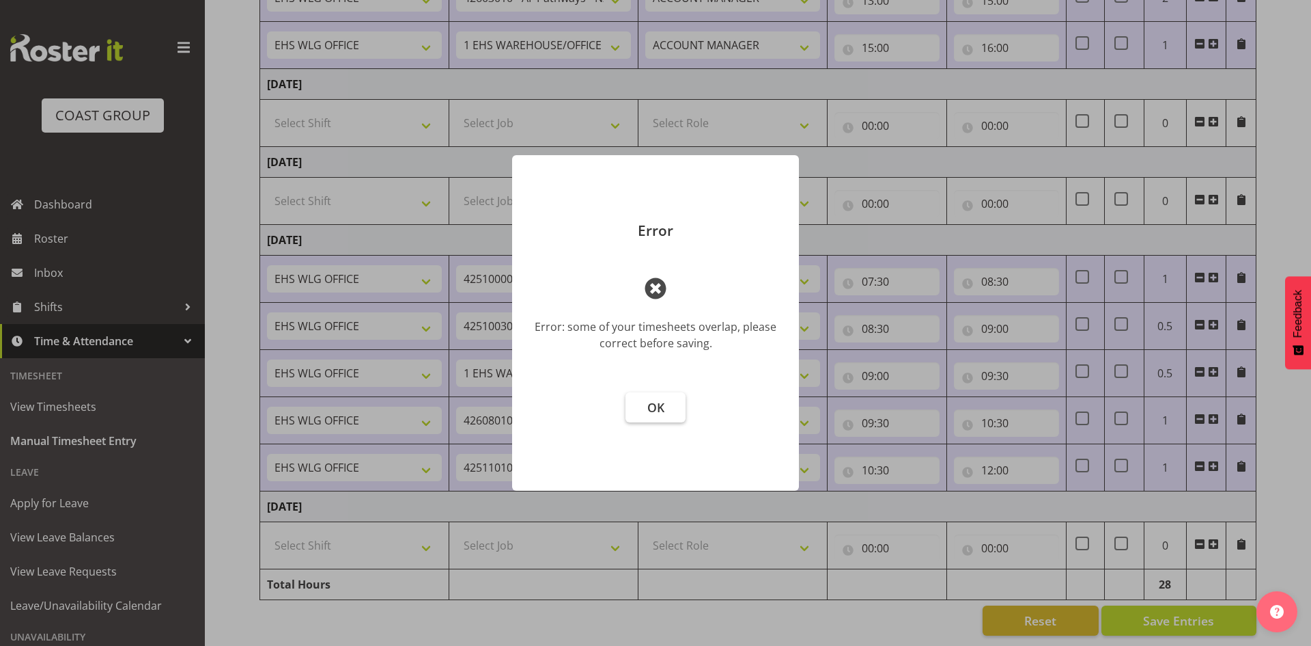
click at [657, 400] on span "OK" at bounding box center [656, 407] width 17 height 16
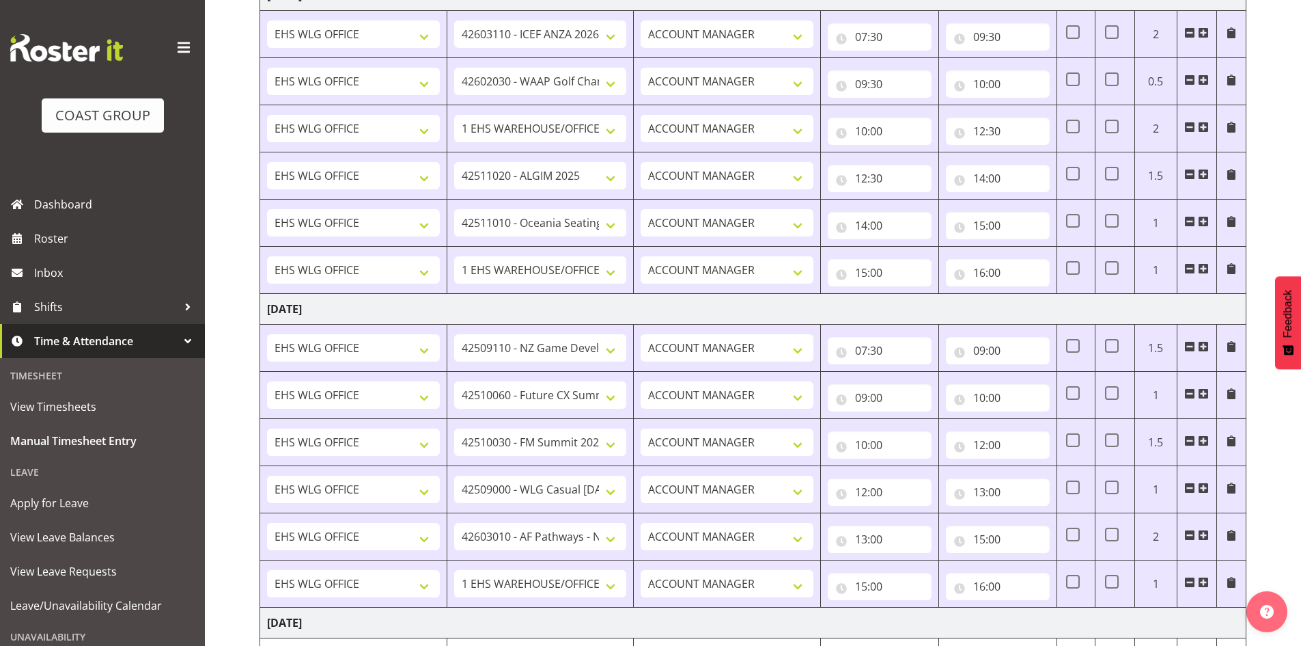
scroll to position [346, 0]
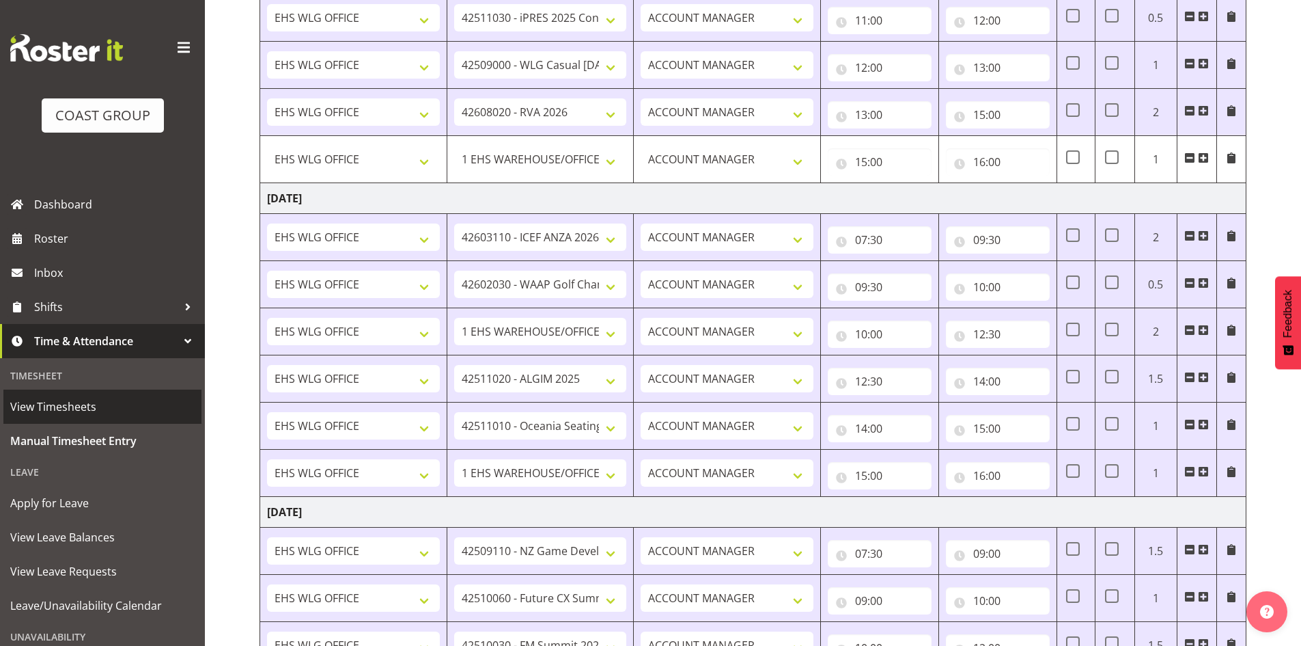
click at [47, 397] on span "View Timesheets" at bounding box center [102, 406] width 184 height 20
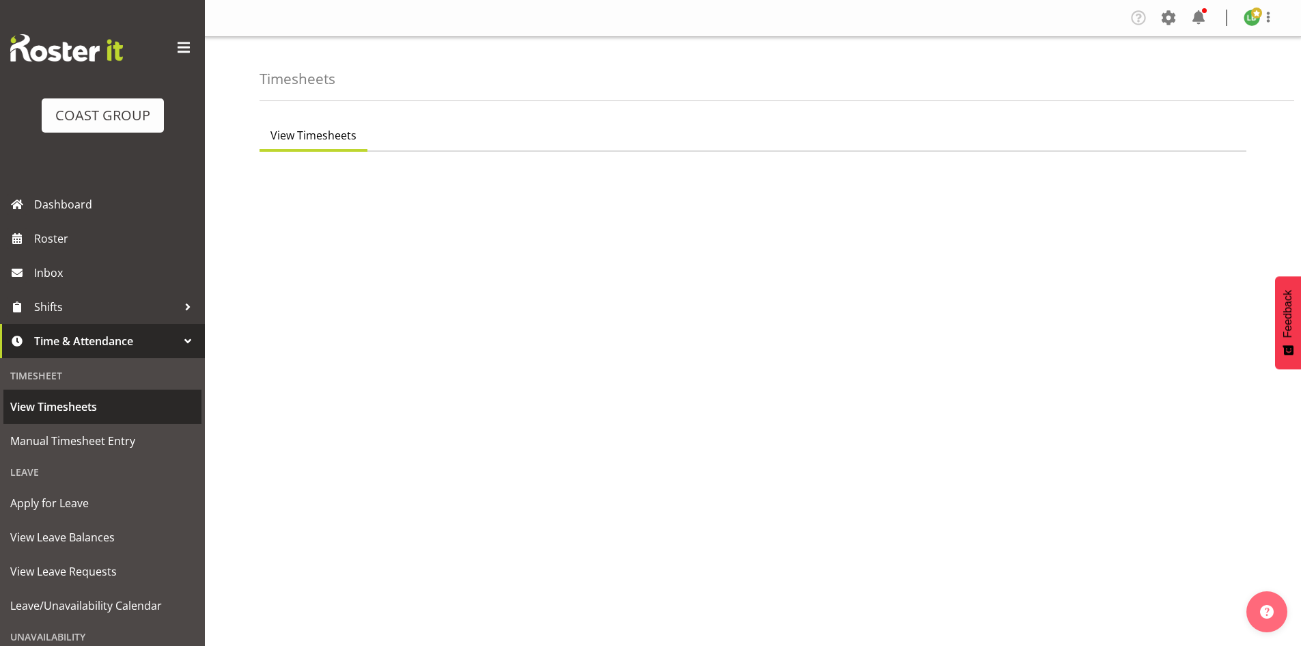
select select "7"
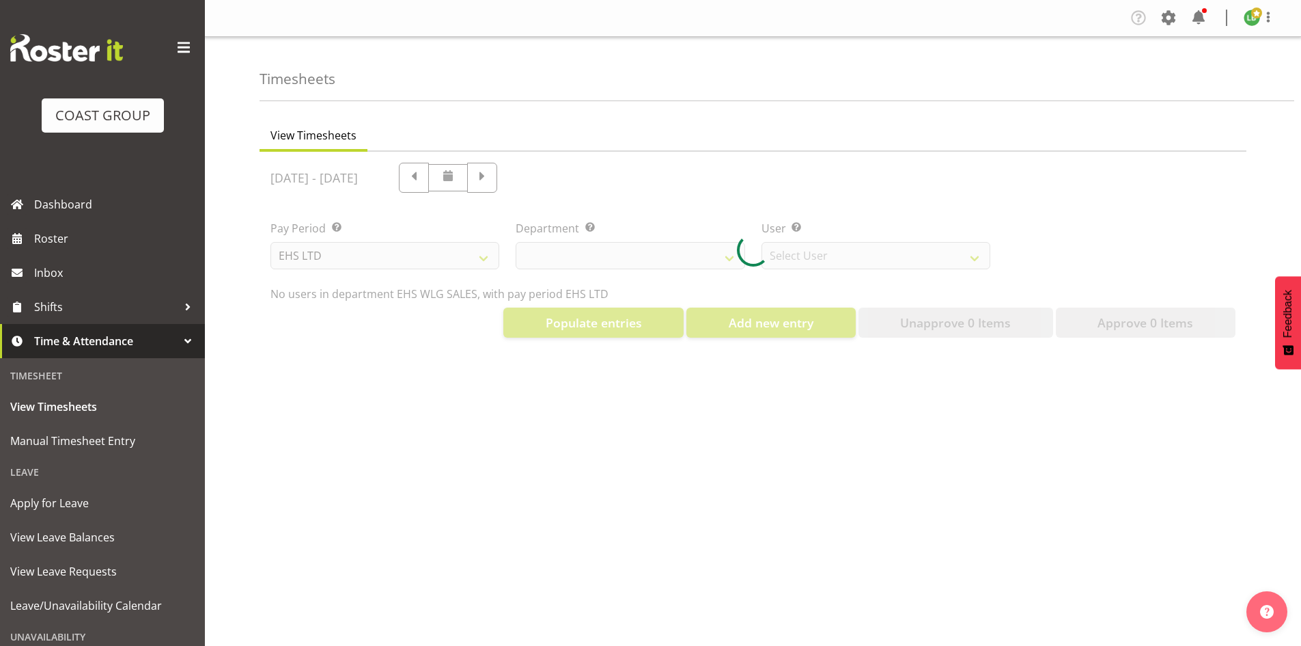
select select "44"
select select "8051"
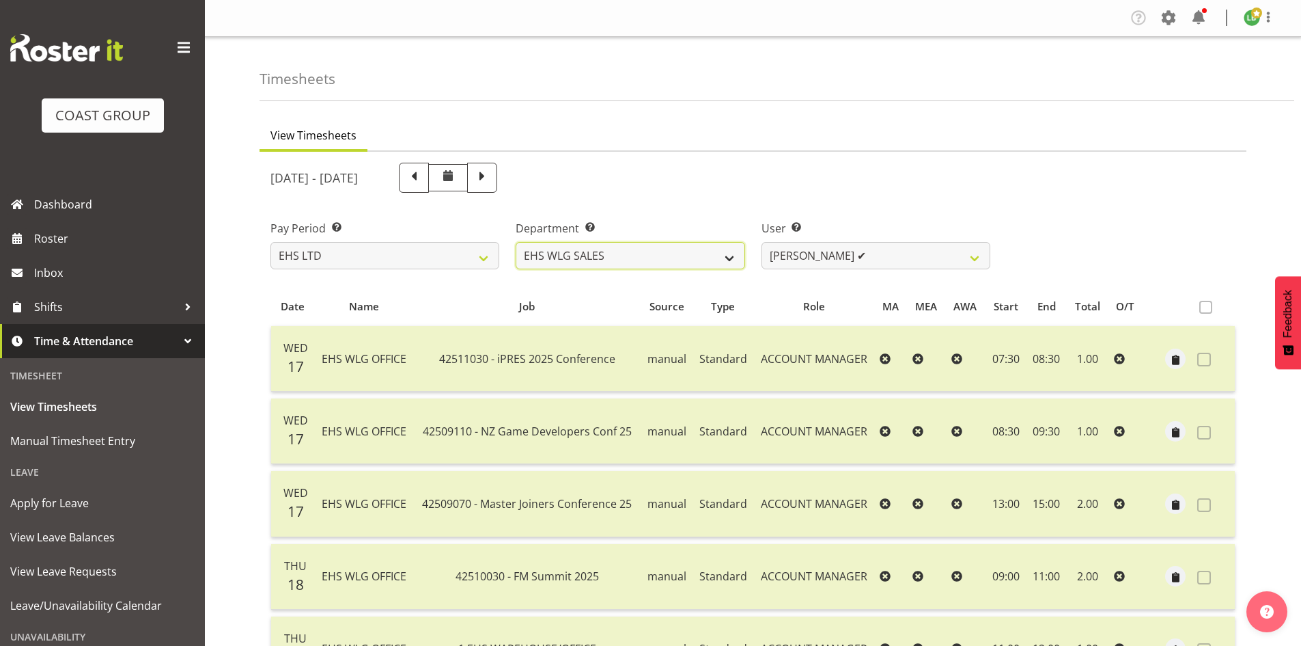
click at [733, 253] on select "EHS WLG OPS EHS WLG SALES" at bounding box center [630, 255] width 229 height 27
click at [516, 242] on select "EHS WLG OPS EHS WLG SALES" at bounding box center [630, 255] width 229 height 27
click at [491, 174] on span at bounding box center [482, 176] width 18 height 18
select select
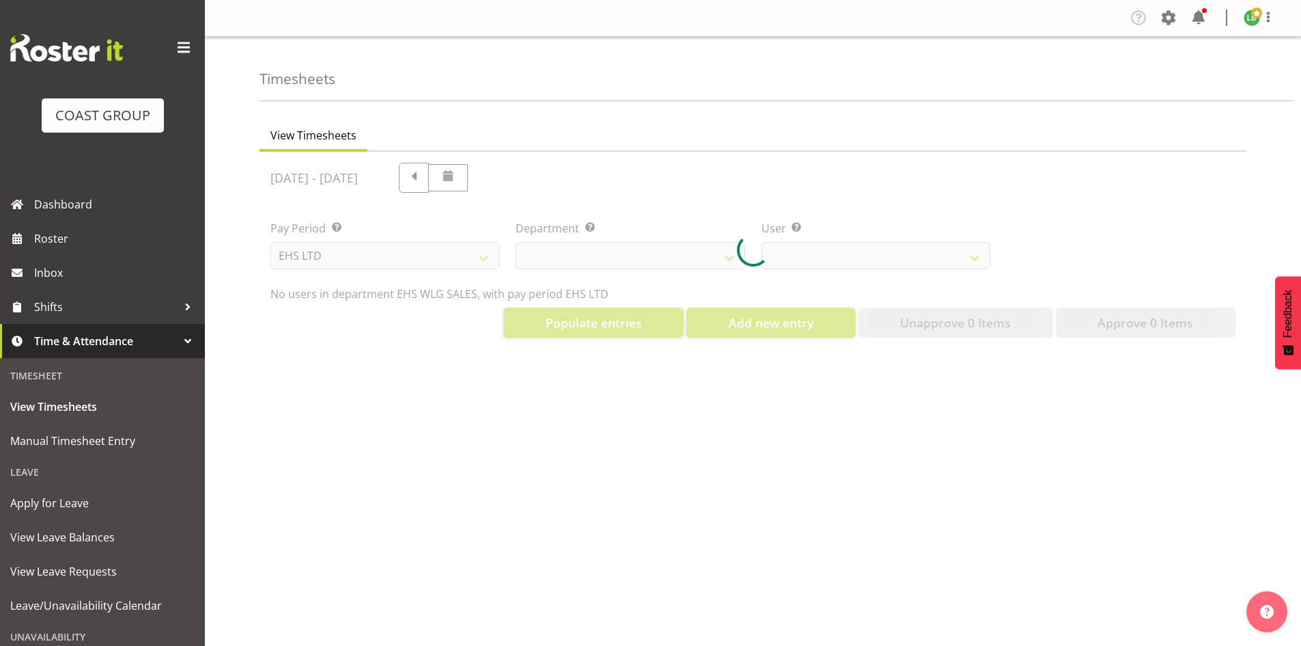
select select "44"
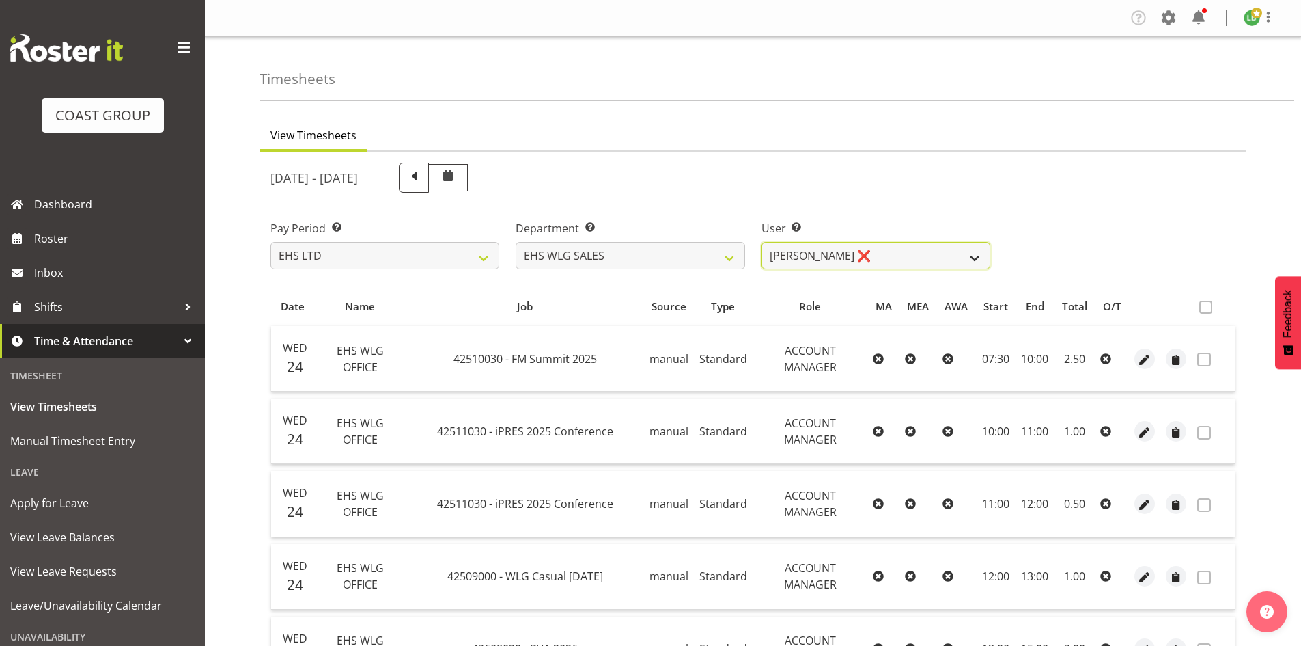
click at [967, 260] on select "[PERSON_NAME] ❌ [PERSON_NAME] ❌" at bounding box center [876, 255] width 229 height 27
select select "10120"
click at [762, 242] on select "[PERSON_NAME] ❌ [PERSON_NAME] ❌" at bounding box center [876, 255] width 229 height 27
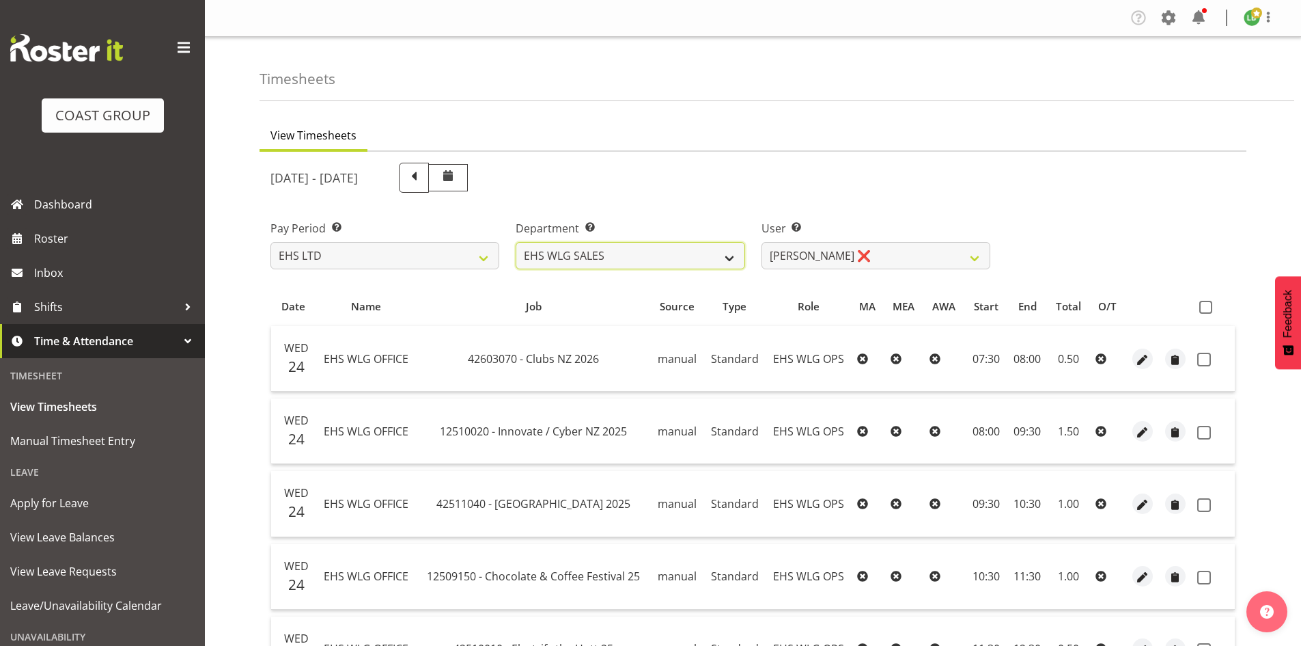
click at [701, 249] on select "EHS WLG OPS EHS WLG SALES" at bounding box center [630, 255] width 229 height 27
select select "43"
click at [516, 242] on select "EHS WLG OPS EHS WLG SALES" at bounding box center [630, 255] width 229 height 27
select select "10020"
